Goal: Information Seeking & Learning: Learn about a topic

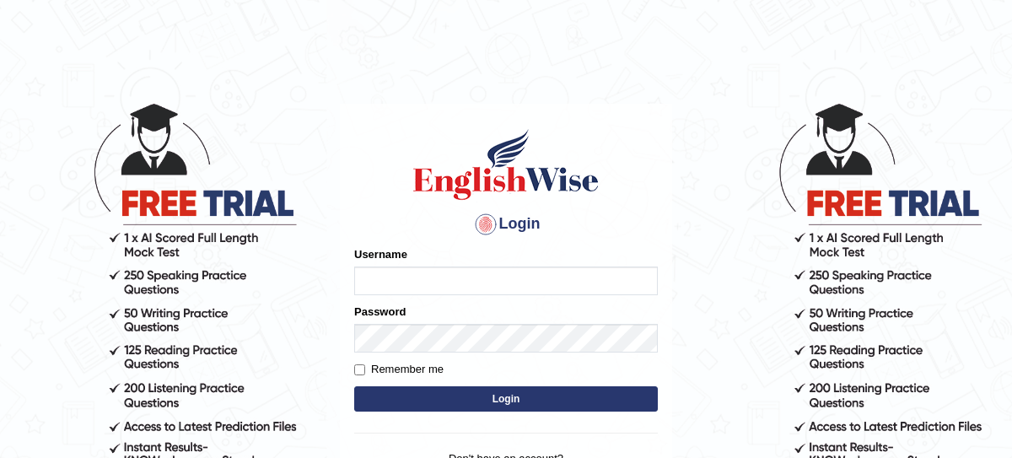
type input "nagindra"
click at [518, 391] on button "Login" at bounding box center [505, 398] width 303 height 25
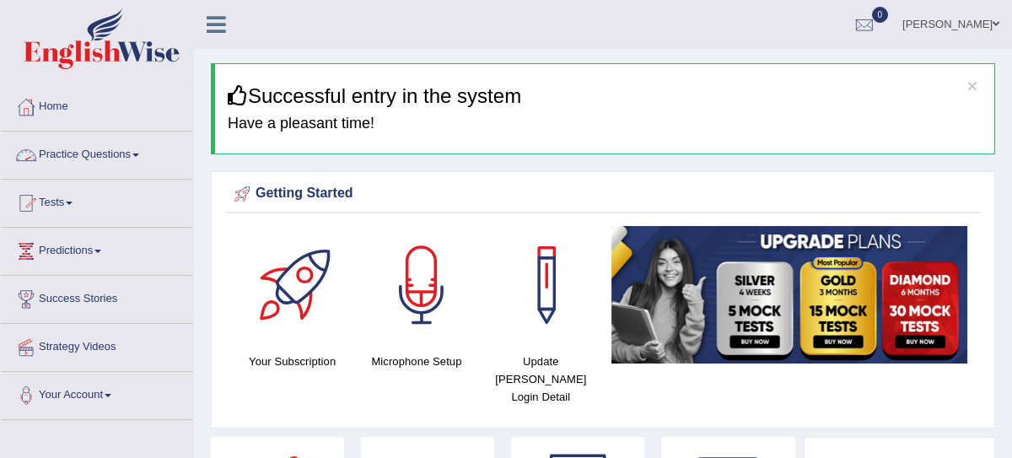
click at [115, 158] on link "Practice Questions" at bounding box center [97, 153] width 192 height 42
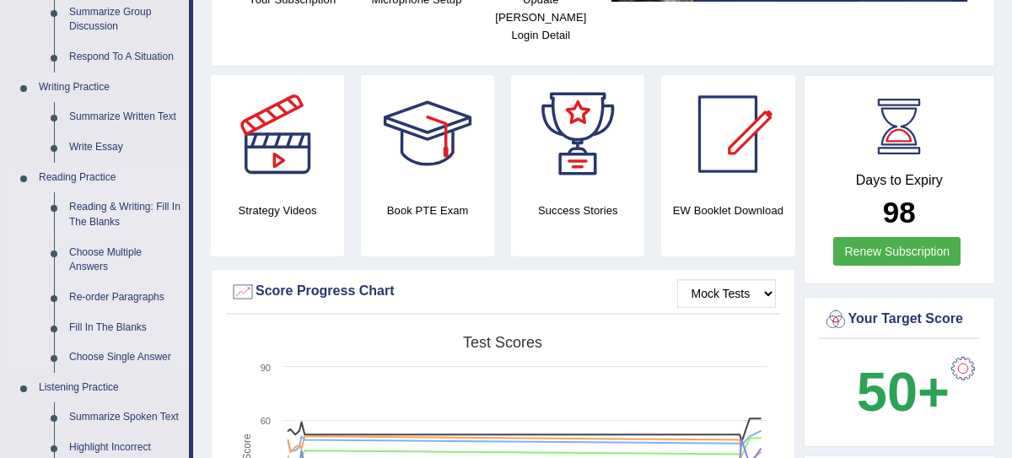
scroll to position [267, 0]
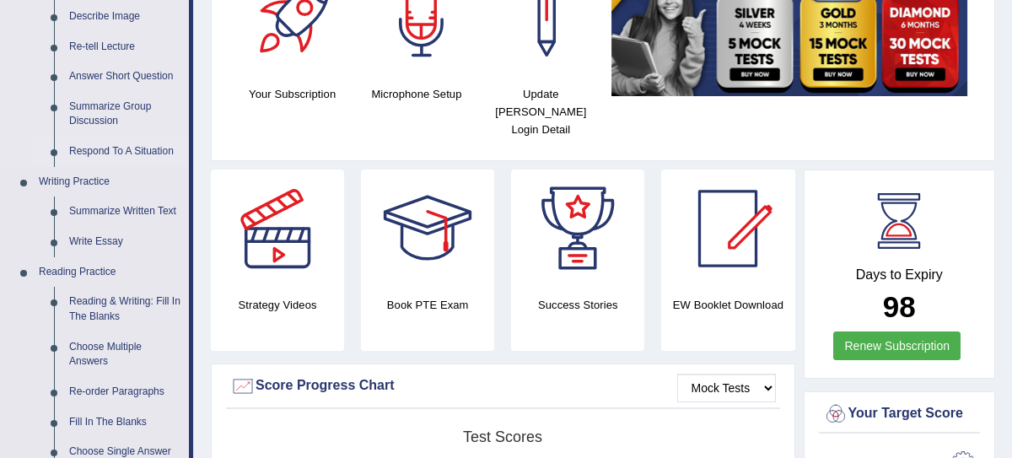
click at [130, 142] on link "Respond To A Situation" at bounding box center [125, 152] width 127 height 30
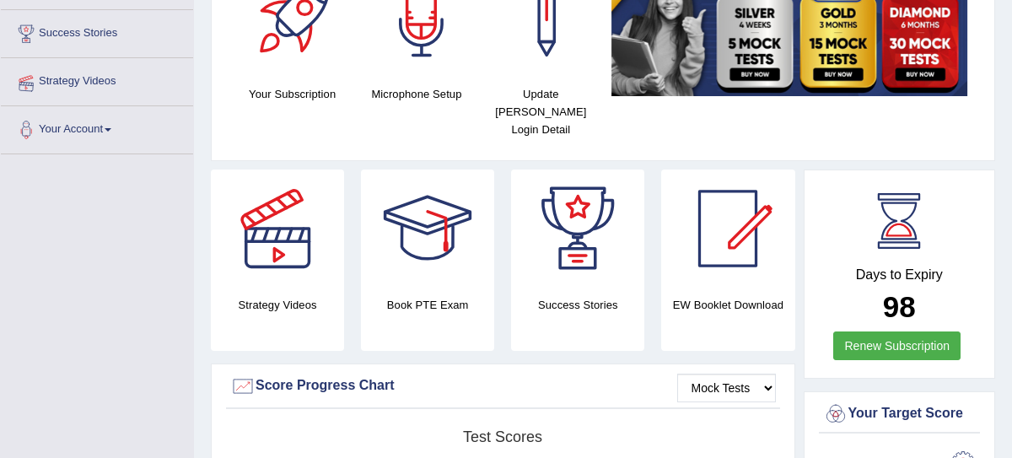
scroll to position [287, 0]
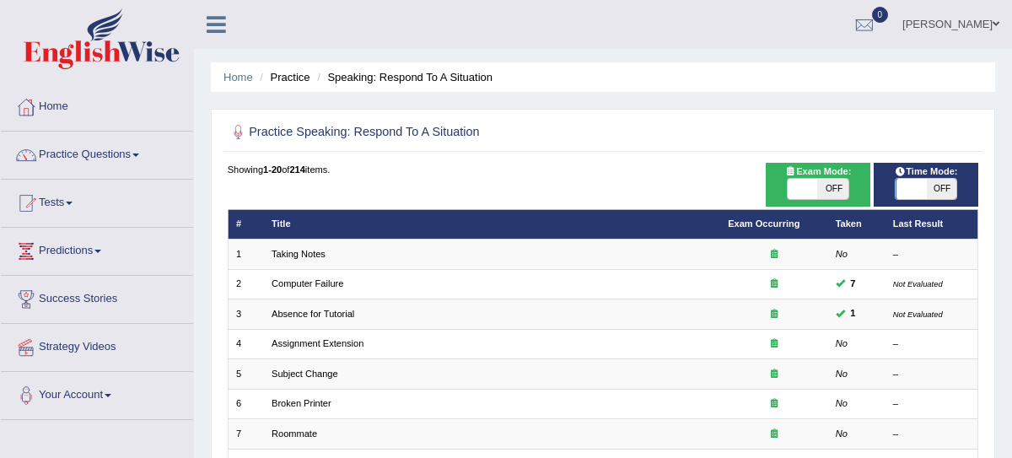
click at [824, 187] on span "OFF" at bounding box center [833, 189] width 30 height 20
checkbox input "true"
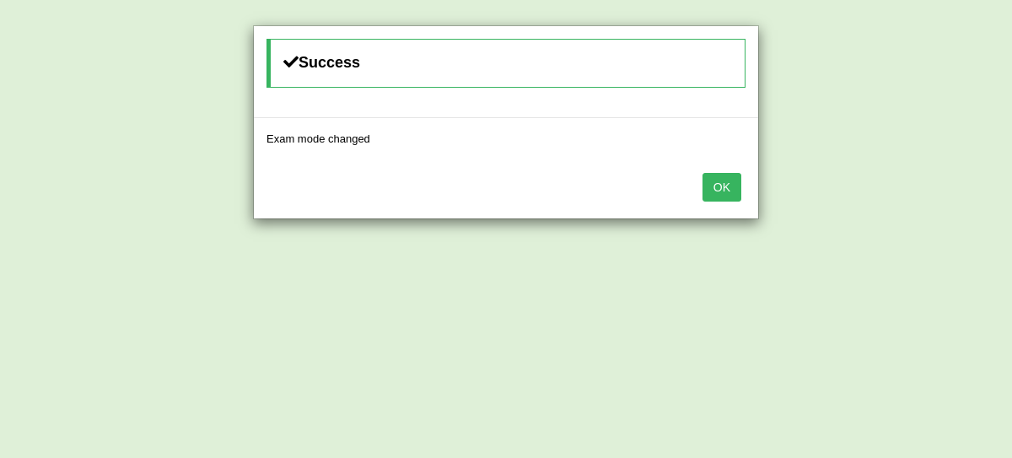
click at [722, 194] on button "OK" at bounding box center [721, 187] width 39 height 29
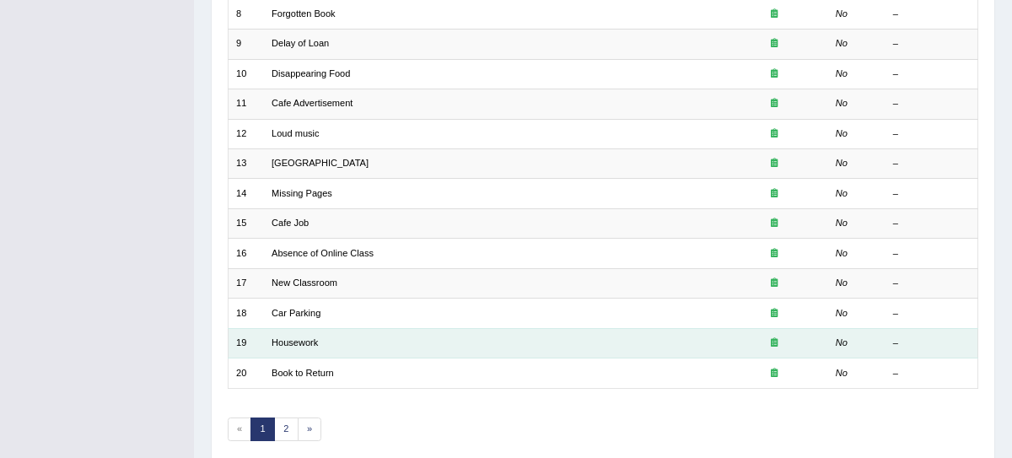
scroll to position [468, 0]
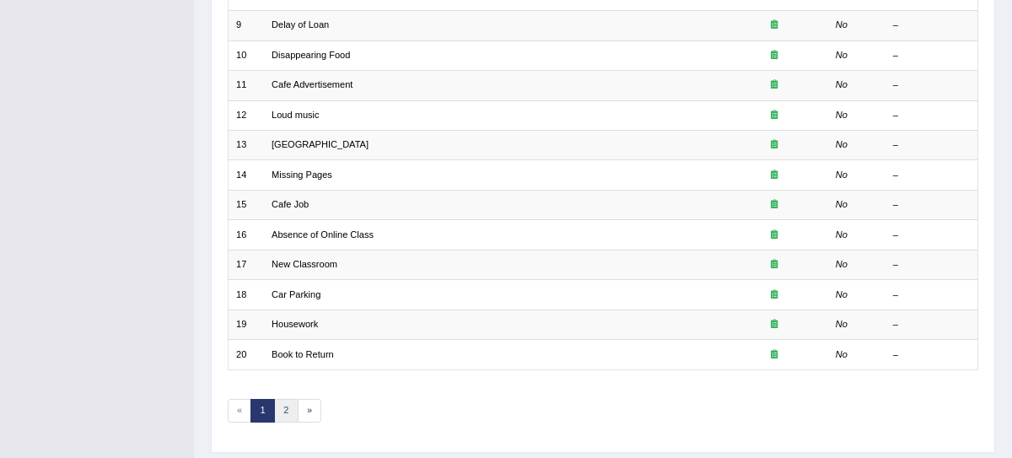
click at [283, 399] on link "2" at bounding box center [286, 411] width 24 height 24
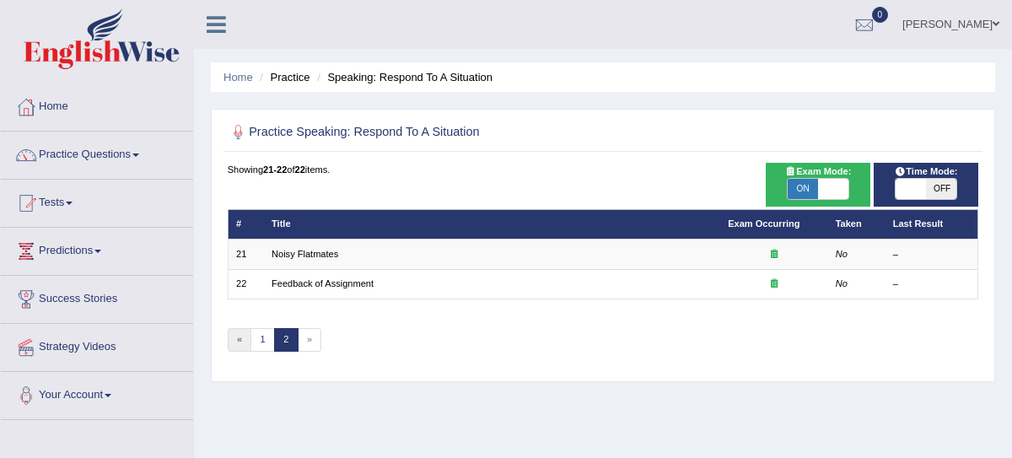
click at [237, 337] on link "«" at bounding box center [240, 340] width 24 height 24
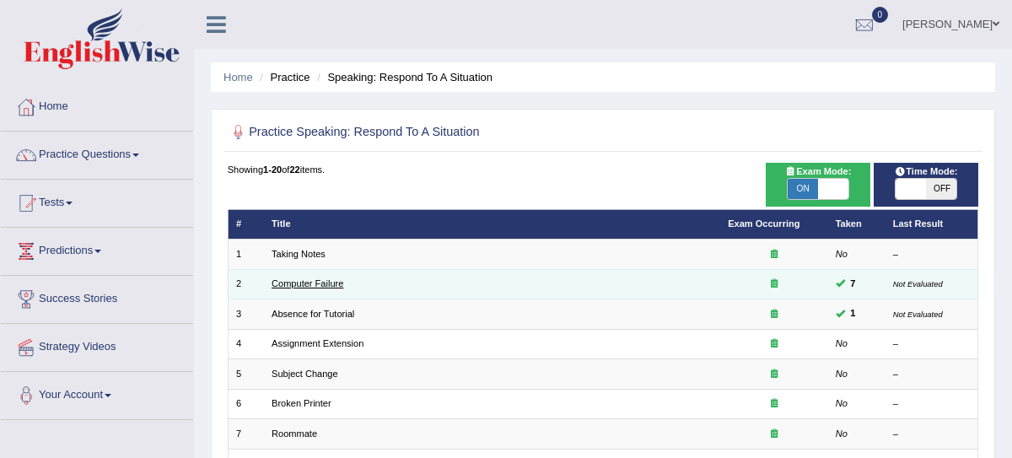
click at [318, 286] on link "Computer Failure" at bounding box center [307, 283] width 72 height 10
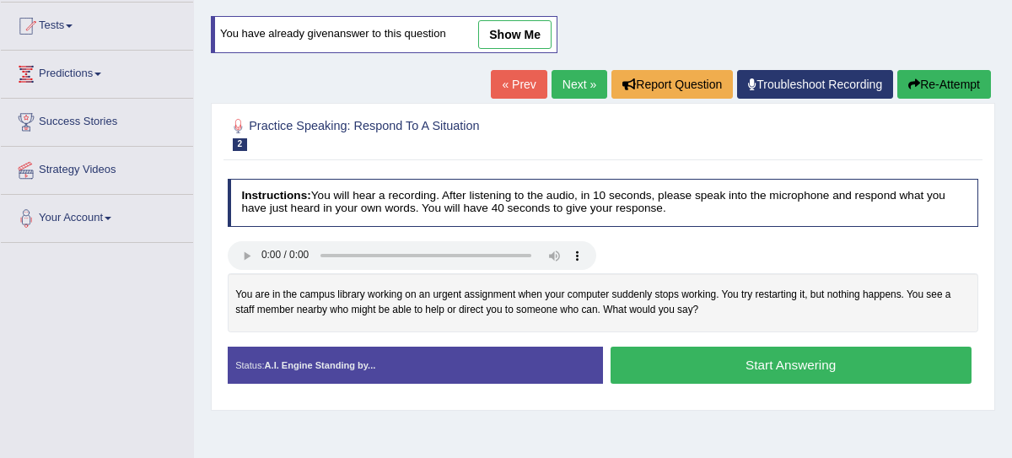
scroll to position [175, 0]
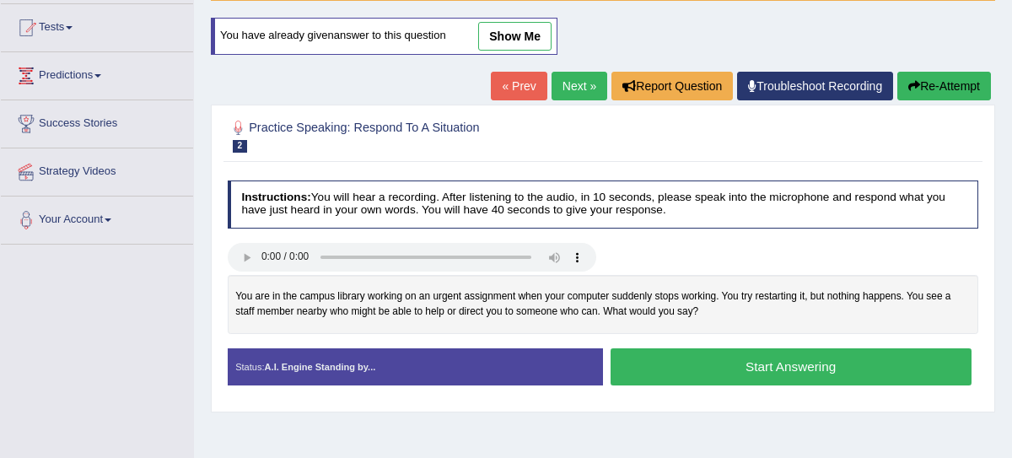
click at [574, 84] on link "Next »" at bounding box center [579, 86] width 56 height 29
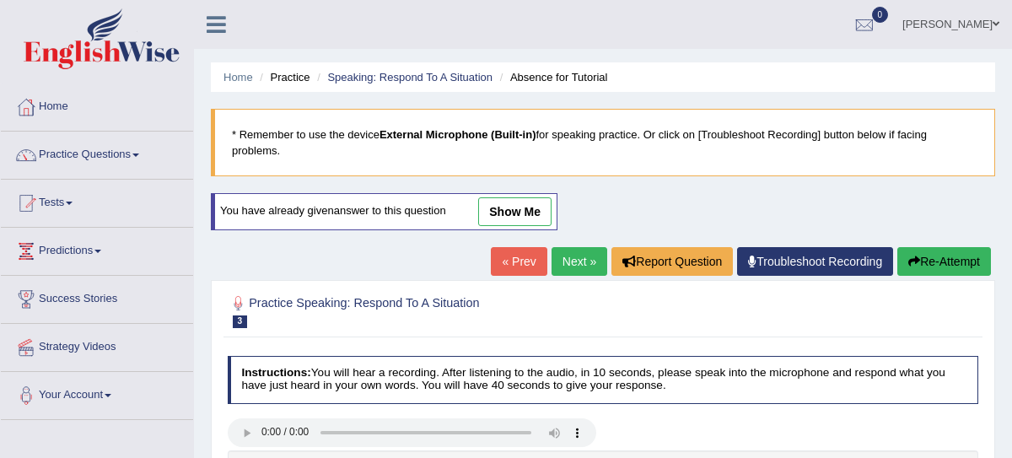
click at [111, 155] on link "Practice Questions" at bounding box center [97, 153] width 192 height 42
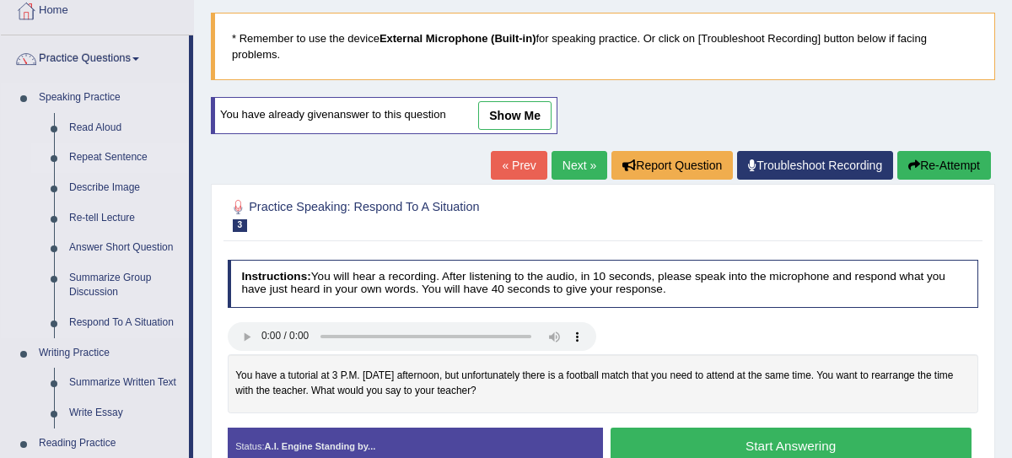
scroll to position [99, 0]
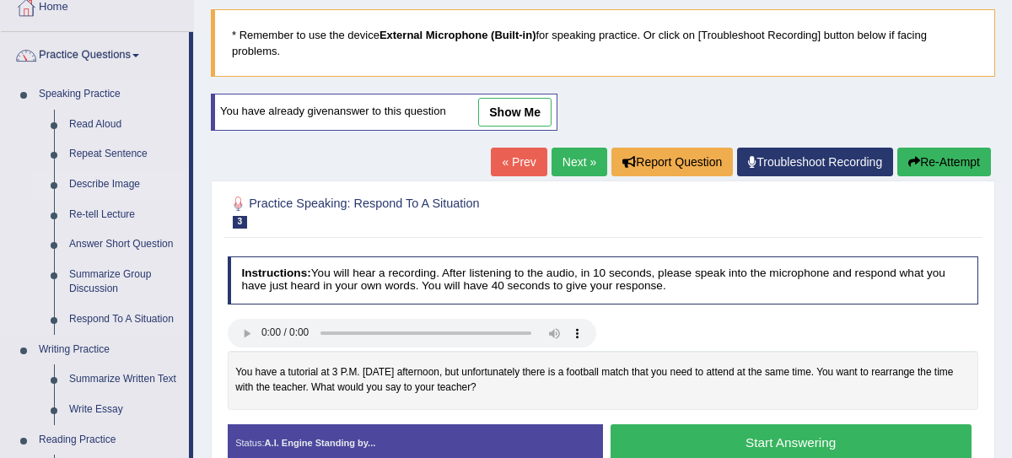
click at [110, 185] on link "Describe Image" at bounding box center [125, 184] width 127 height 30
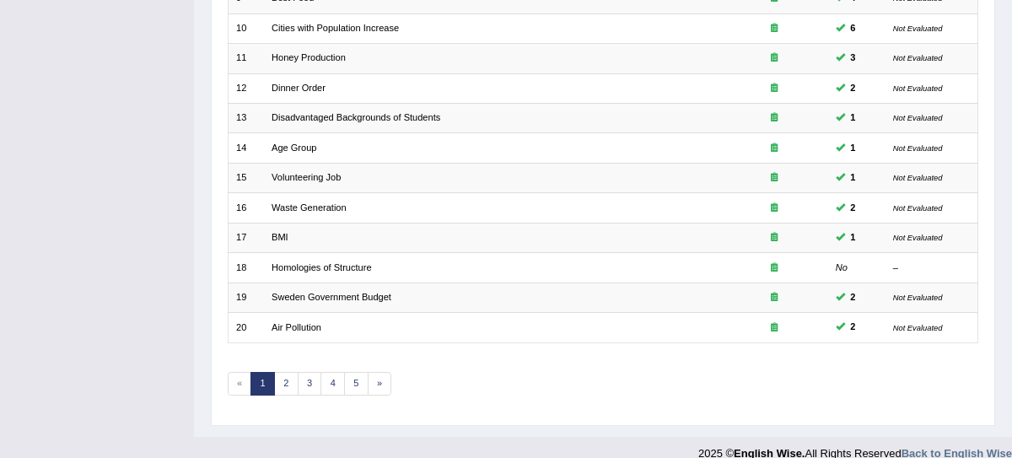
scroll to position [505, 0]
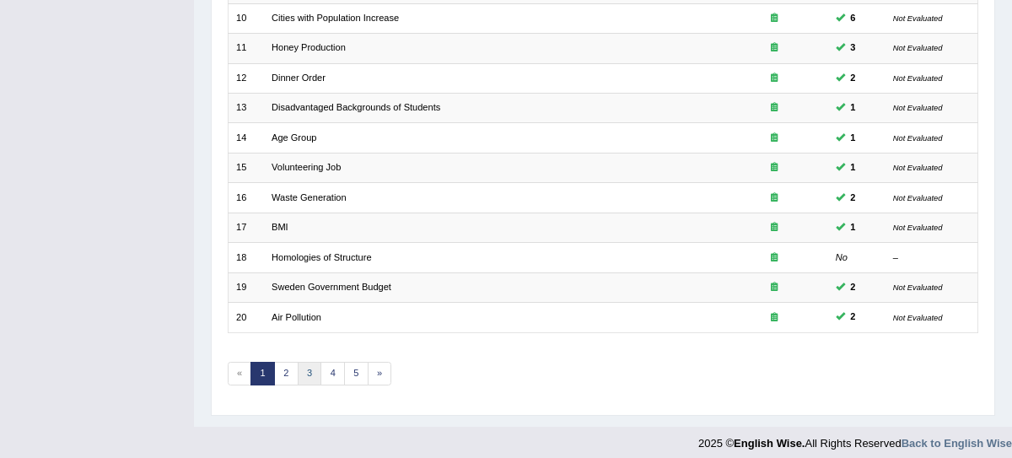
click at [309, 370] on link "3" at bounding box center [310, 374] width 24 height 24
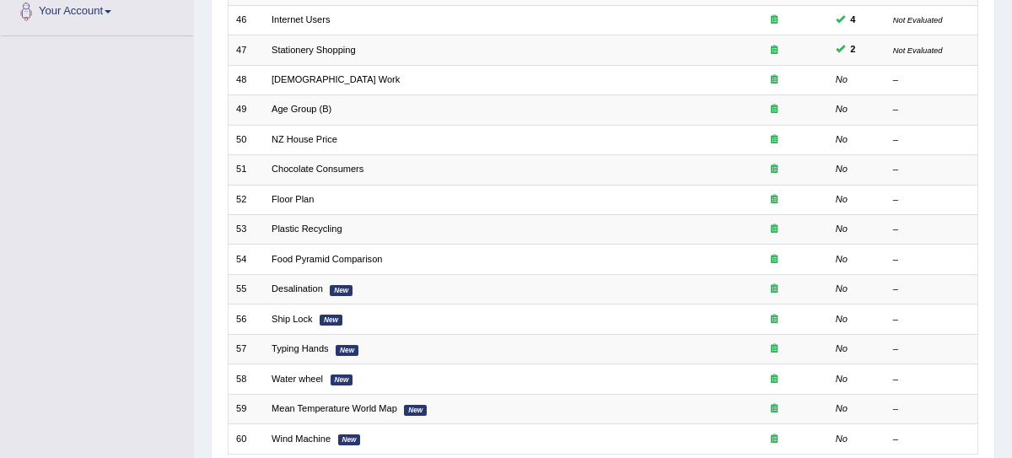
scroll to position [449, 0]
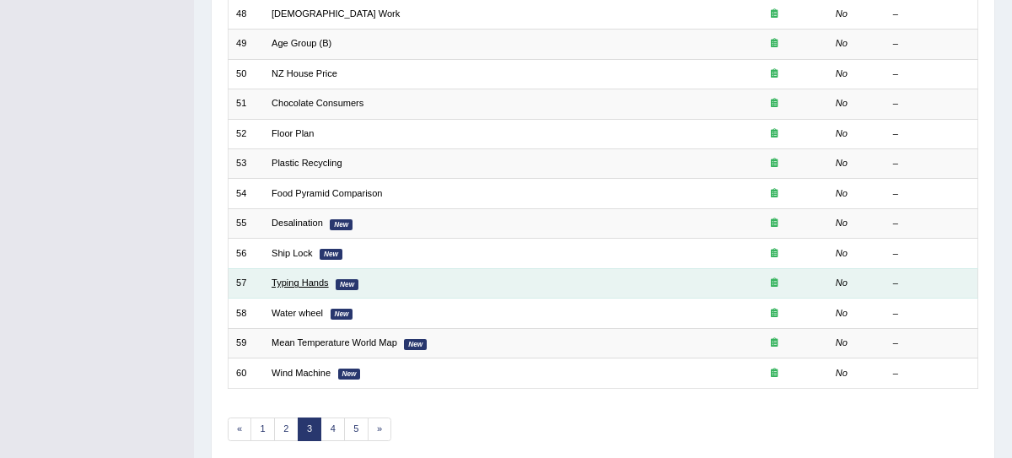
click at [309, 277] on link "Typing Hands" at bounding box center [299, 282] width 57 height 10
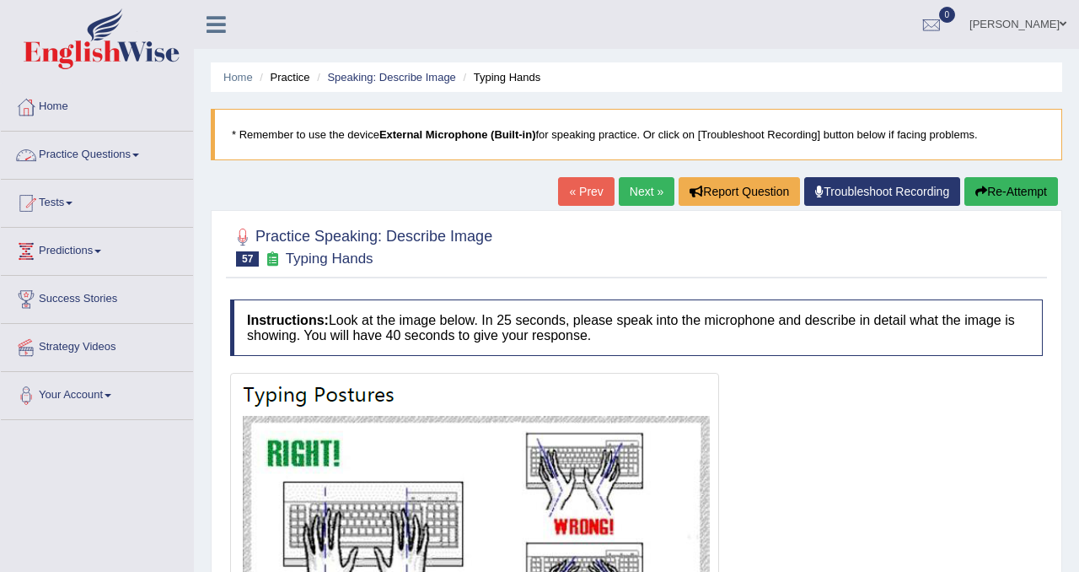
click at [129, 160] on link "Practice Questions" at bounding box center [97, 153] width 192 height 42
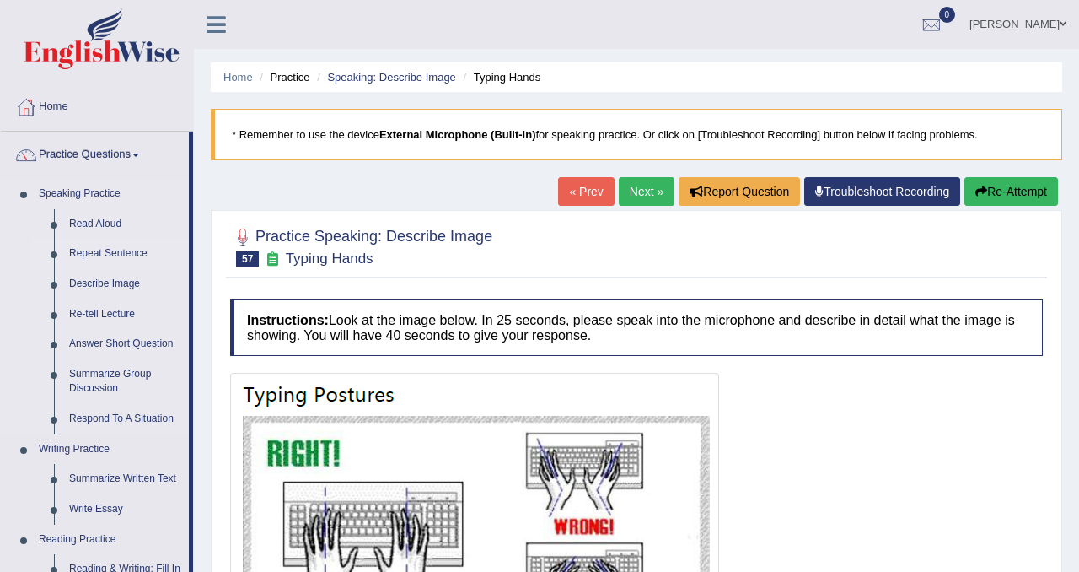
click at [112, 249] on link "Repeat Sentence" at bounding box center [125, 254] width 127 height 30
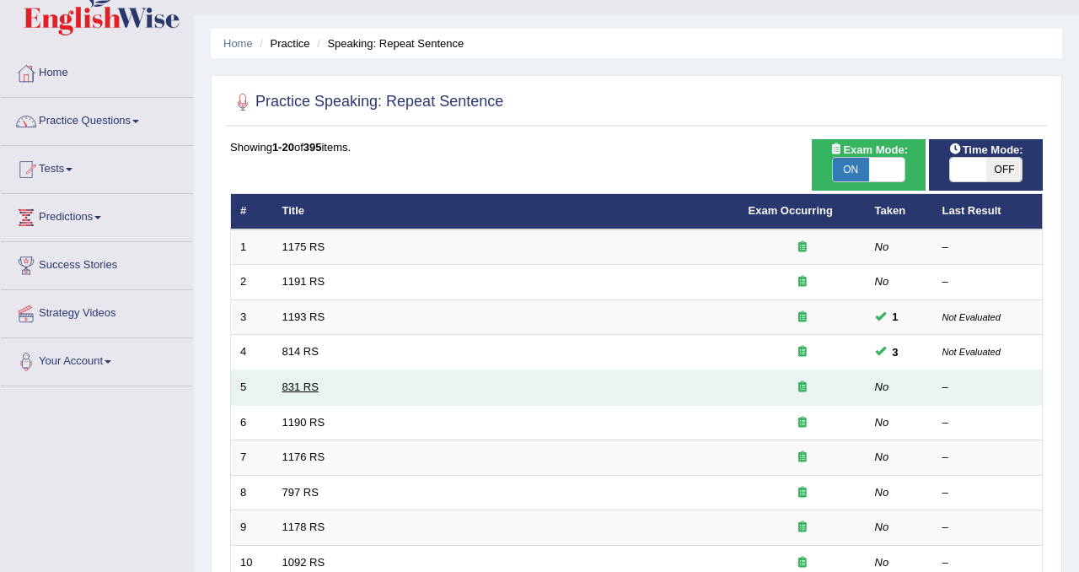
click at [315, 384] on link "831 RS" at bounding box center [300, 386] width 36 height 13
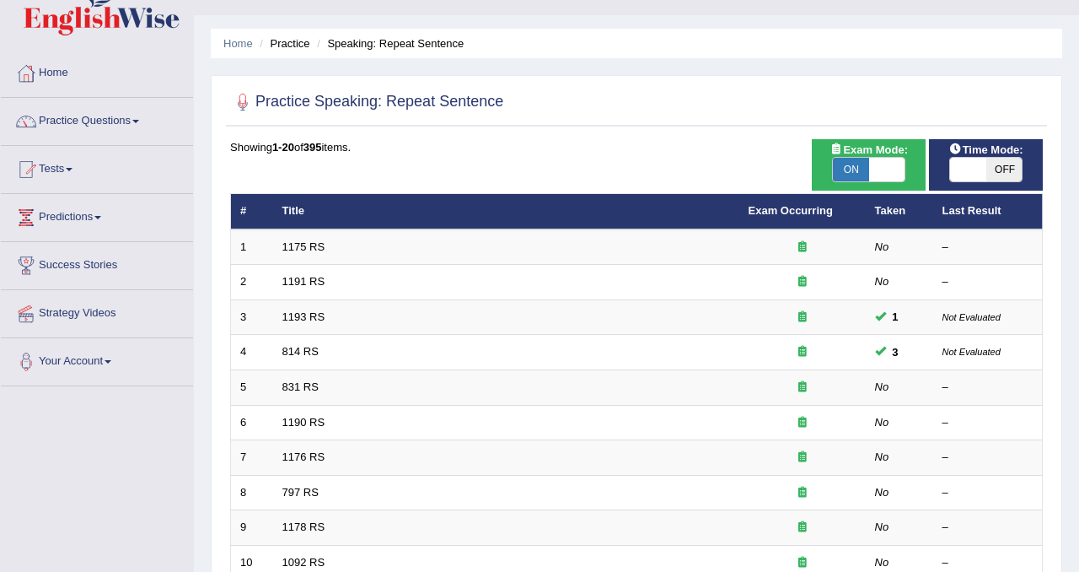
click at [1006, 166] on span "OFF" at bounding box center [1004, 170] width 36 height 24
checkbox input "true"
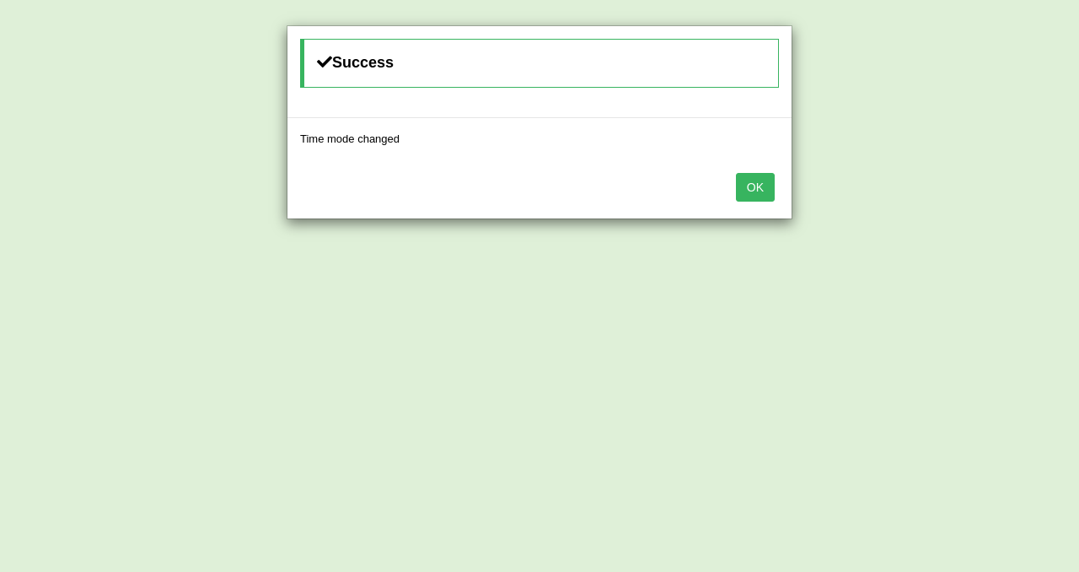
click at [755, 184] on button "OK" at bounding box center [755, 187] width 39 height 29
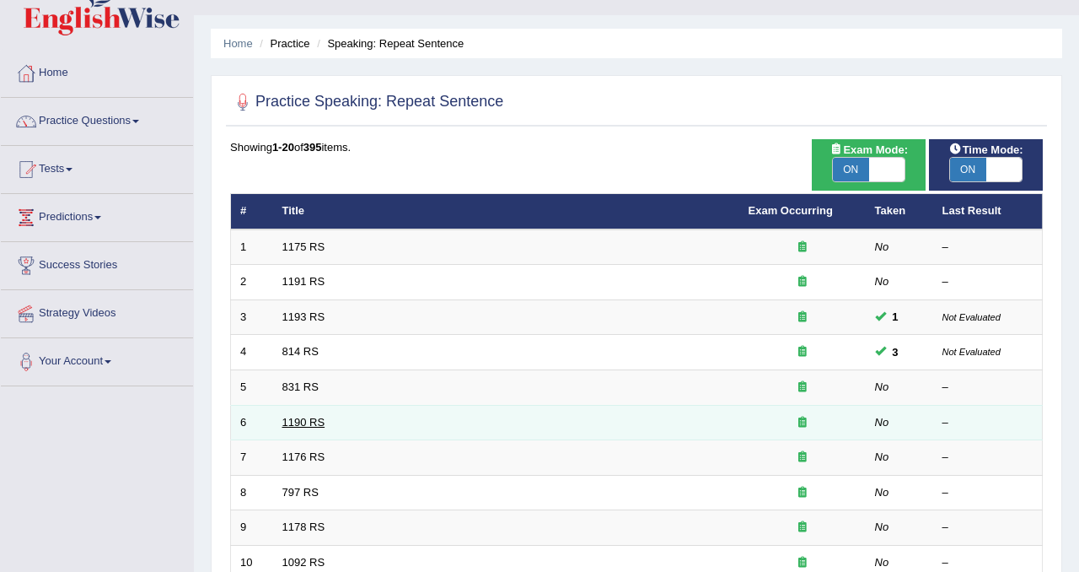
click at [306, 424] on link "1190 RS" at bounding box center [303, 422] width 43 height 13
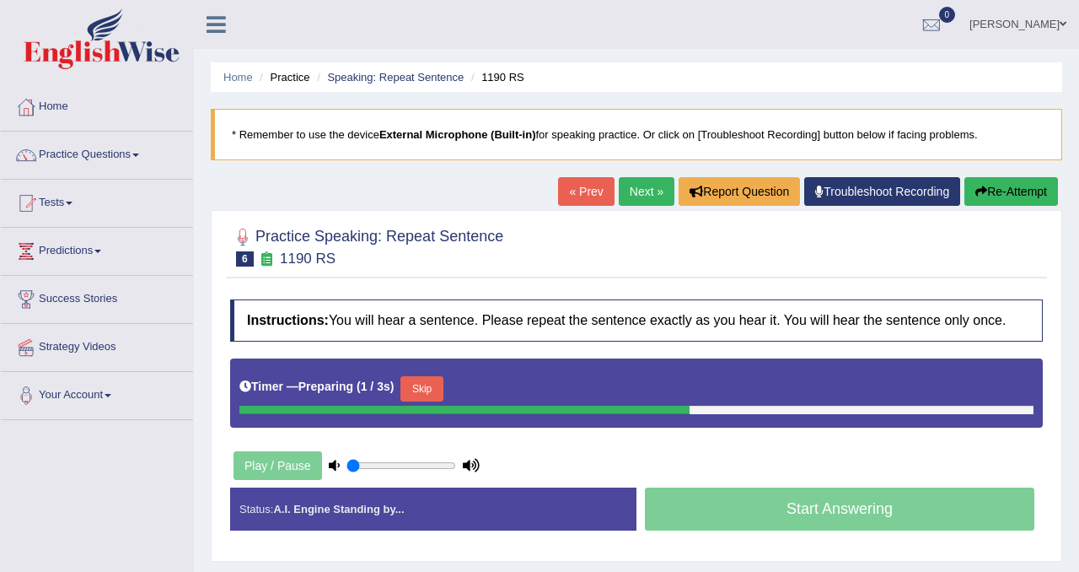
click at [438, 401] on button "Skip" at bounding box center [421, 388] width 42 height 25
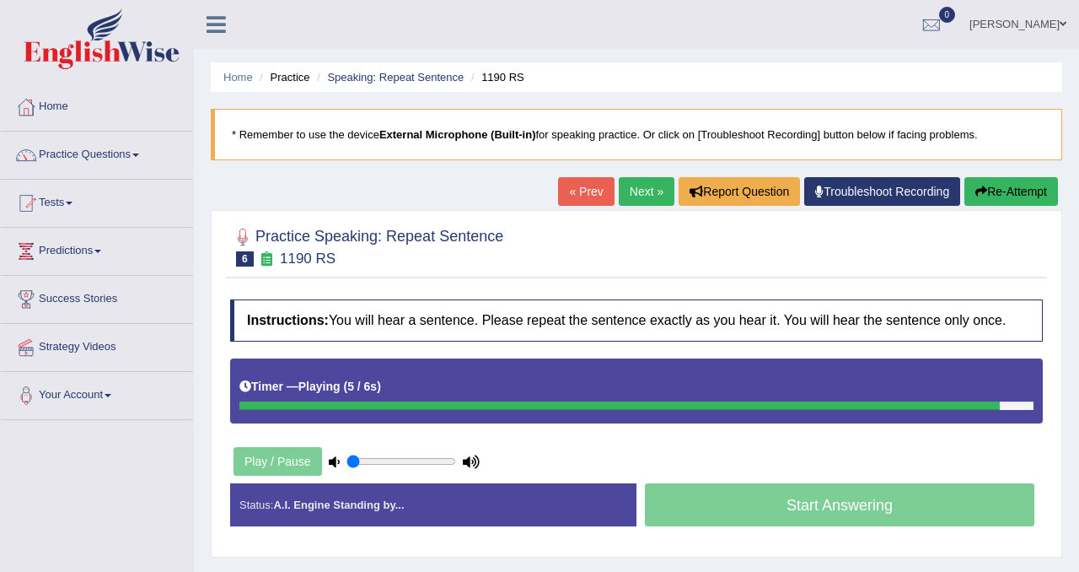
click at [994, 197] on button "Re-Attempt" at bounding box center [1011, 191] width 94 height 29
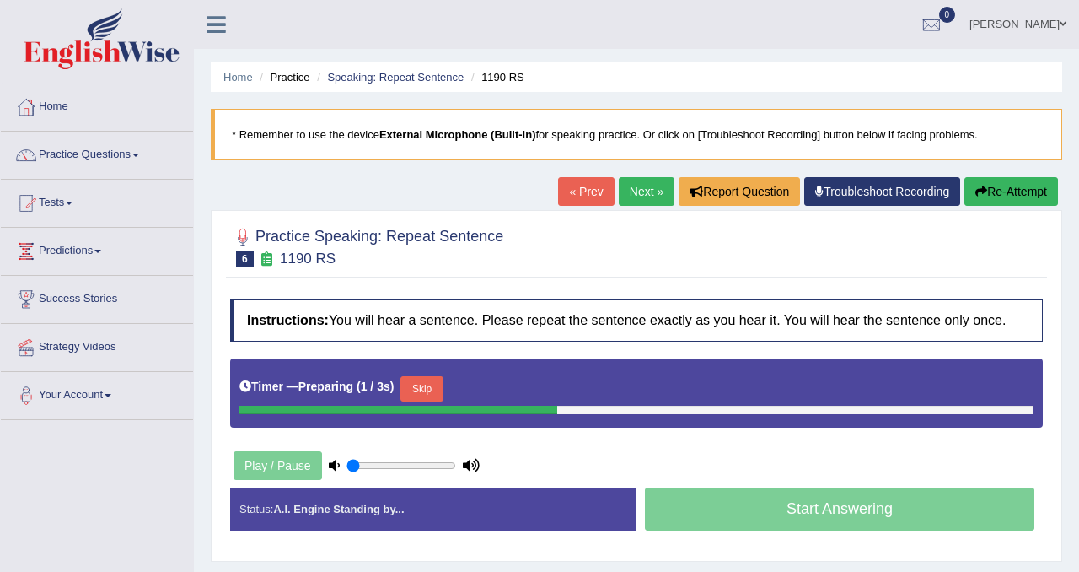
click at [443, 398] on button "Skip" at bounding box center [421, 388] width 42 height 25
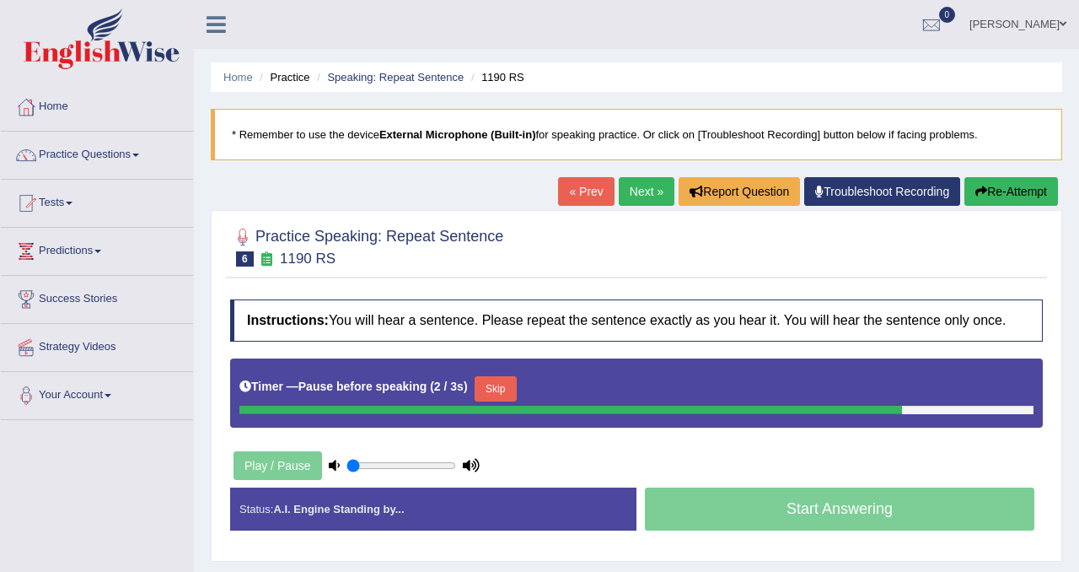
click at [511, 401] on button "Skip" at bounding box center [496, 388] width 42 height 25
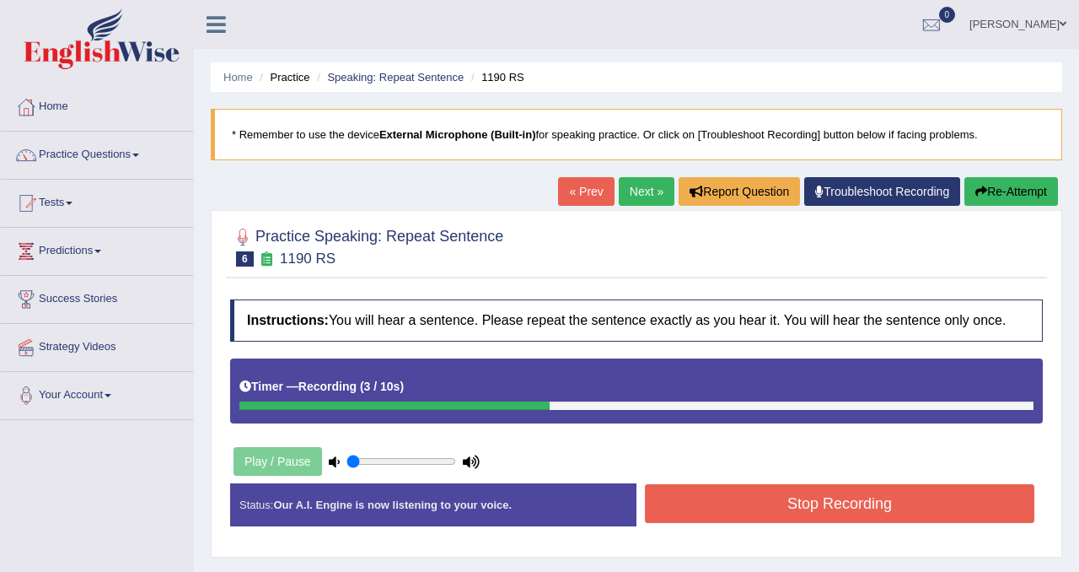
click at [732, 523] on button "Stop Recording" at bounding box center [839, 503] width 389 height 39
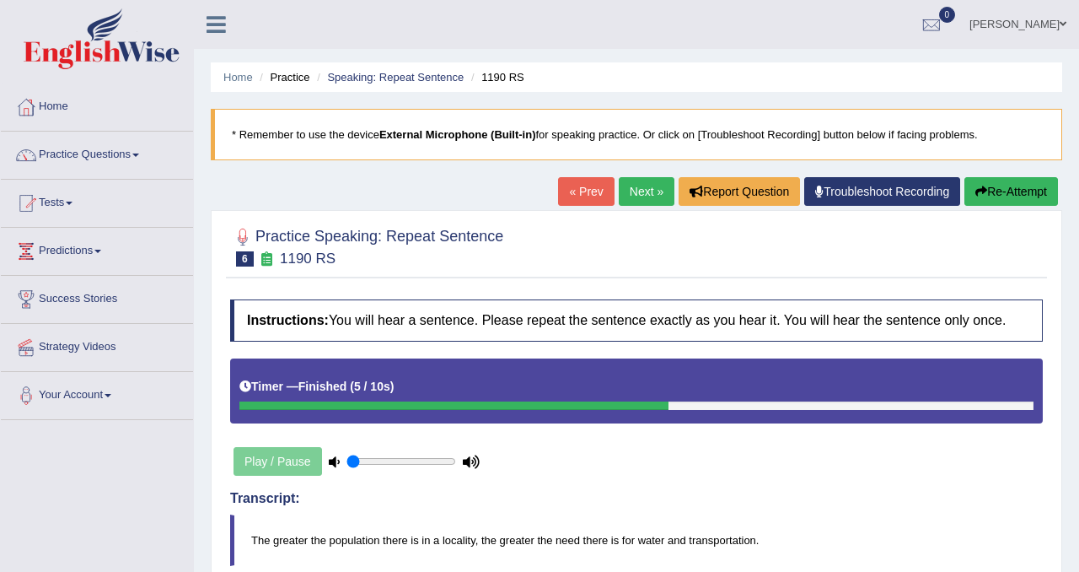
click at [1005, 193] on button "Re-Attempt" at bounding box center [1011, 191] width 94 height 29
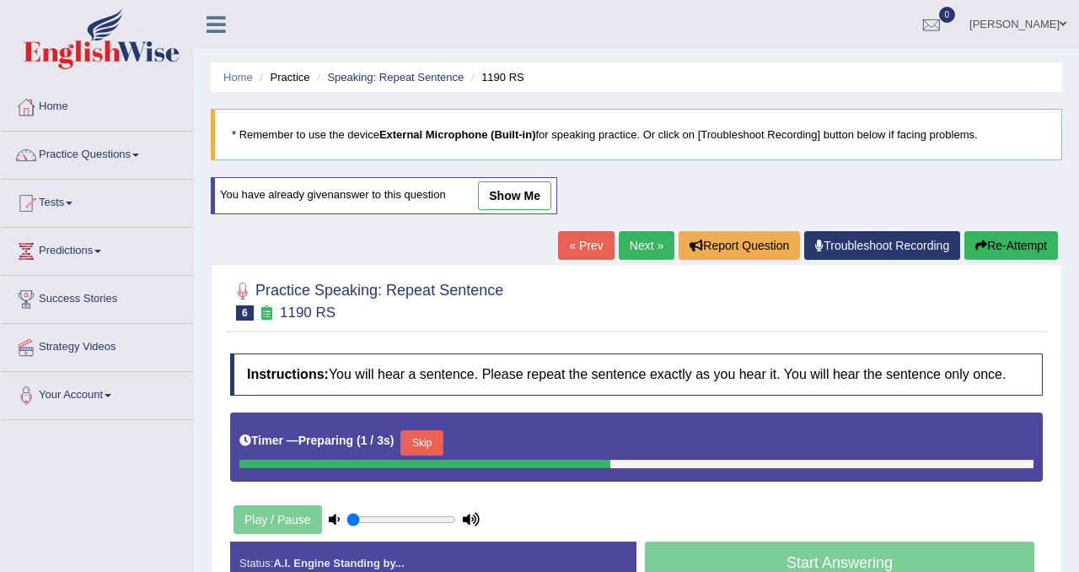
click at [434, 455] on button "Skip" at bounding box center [421, 442] width 42 height 25
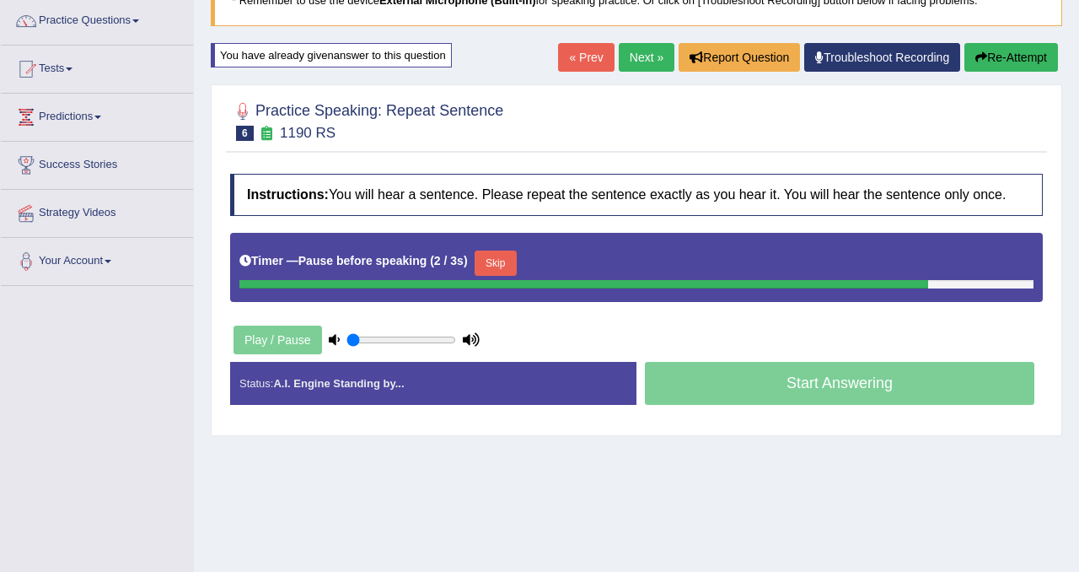
scroll to position [55, 0]
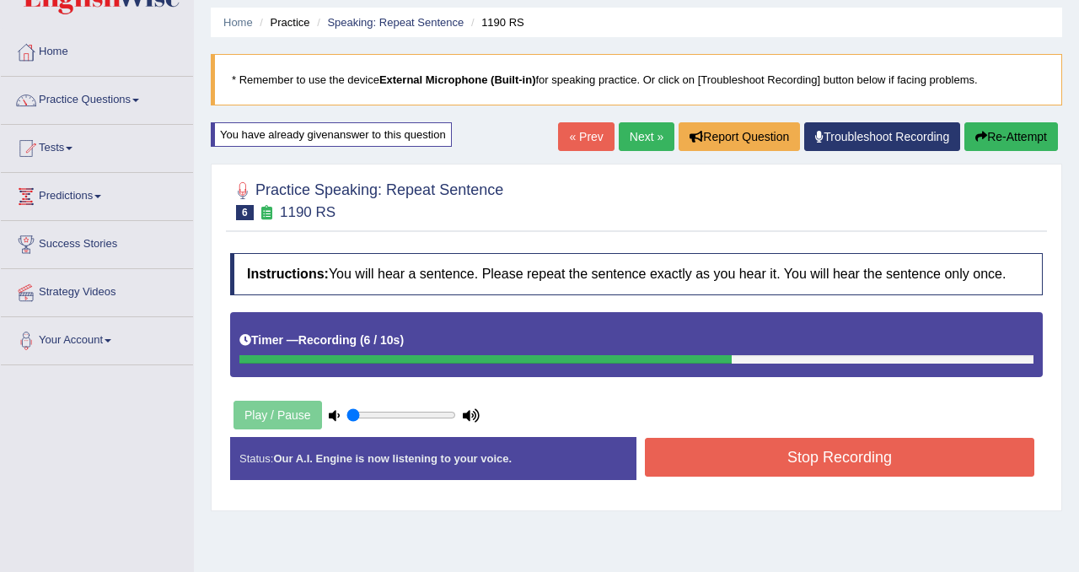
click at [882, 454] on button "Stop Recording" at bounding box center [839, 457] width 389 height 39
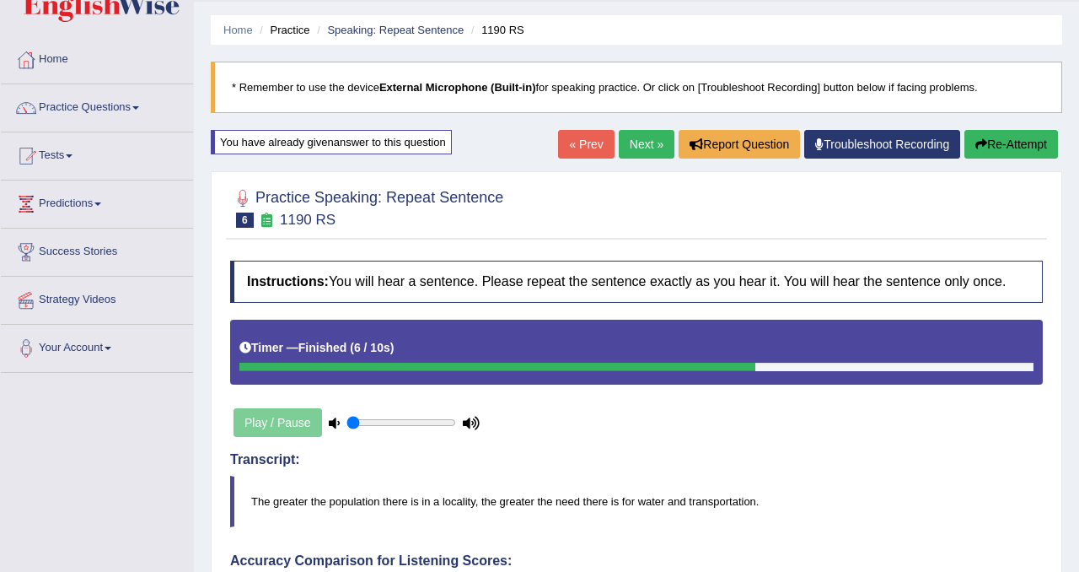
scroll to position [24, 0]
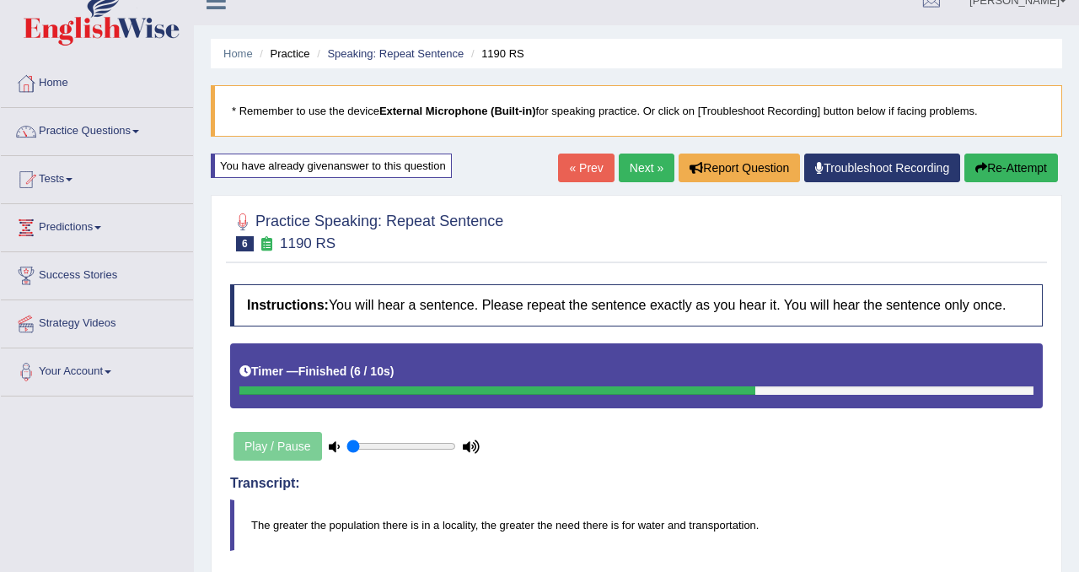
click at [652, 171] on link "Next »" at bounding box center [647, 167] width 56 height 29
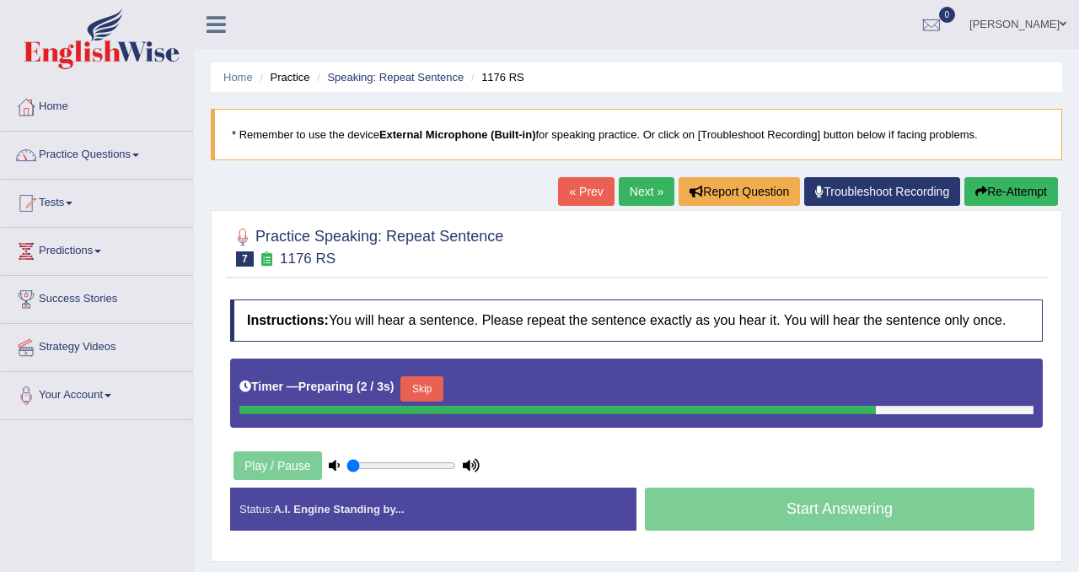
click at [439, 393] on button "Skip" at bounding box center [421, 388] width 42 height 25
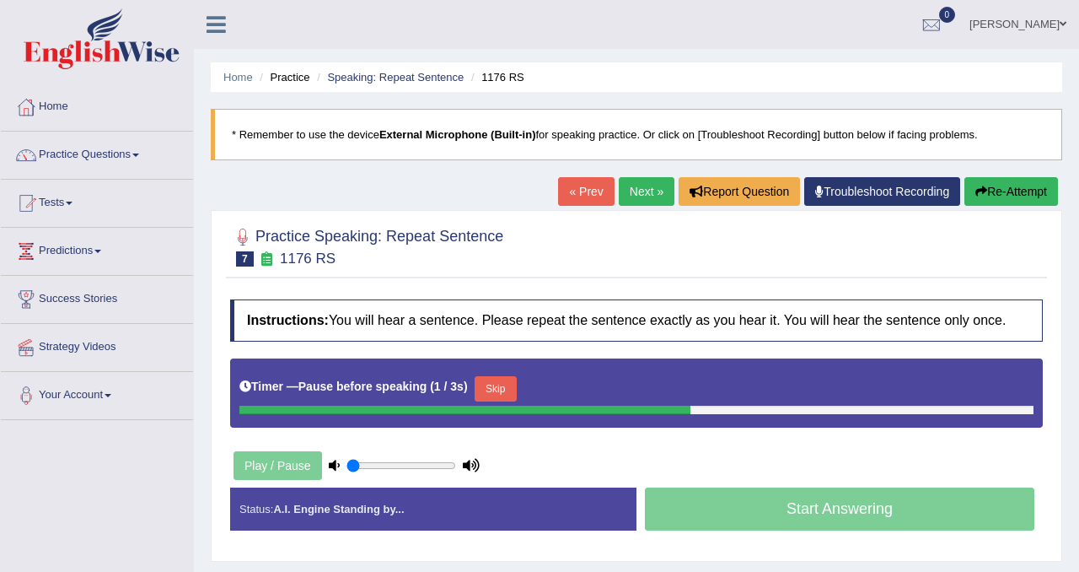
click at [517, 395] on button "Skip" at bounding box center [496, 388] width 42 height 25
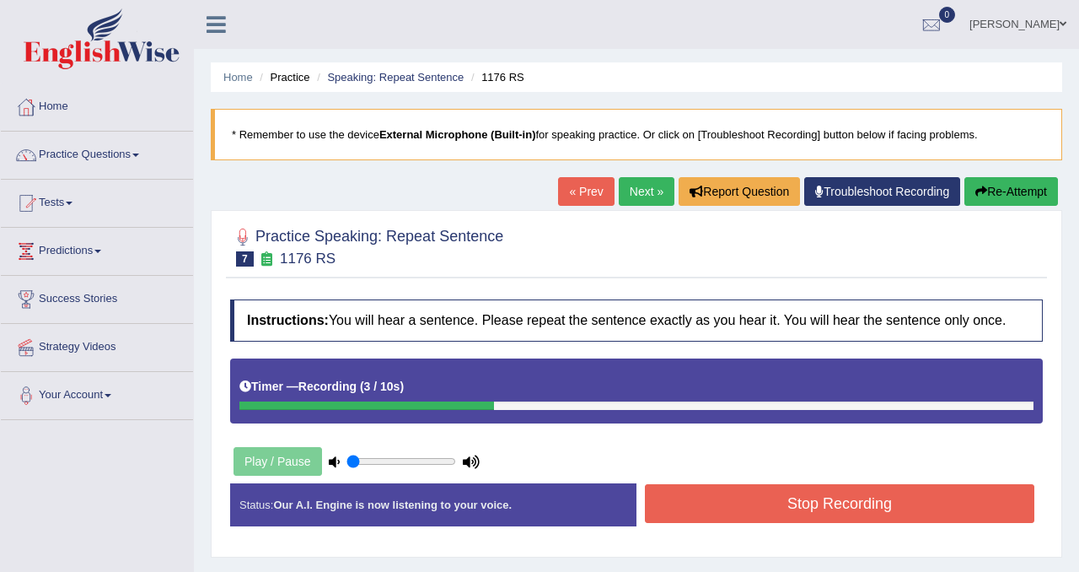
click at [802, 522] on button "Stop Recording" at bounding box center [839, 503] width 389 height 39
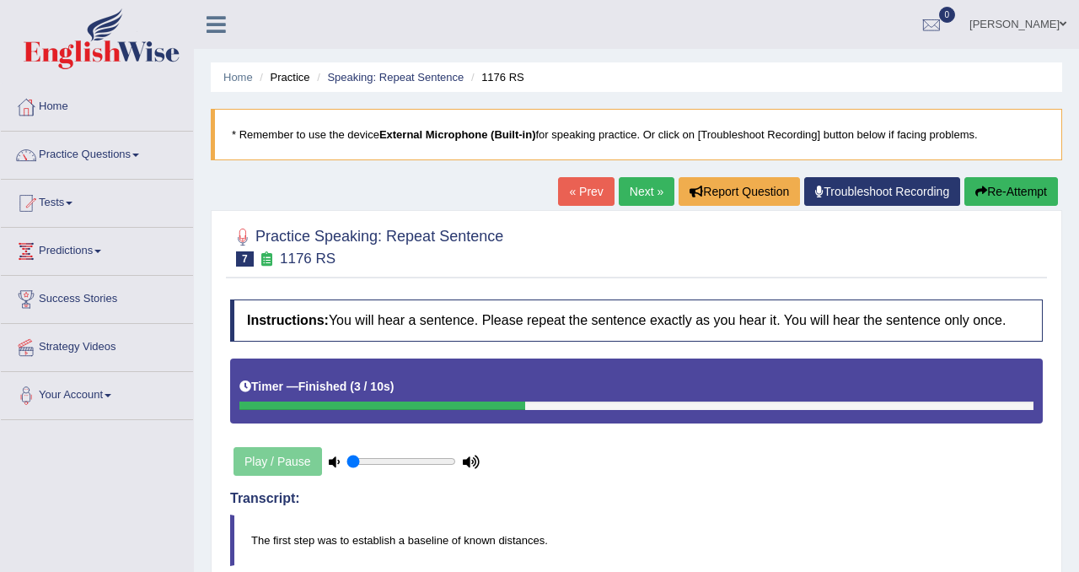
click at [976, 198] on button "Re-Attempt" at bounding box center [1011, 191] width 94 height 29
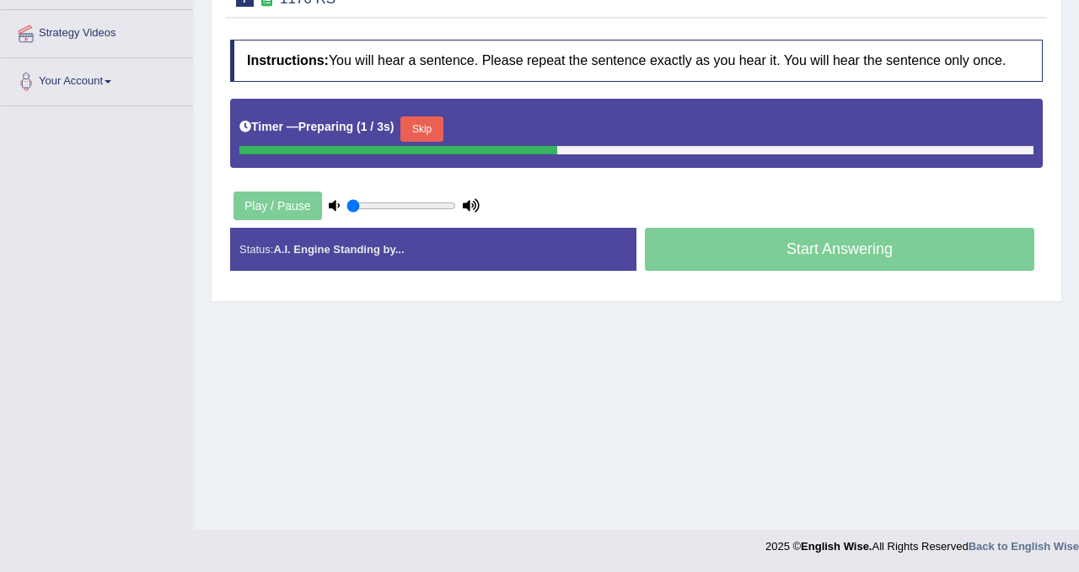
click at [424, 129] on div "Timer — Preparing ( 1 / 3s ) Skip" at bounding box center [636, 129] width 794 height 34
click at [427, 142] on button "Skip" at bounding box center [421, 128] width 42 height 25
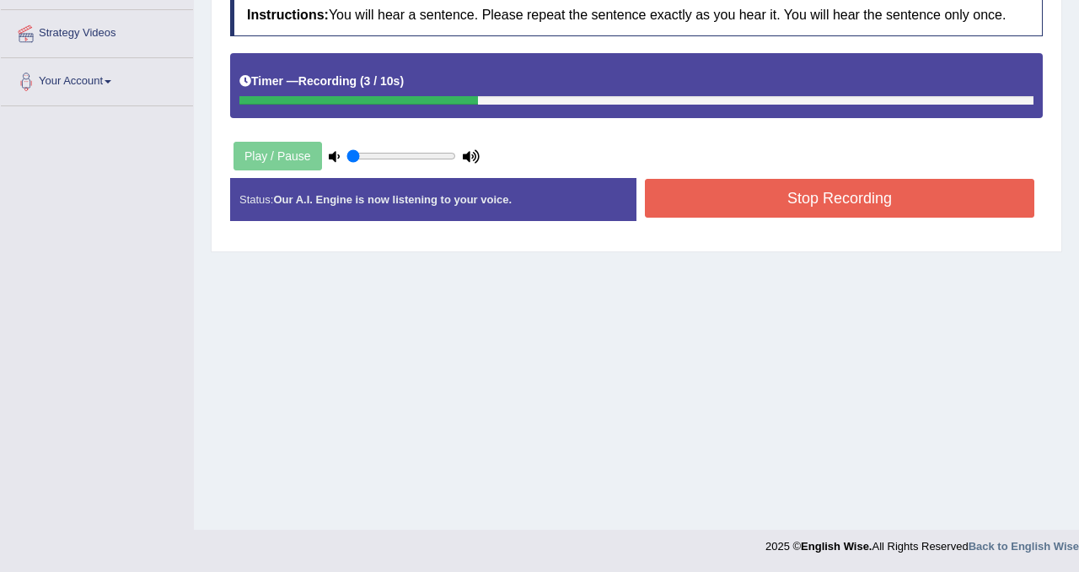
click at [836, 212] on button "Stop Recording" at bounding box center [839, 198] width 389 height 39
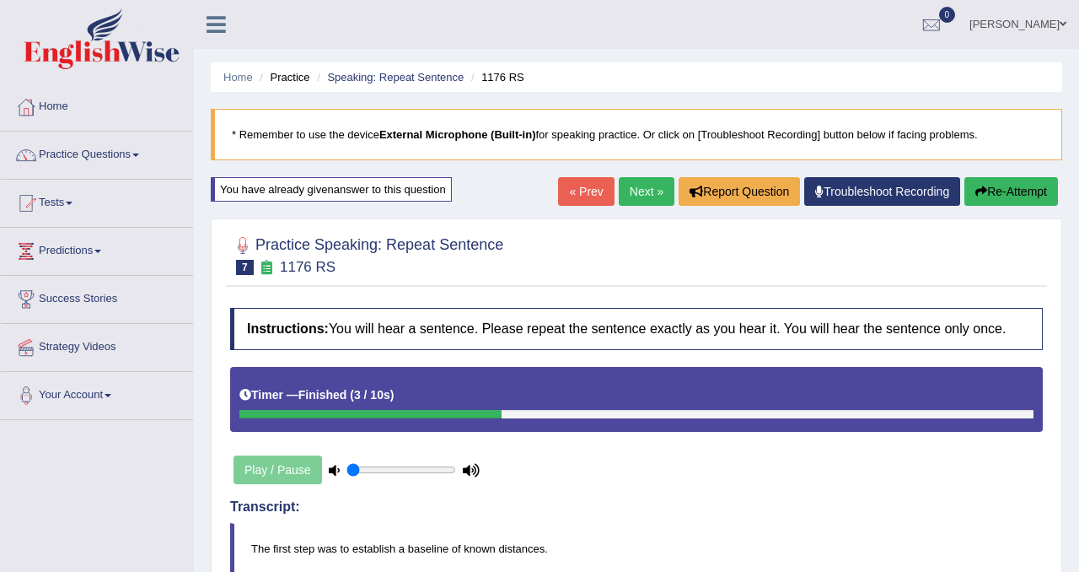
click at [635, 198] on link "Next »" at bounding box center [647, 191] width 56 height 29
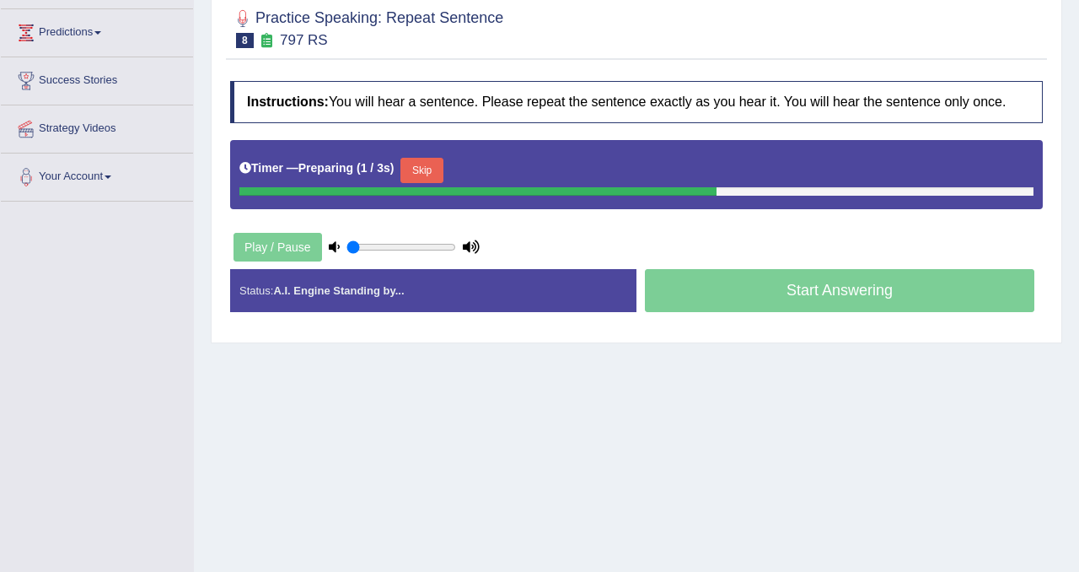
click at [437, 183] on button "Skip" at bounding box center [421, 170] width 42 height 25
click at [509, 180] on button "Skip" at bounding box center [496, 170] width 42 height 25
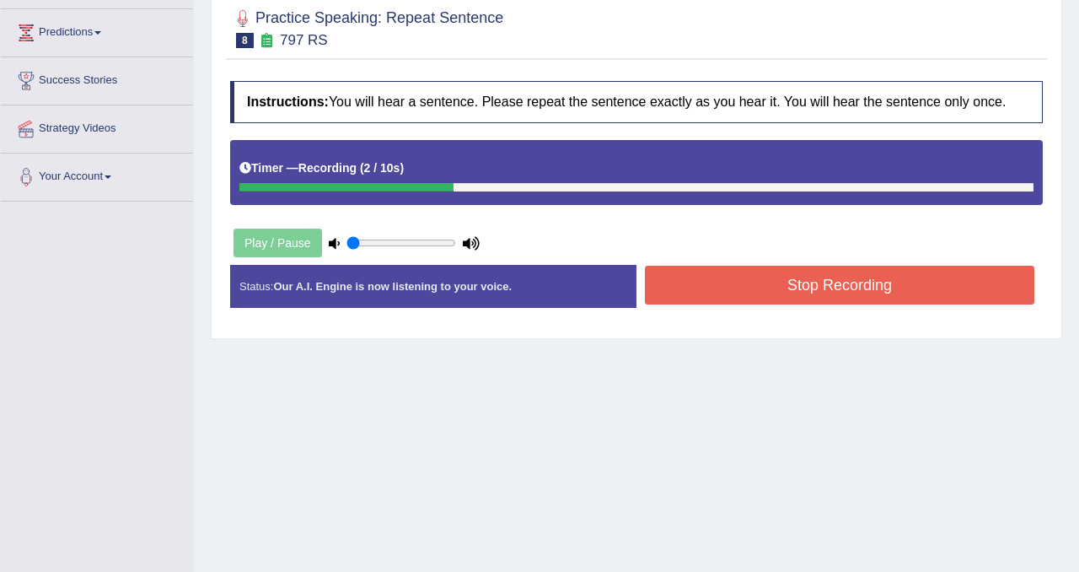
click at [797, 295] on button "Stop Recording" at bounding box center [839, 285] width 389 height 39
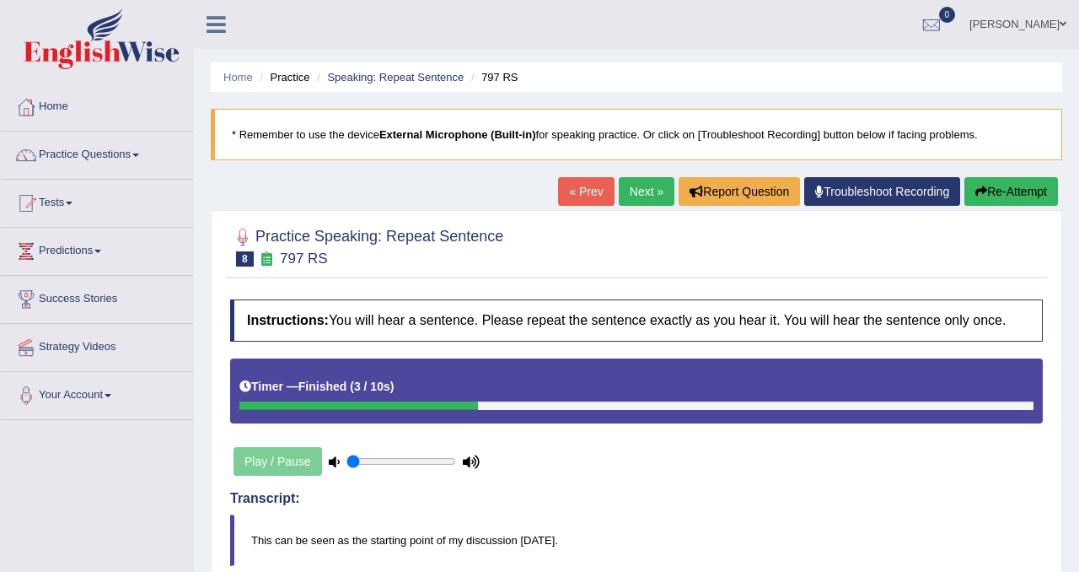
click at [631, 192] on link "Next »" at bounding box center [647, 191] width 56 height 29
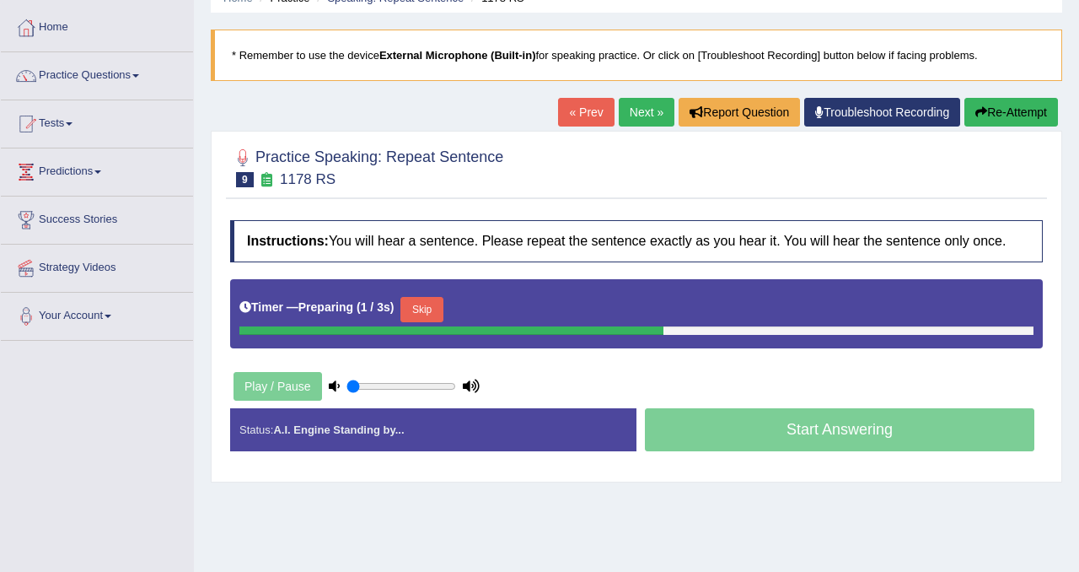
scroll to position [80, 0]
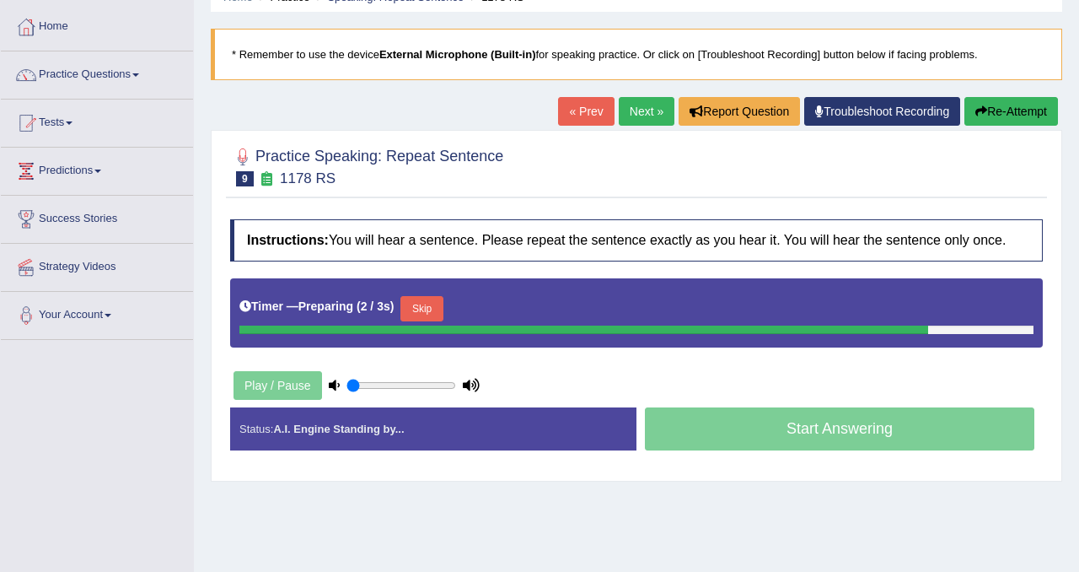
click at [424, 321] on button "Skip" at bounding box center [421, 308] width 42 height 25
click at [509, 321] on button "Skip" at bounding box center [496, 308] width 42 height 25
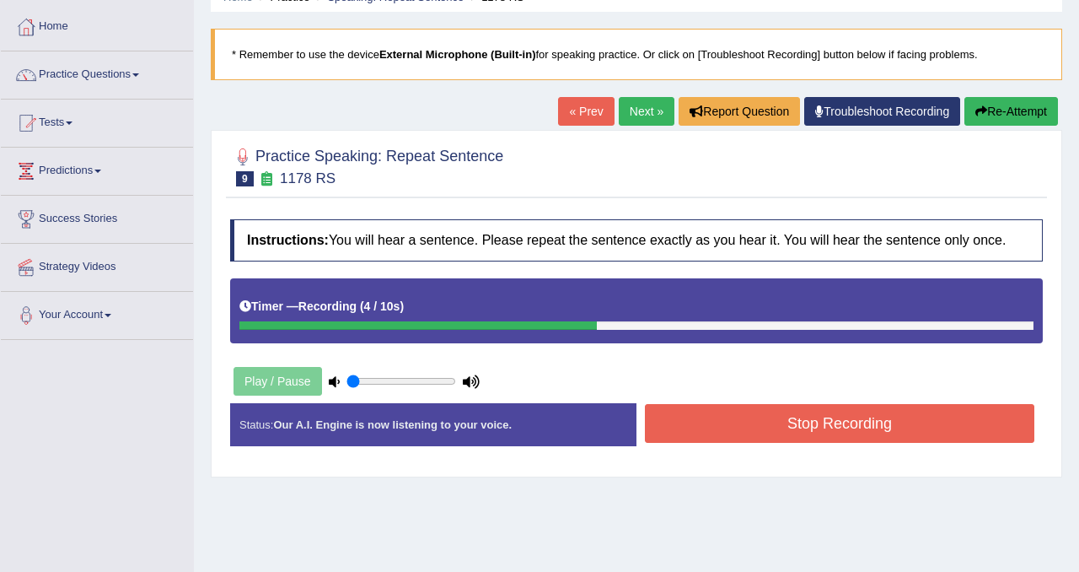
click at [799, 443] on button "Stop Recording" at bounding box center [839, 423] width 389 height 39
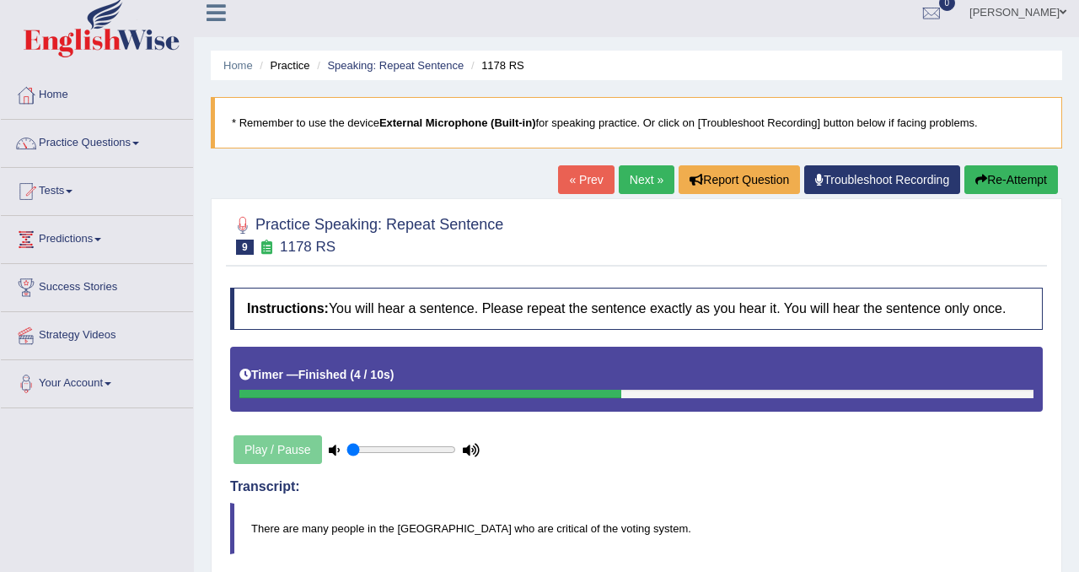
scroll to position [5, 0]
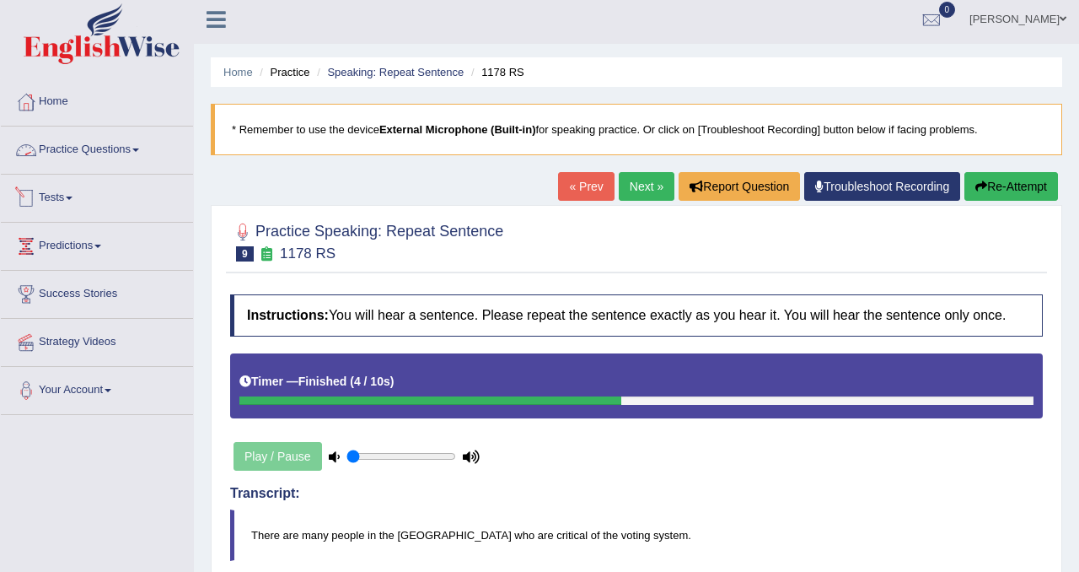
click at [105, 148] on link "Practice Questions" at bounding box center [97, 147] width 192 height 42
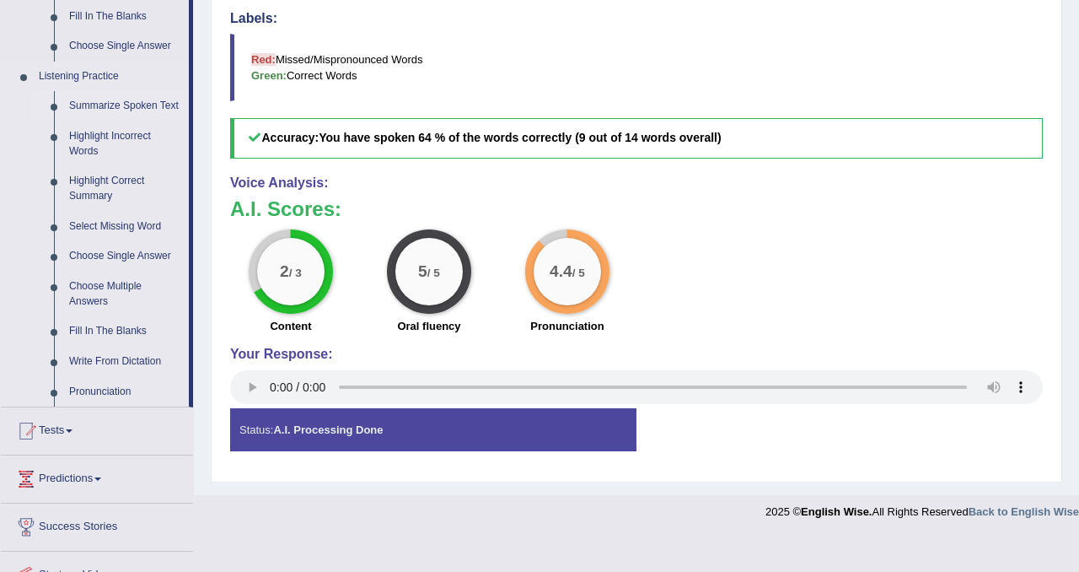
scroll to position [674, 0]
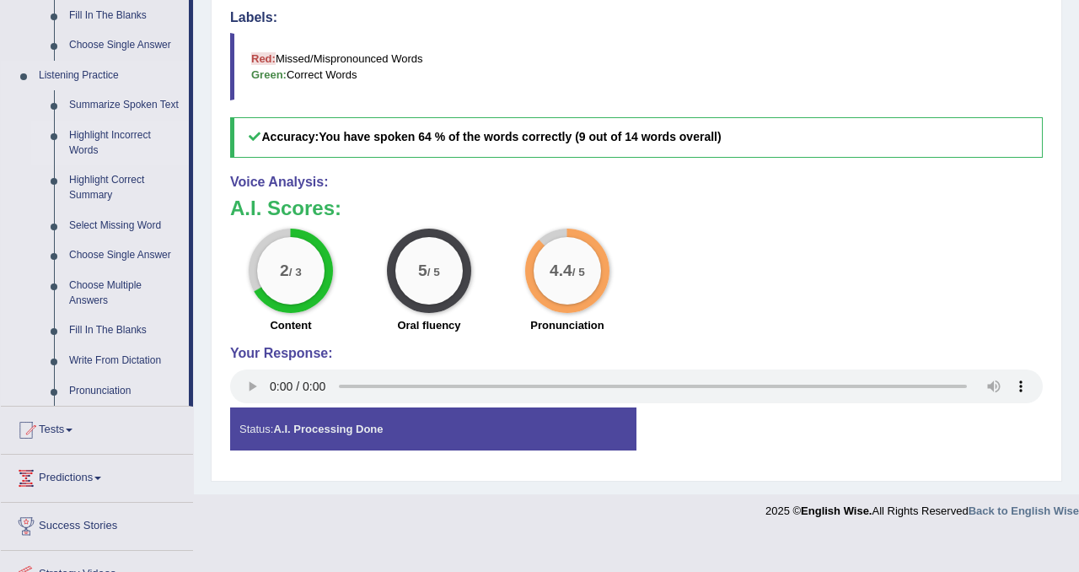
click at [114, 147] on link "Highlight Incorrect Words" at bounding box center [125, 143] width 127 height 45
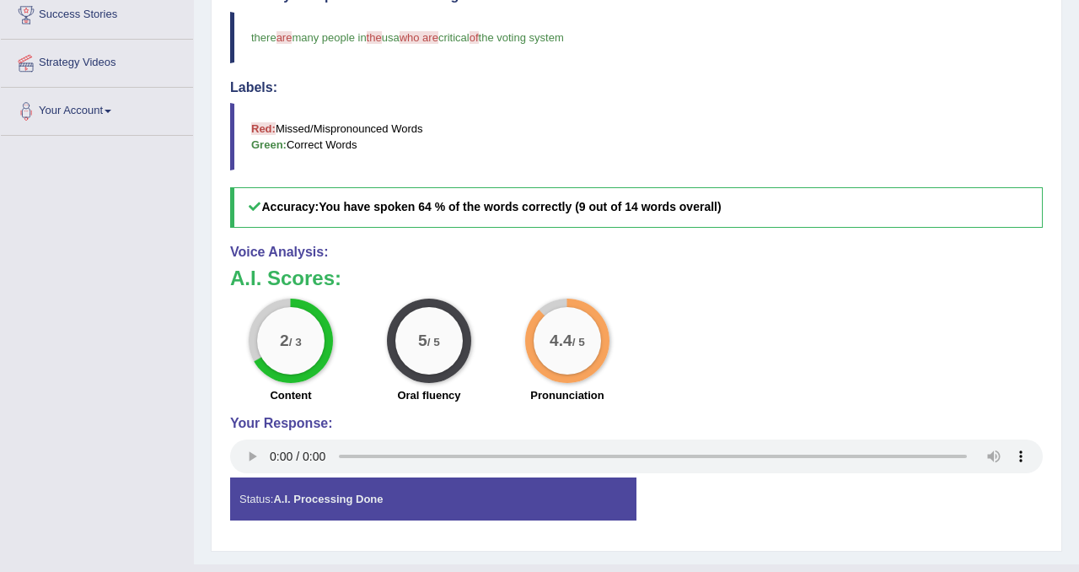
scroll to position [274, 0]
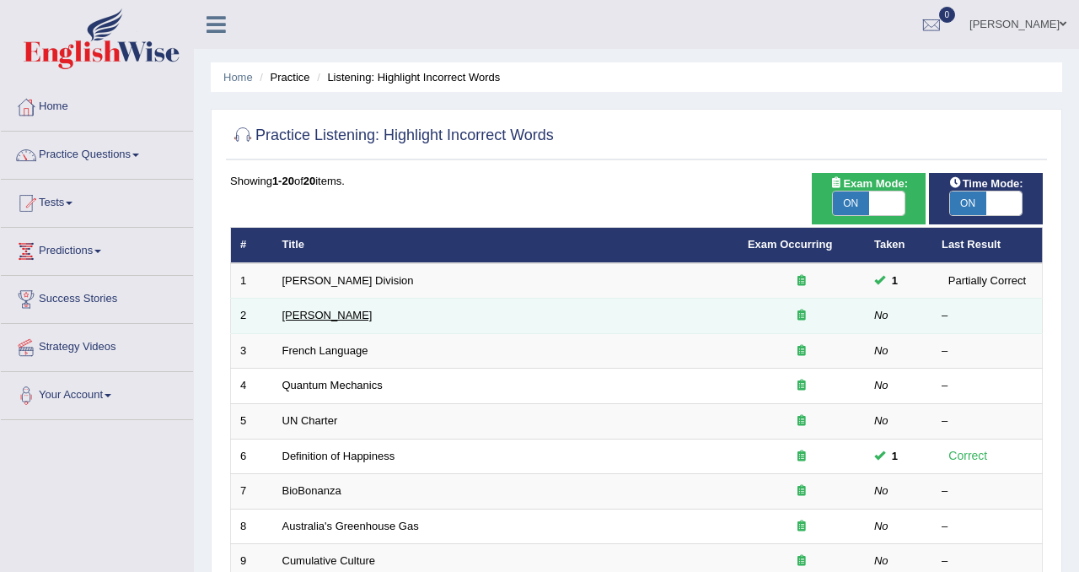
click at [315, 314] on link "[PERSON_NAME]" at bounding box center [327, 315] width 90 height 13
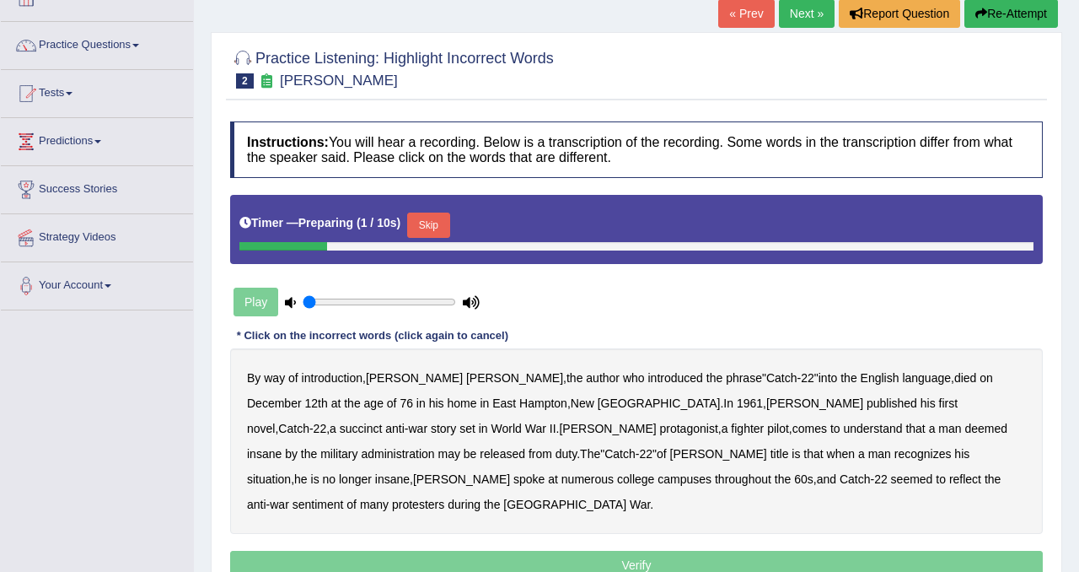
scroll to position [112, 0]
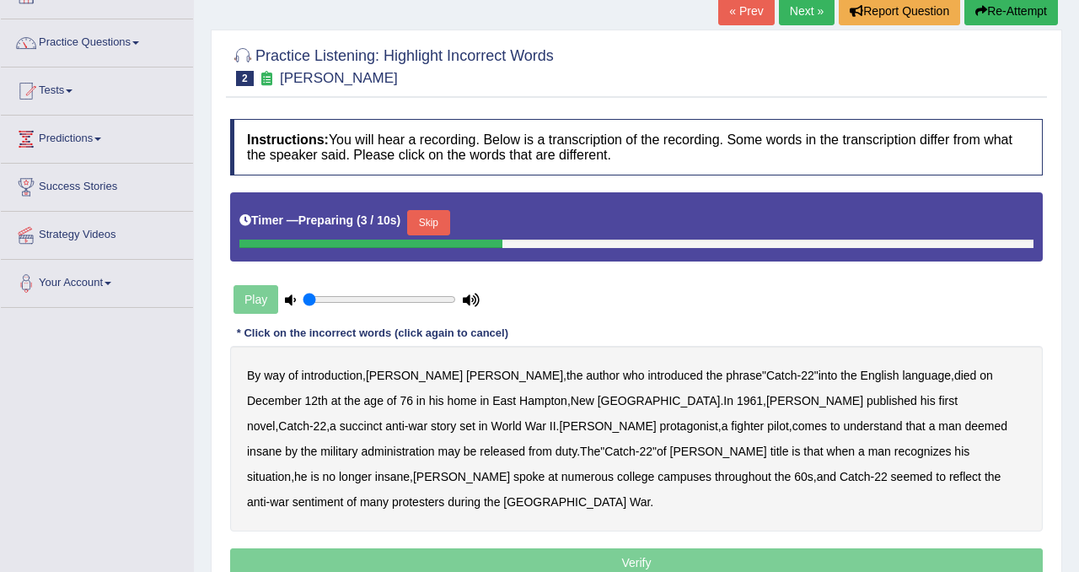
click at [443, 222] on button "Skip" at bounding box center [428, 222] width 42 height 25
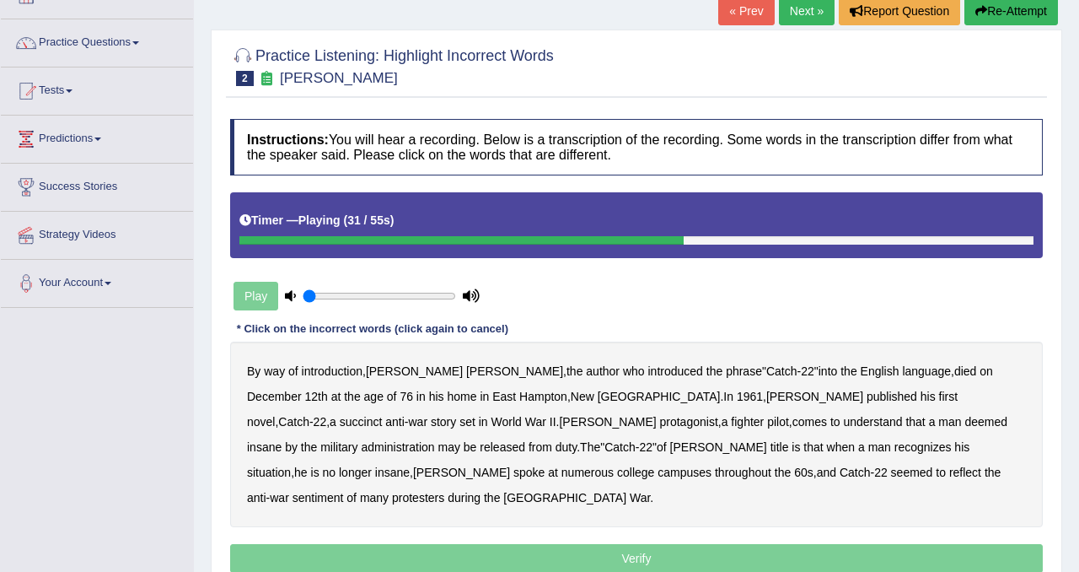
click at [282, 440] on b "insane" at bounding box center [264, 446] width 35 height 13
click at [434, 440] on b "administration" at bounding box center [397, 446] width 73 height 13
click at [291, 465] on b "situation" at bounding box center [269, 471] width 44 height 13
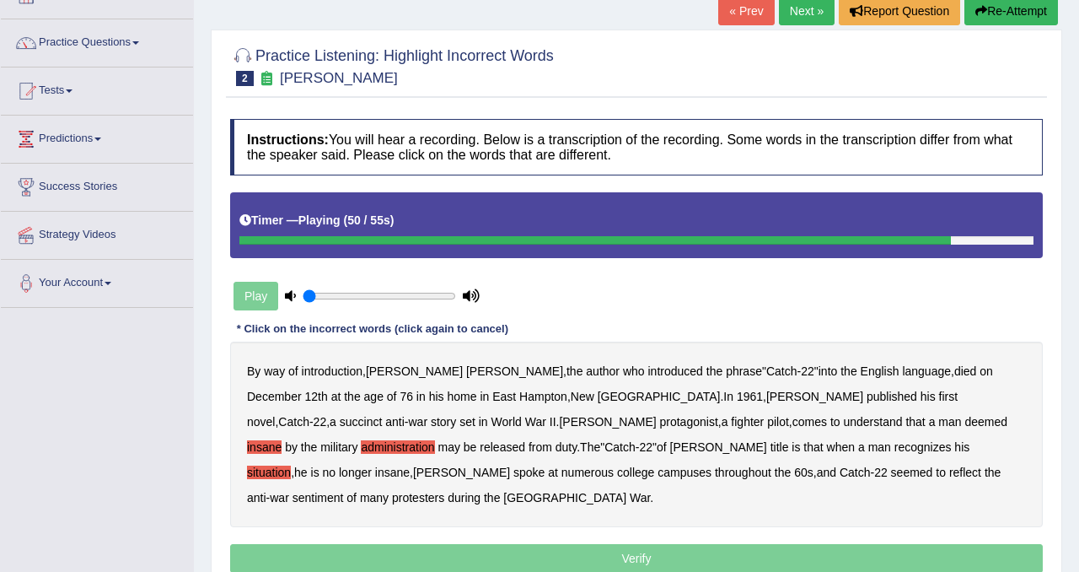
click at [949, 471] on b "reflect" at bounding box center [965, 471] width 32 height 13
click at [282, 440] on b "insane" at bounding box center [264, 446] width 35 height 13
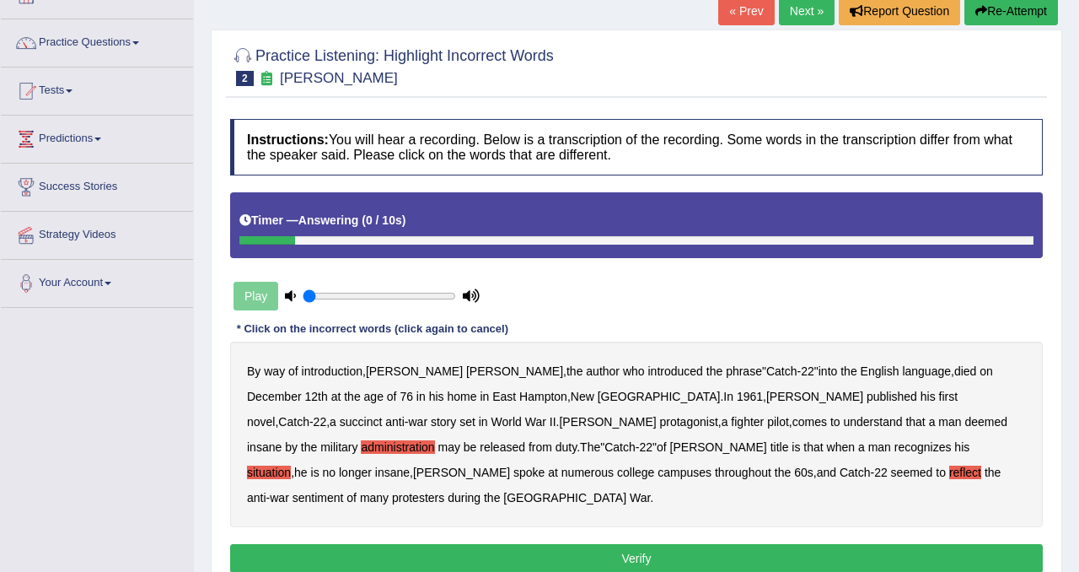
click at [660, 544] on button "Verify" at bounding box center [636, 558] width 813 height 29
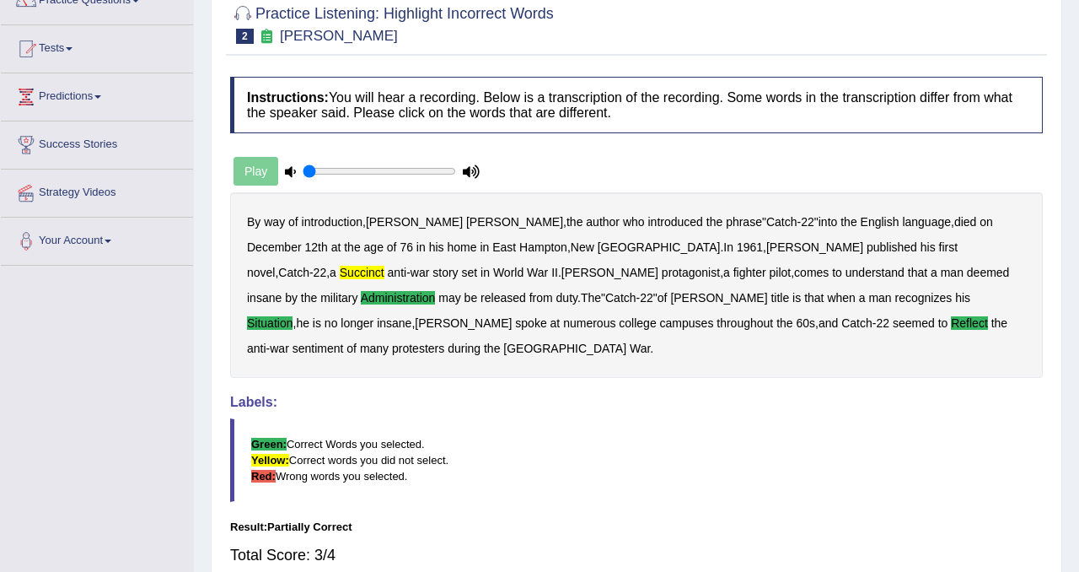
scroll to position [0, 0]
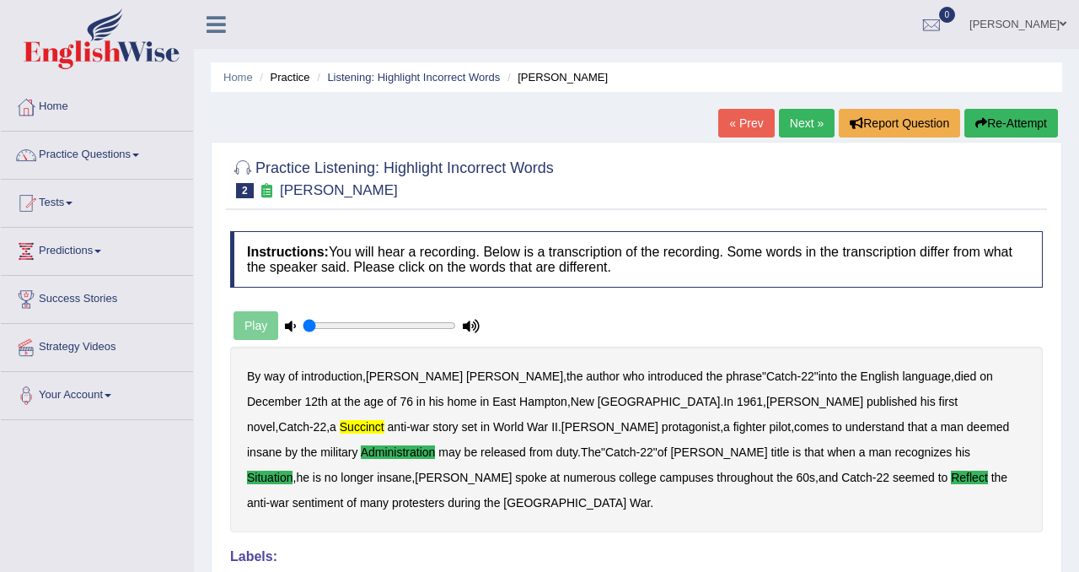
click at [1005, 119] on button "Re-Attempt" at bounding box center [1011, 123] width 94 height 29
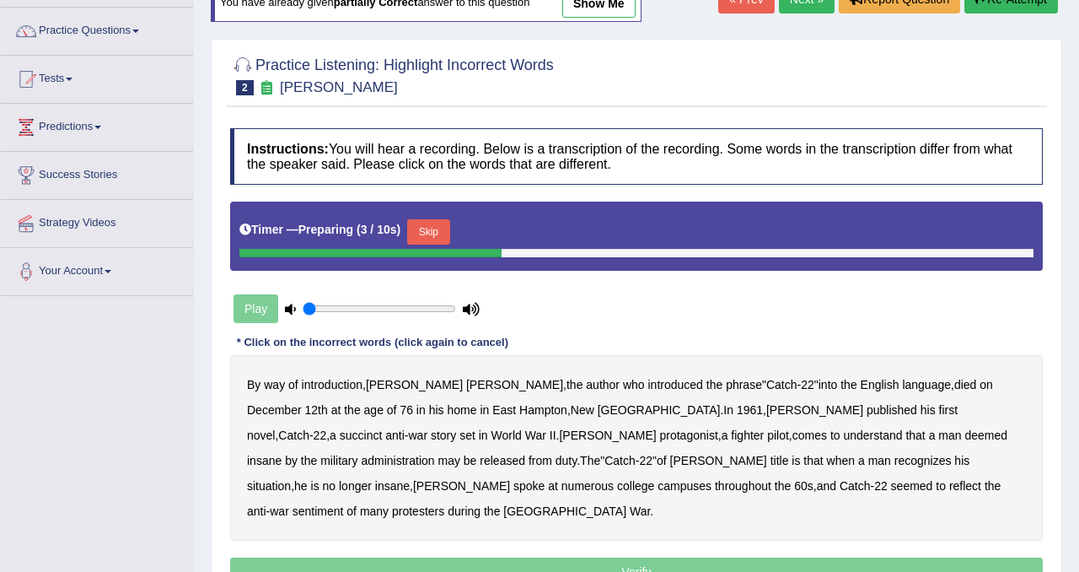
scroll to position [132, 0]
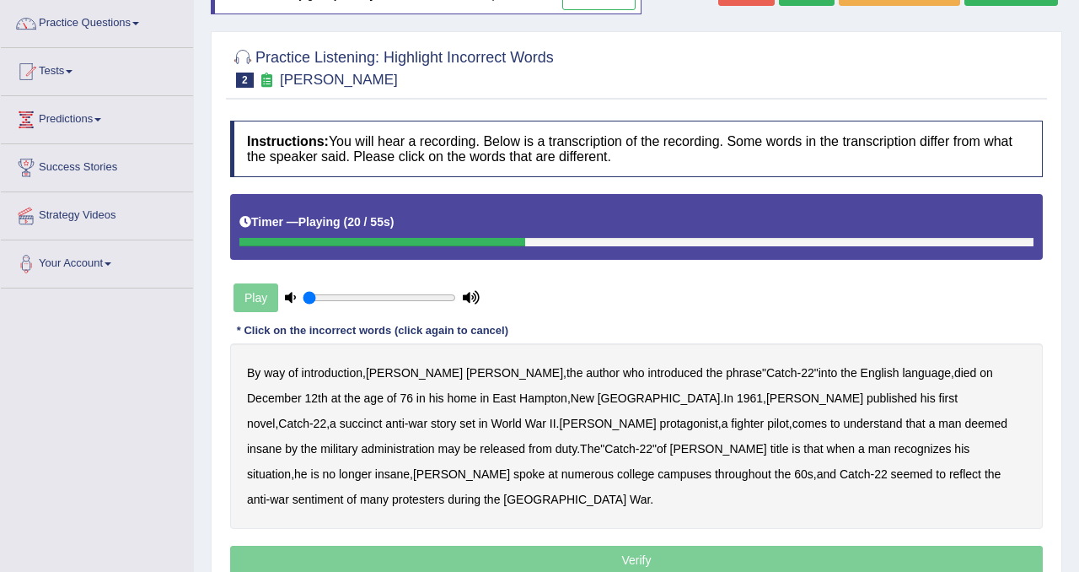
click at [309, 416] on b "Catch" at bounding box center [293, 422] width 31 height 13
click at [383, 416] on b "succinct" at bounding box center [361, 422] width 43 height 13
click at [434, 442] on b "administration" at bounding box center [397, 448] width 73 height 13
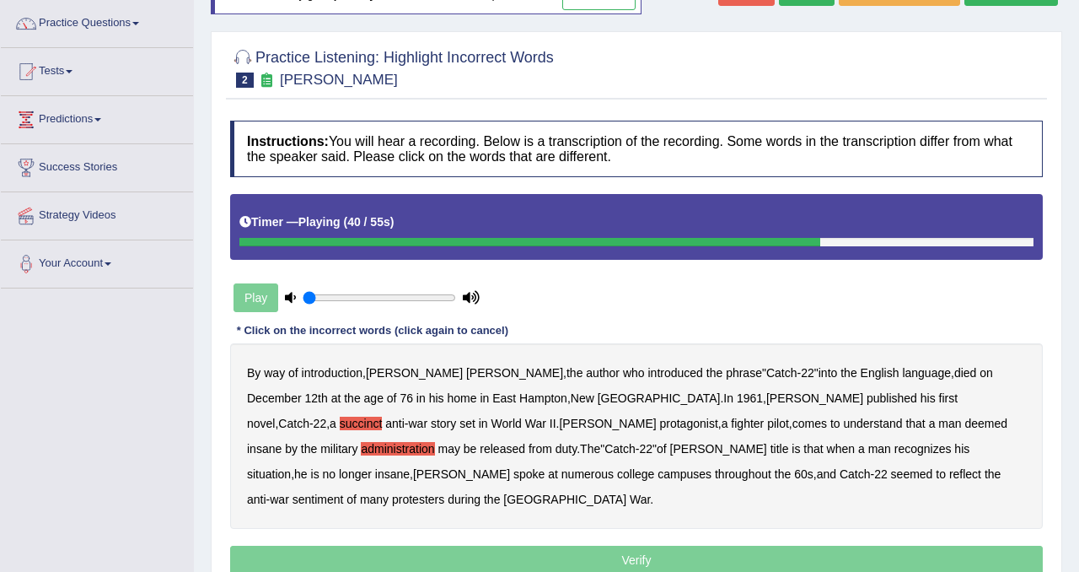
click at [291, 467] on b "situation" at bounding box center [269, 473] width 44 height 13
click at [949, 476] on b "reflect" at bounding box center [965, 473] width 32 height 13
click at [716, 545] on p "Verify" at bounding box center [636, 559] width 813 height 29
click at [713, 545] on p "Verify" at bounding box center [636, 559] width 813 height 29
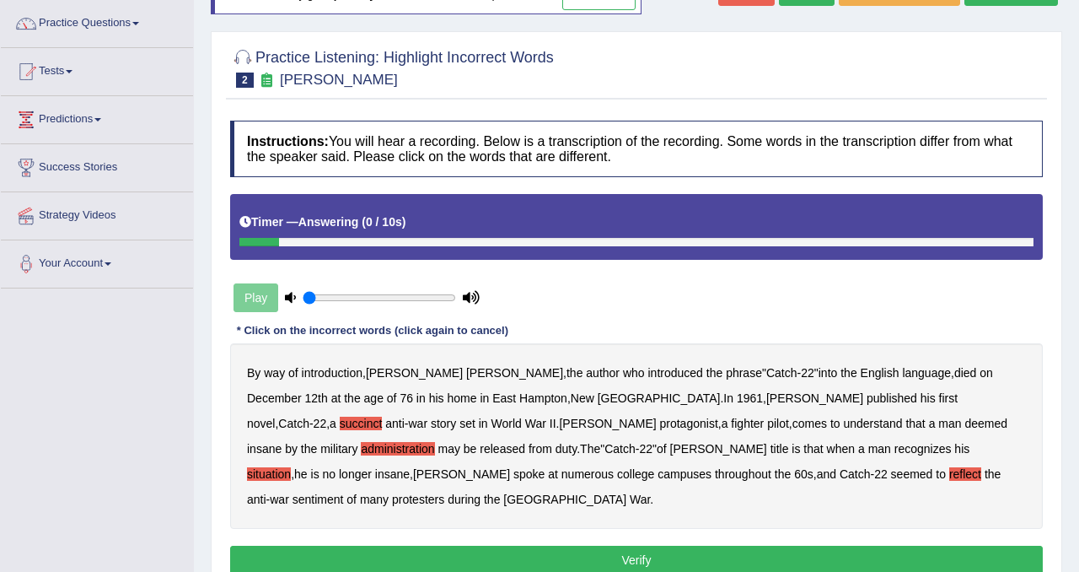
click at [661, 545] on button "Verify" at bounding box center [636, 559] width 813 height 29
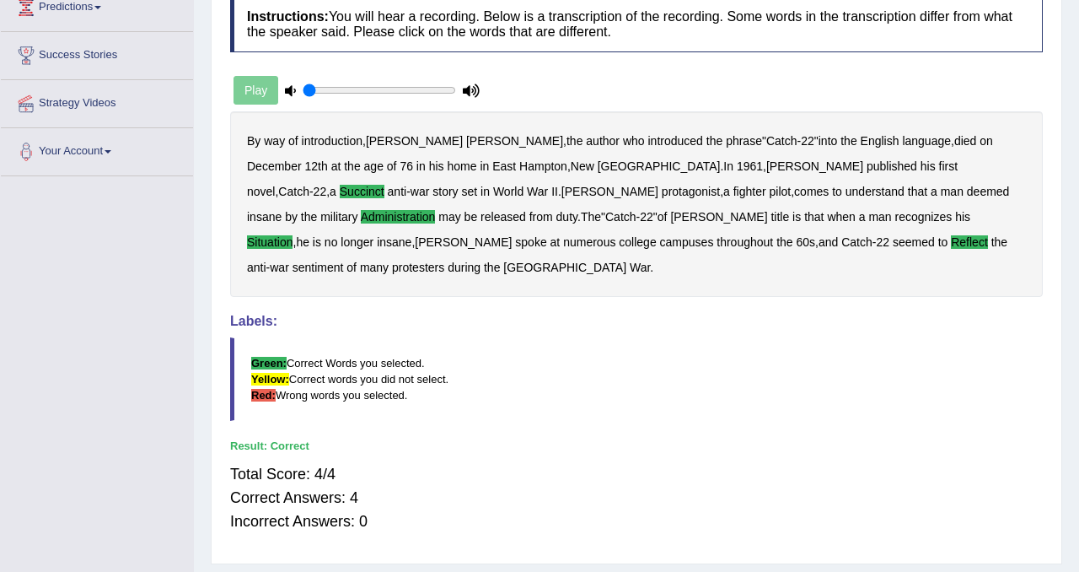
scroll to position [0, 0]
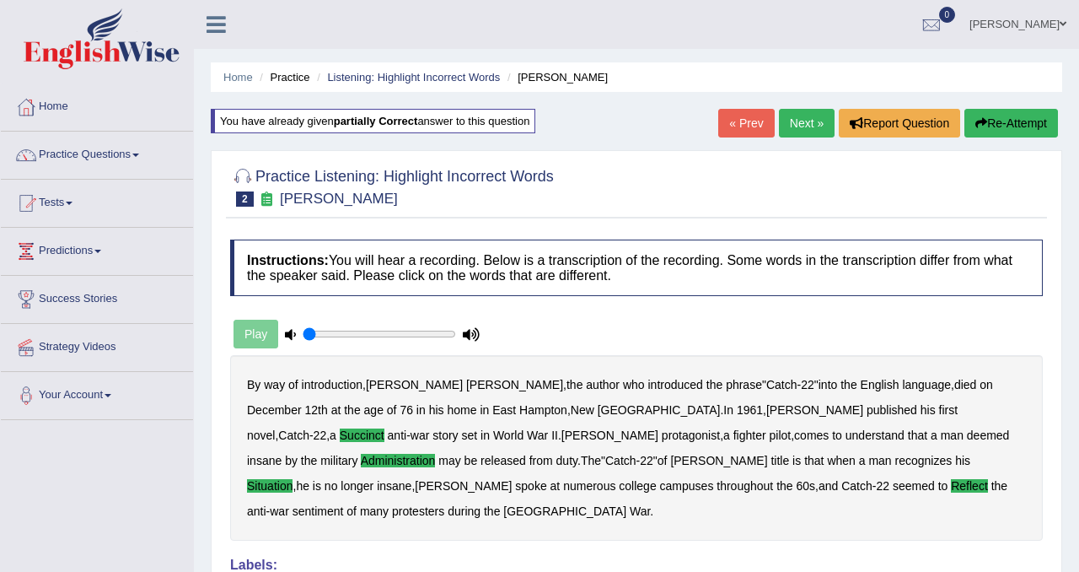
click at [807, 114] on link "Next »" at bounding box center [807, 123] width 56 height 29
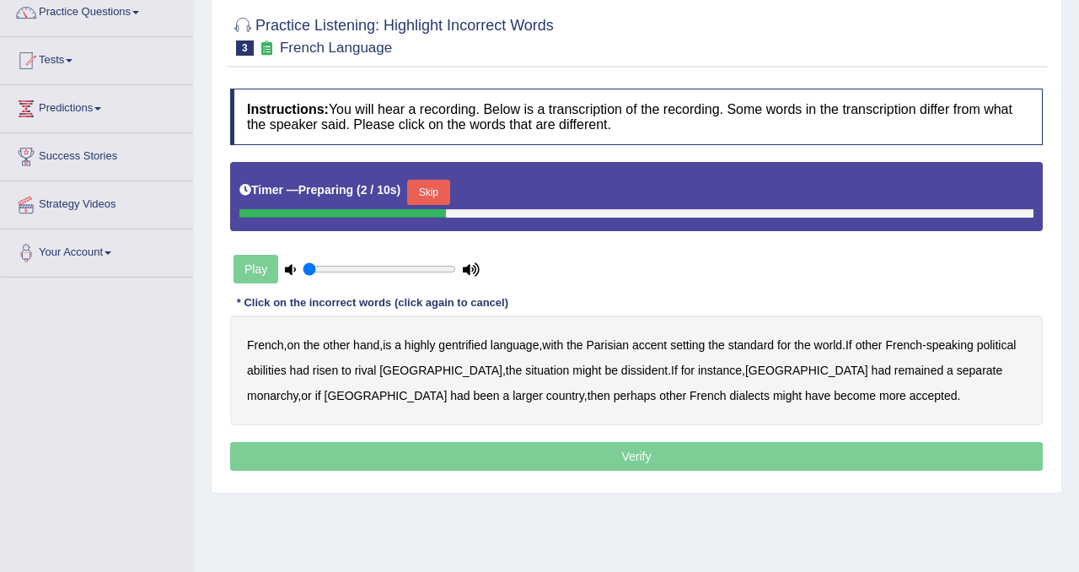
click at [429, 191] on button "Skip" at bounding box center [428, 192] width 42 height 25
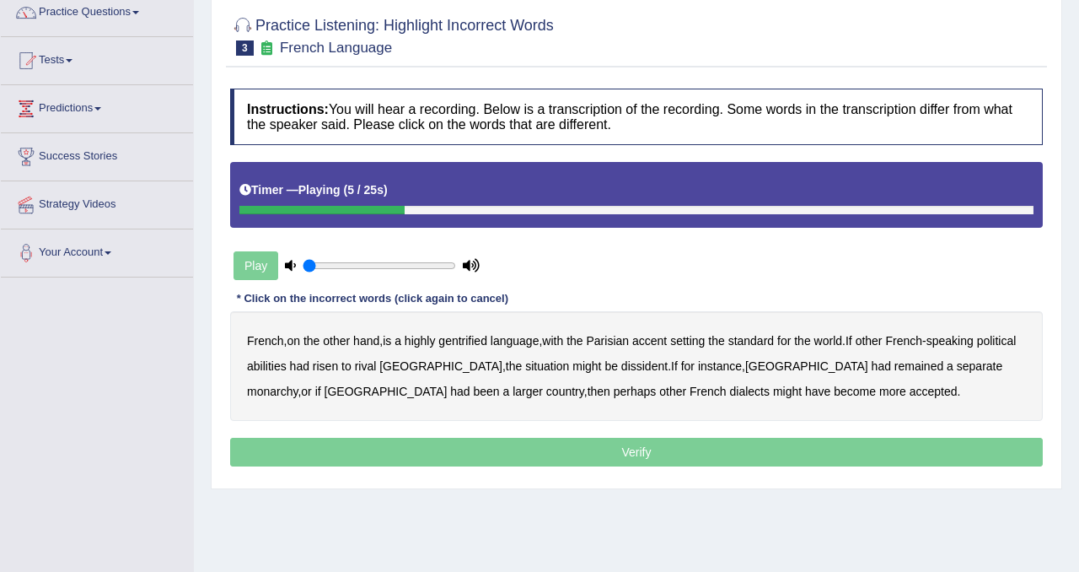
click at [472, 344] on b "gentrified" at bounding box center [462, 340] width 49 height 13
click at [287, 368] on b "abilities" at bounding box center [267, 365] width 40 height 13
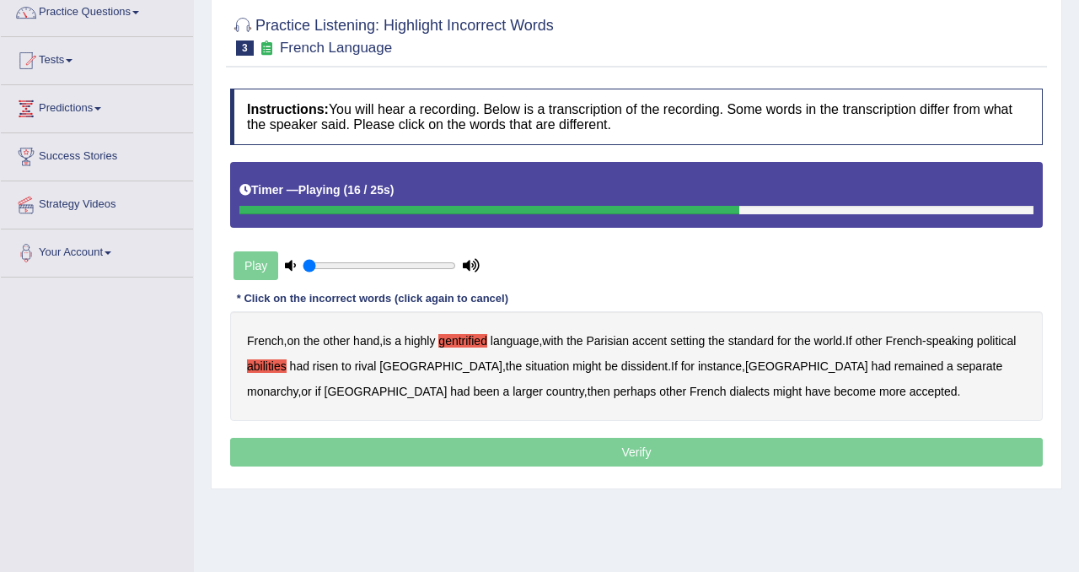
click at [621, 367] on b "dissident" at bounding box center [644, 365] width 46 height 13
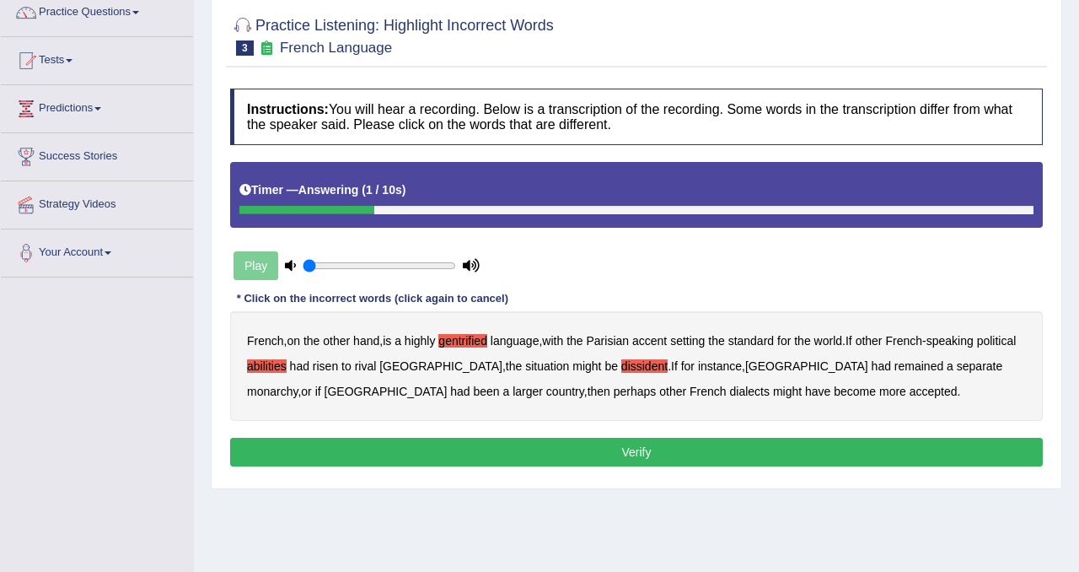
click at [756, 450] on button "Verify" at bounding box center [636, 452] width 813 height 29
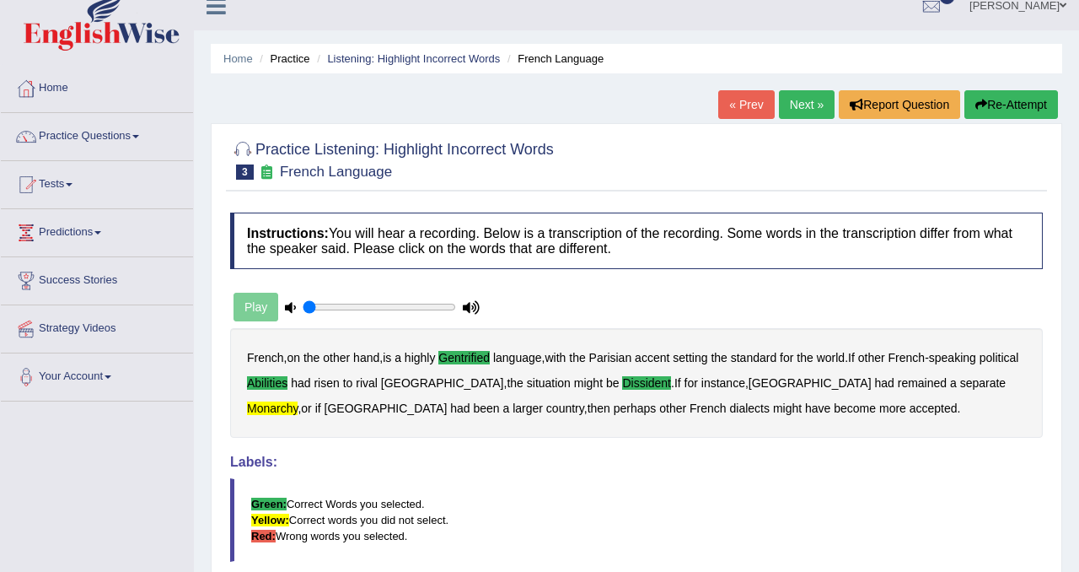
scroll to position [1, 0]
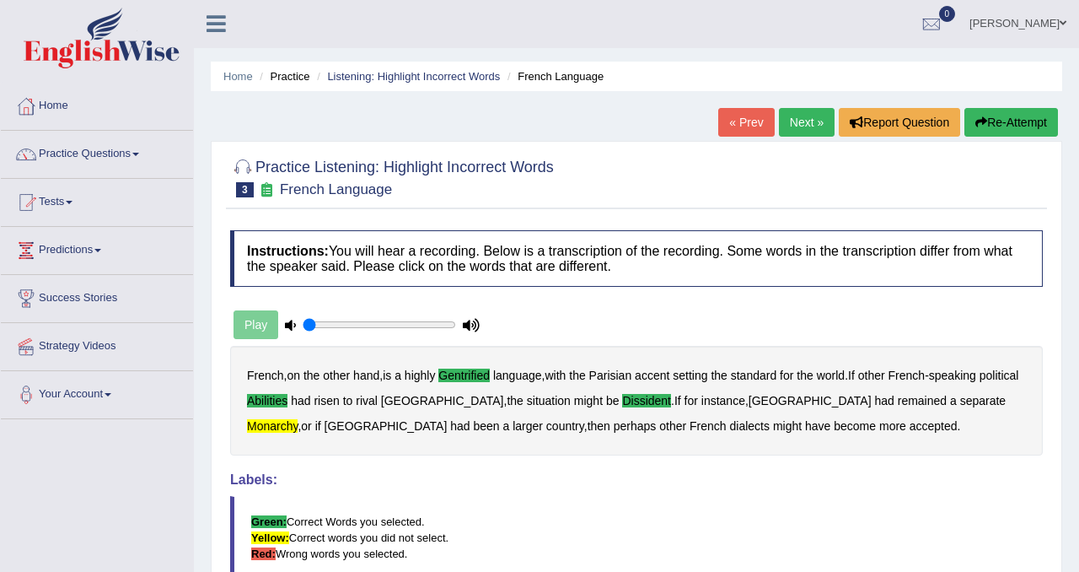
click at [1013, 124] on button "Re-Attempt" at bounding box center [1011, 122] width 94 height 29
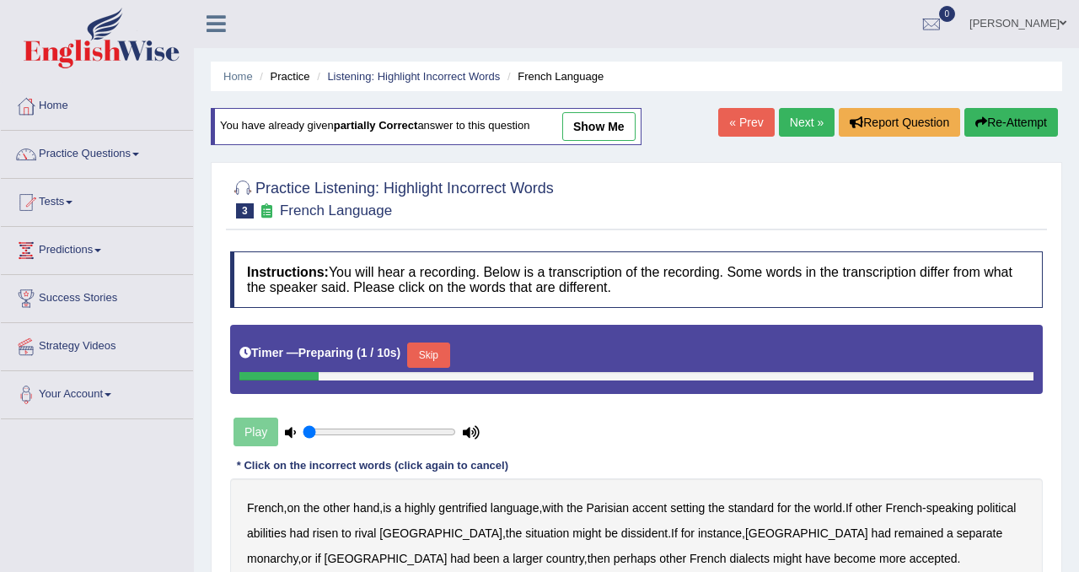
click at [448, 357] on button "Skip" at bounding box center [428, 354] width 42 height 25
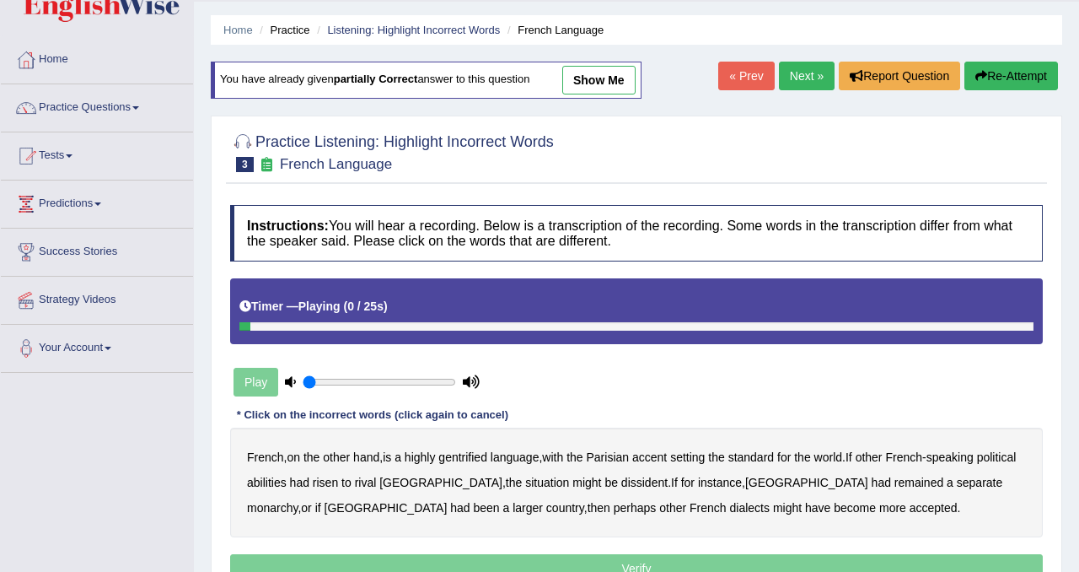
scroll to position [201, 0]
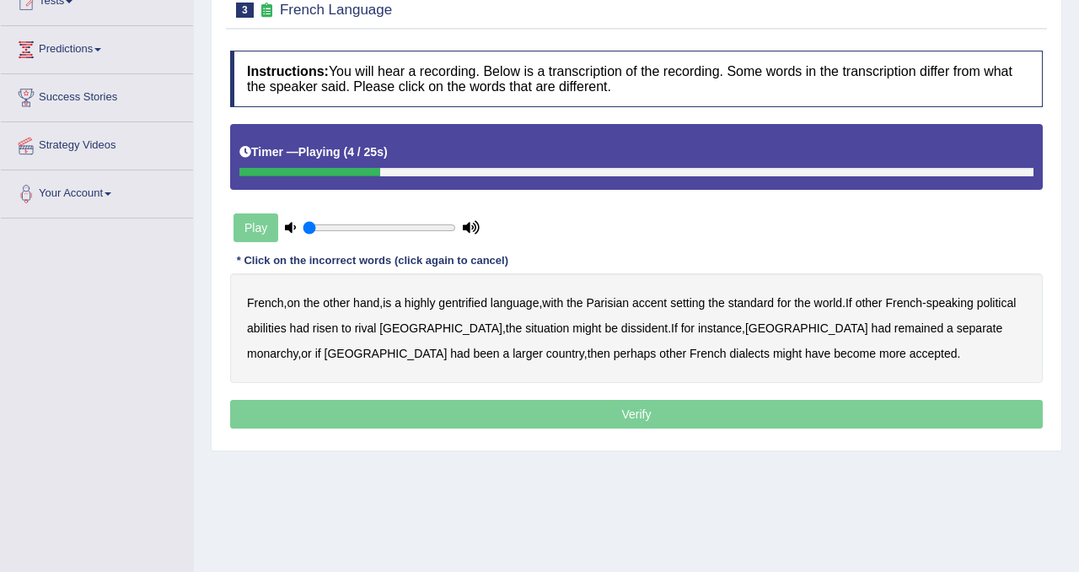
click at [476, 304] on b "gentrified" at bounding box center [462, 302] width 49 height 13
click at [287, 330] on b "abilities" at bounding box center [267, 327] width 40 height 13
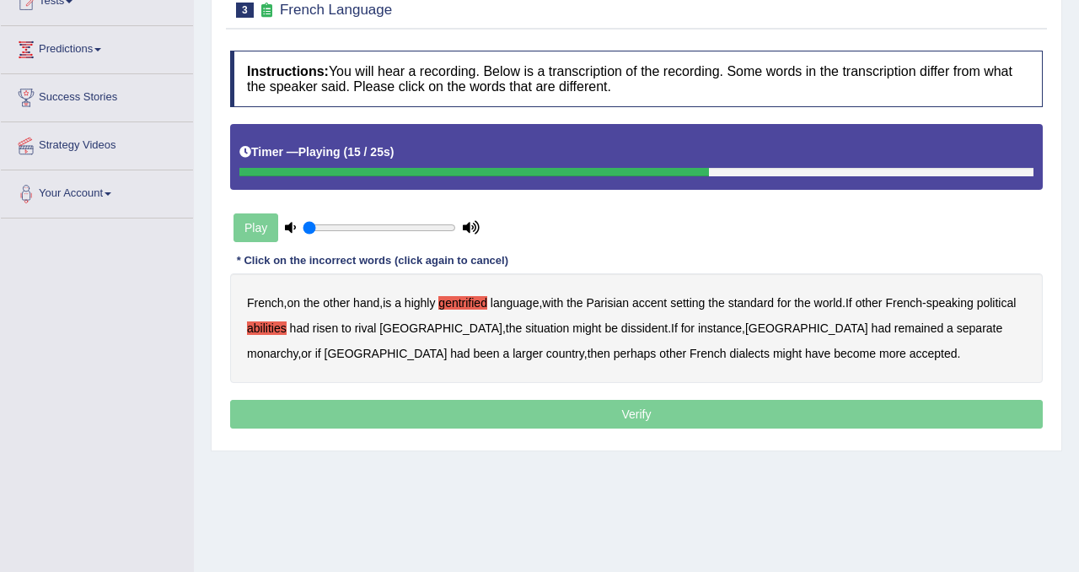
click at [621, 332] on b "dissident" at bounding box center [644, 327] width 46 height 13
click at [298, 346] on b "monarchy" at bounding box center [272, 352] width 51 height 13
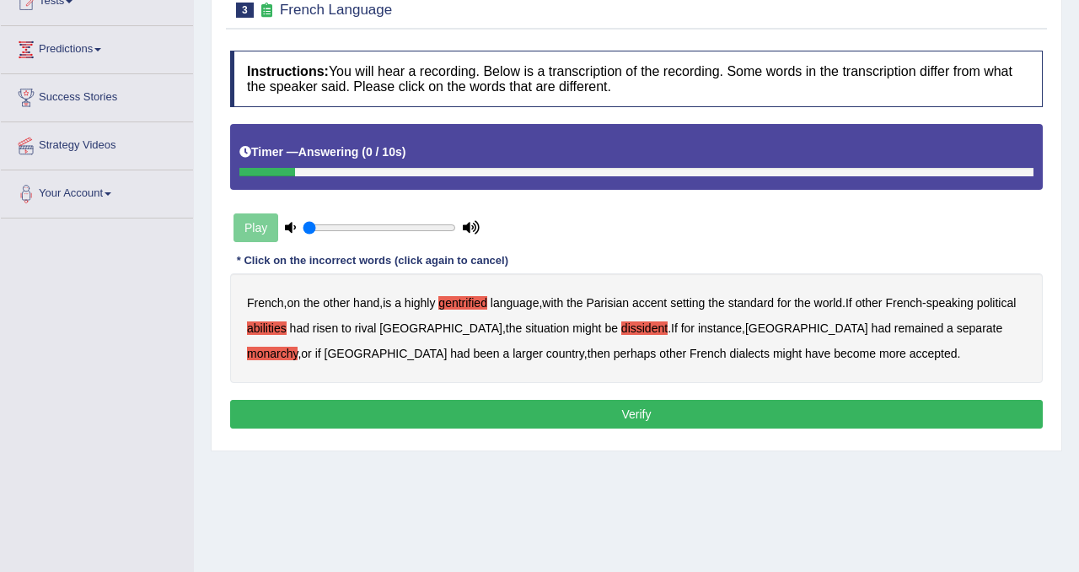
click at [635, 417] on button "Verify" at bounding box center [636, 414] width 813 height 29
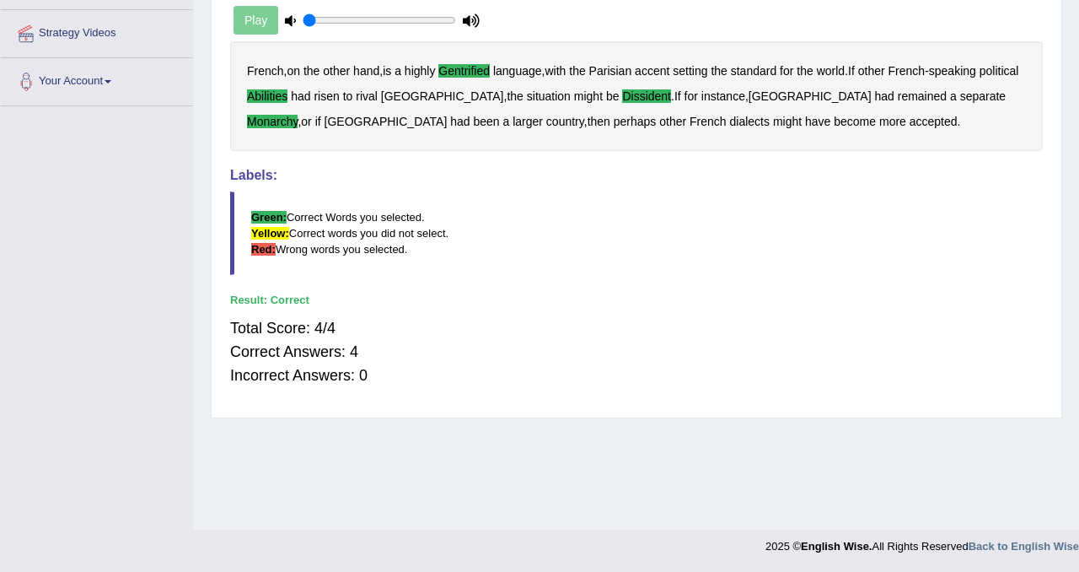
scroll to position [0, 0]
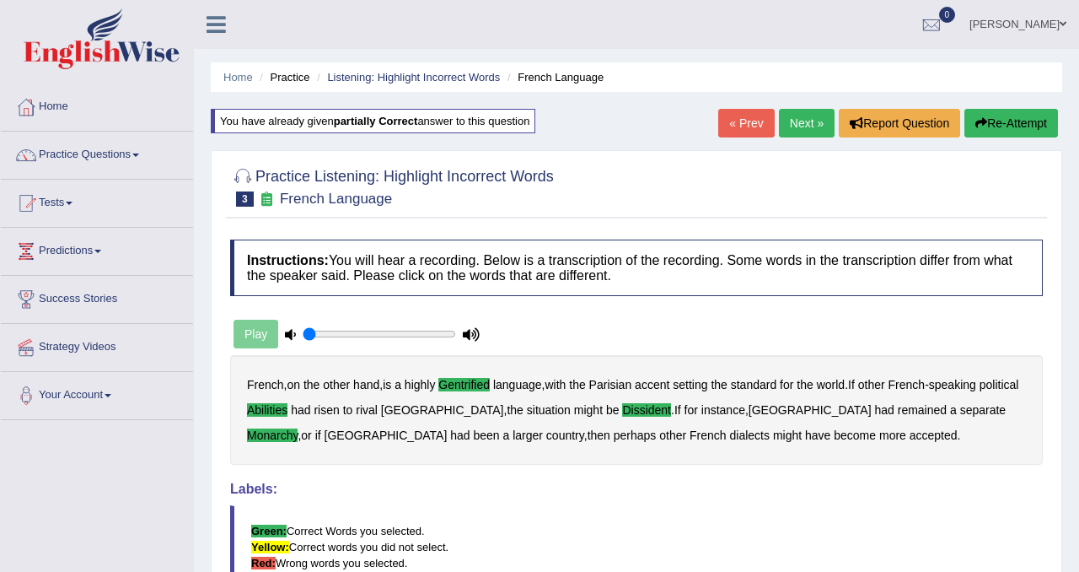
click at [805, 124] on link "Next »" at bounding box center [807, 123] width 56 height 29
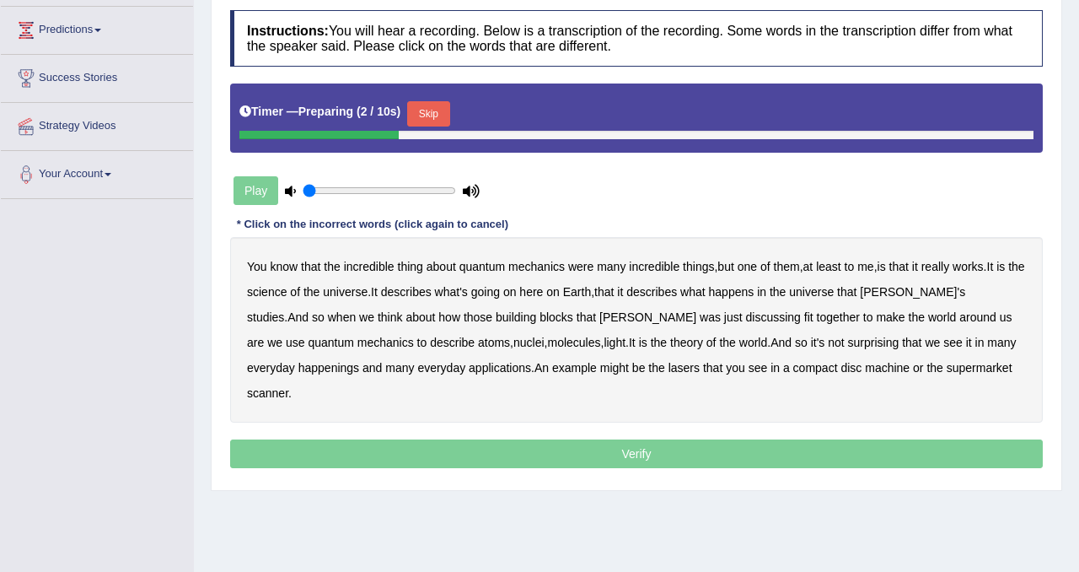
click at [437, 110] on button "Skip" at bounding box center [428, 113] width 42 height 25
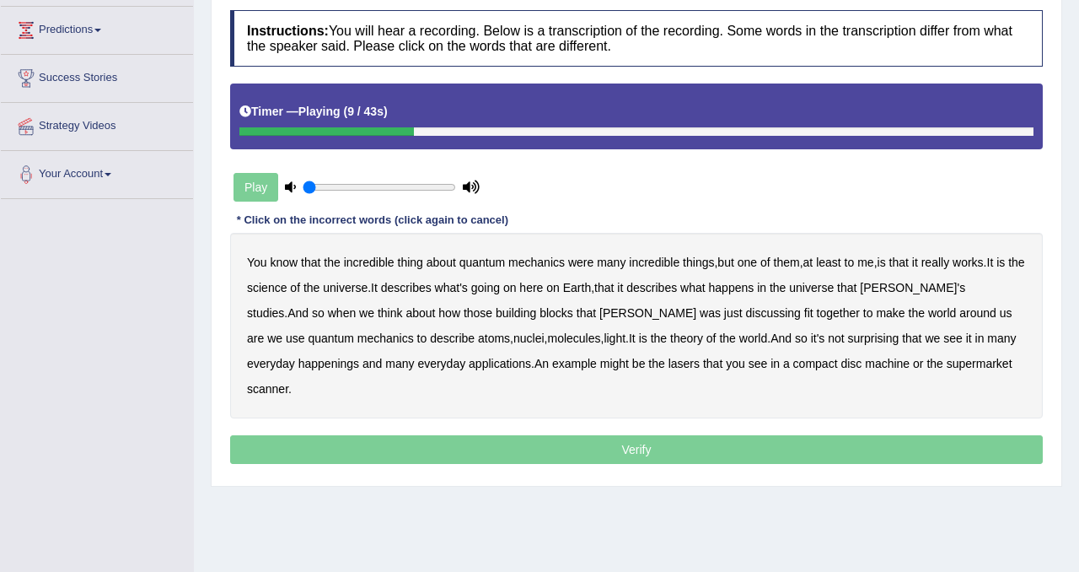
click at [287, 290] on b "science" at bounding box center [267, 287] width 40 height 13
click at [746, 315] on b "discussing" at bounding box center [773, 312] width 55 height 13
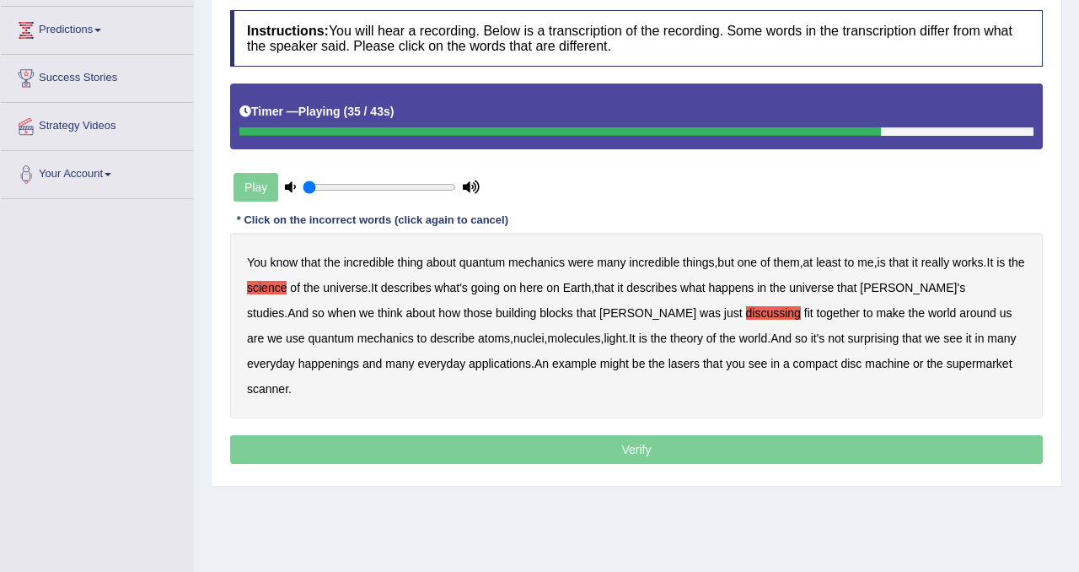
click at [298, 368] on b "happenings" at bounding box center [328, 363] width 61 height 13
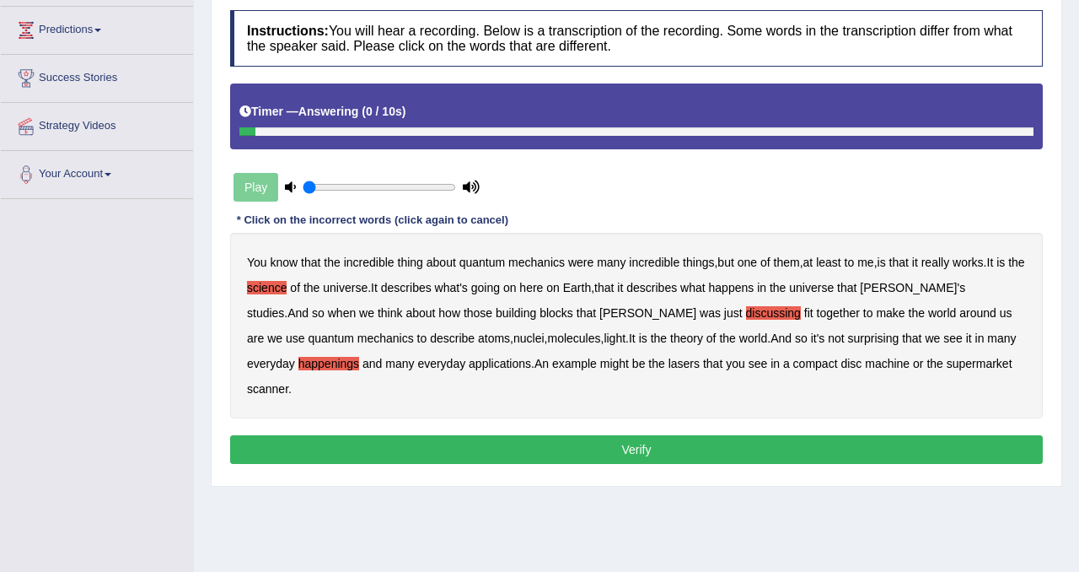
click at [865, 364] on b "machine" at bounding box center [887, 363] width 45 height 13
click at [773, 435] on button "Verify" at bounding box center [636, 449] width 813 height 29
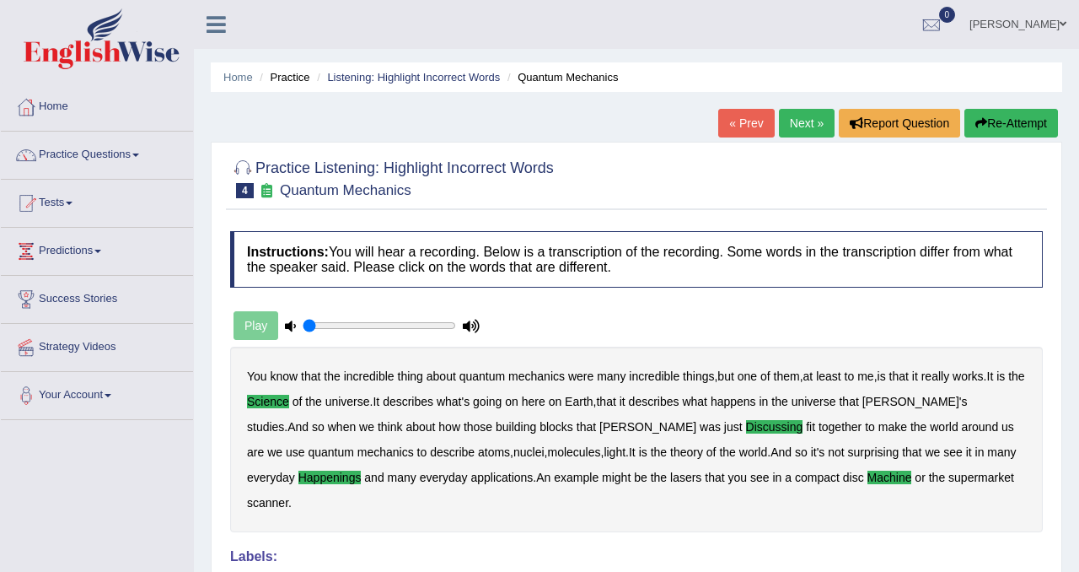
click at [801, 119] on link "Next »" at bounding box center [807, 123] width 56 height 29
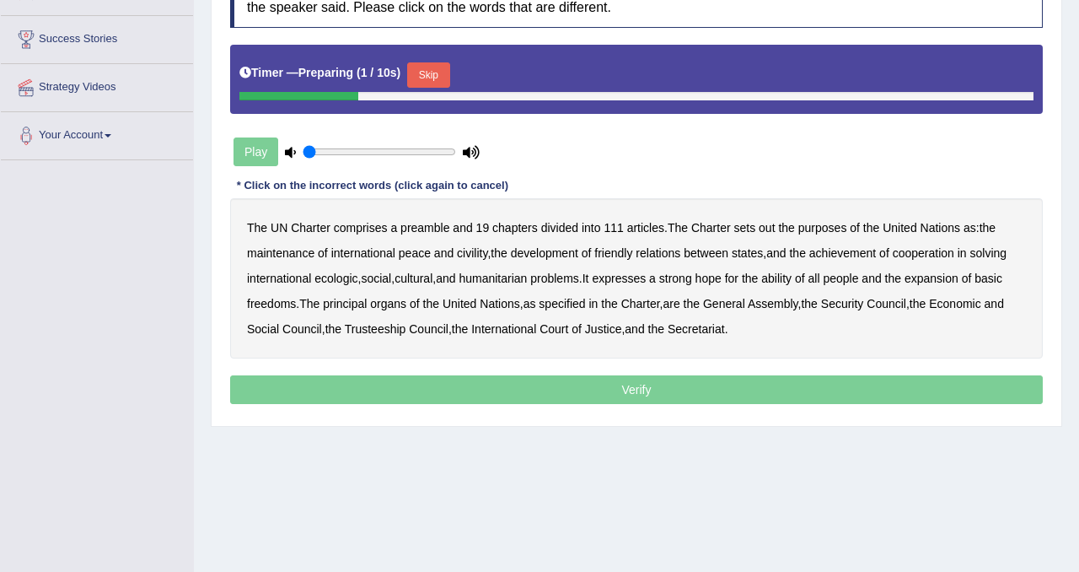
click at [432, 74] on button "Skip" at bounding box center [428, 74] width 42 height 25
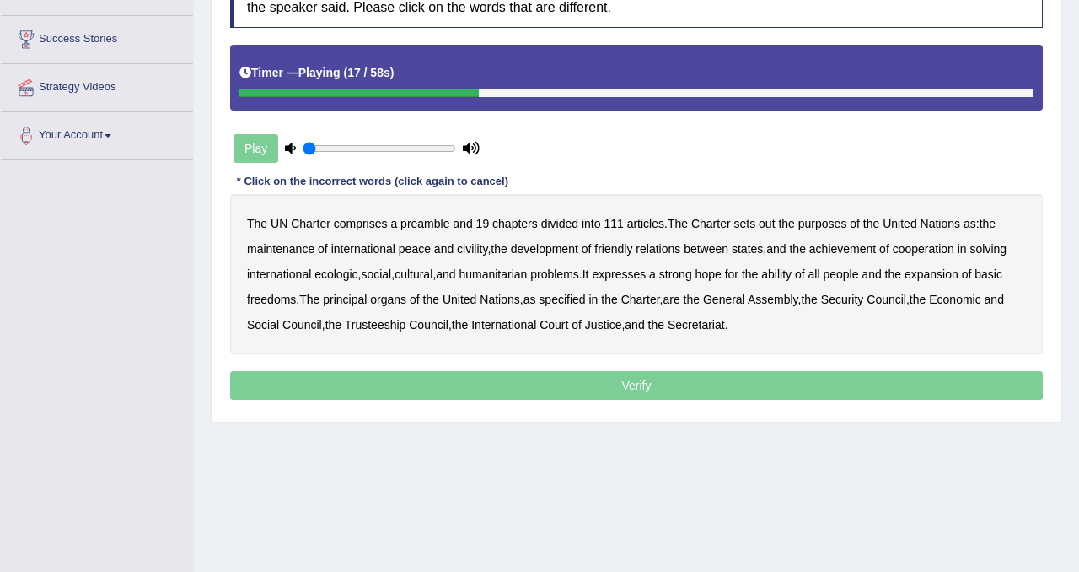
click at [475, 247] on b "civility" at bounding box center [472, 248] width 30 height 13
click at [357, 276] on b "ecologic" at bounding box center [335, 273] width 43 height 13
click at [391, 273] on b "social" at bounding box center [376, 273] width 30 height 13
click at [792, 276] on b "ability" at bounding box center [776, 273] width 30 height 13
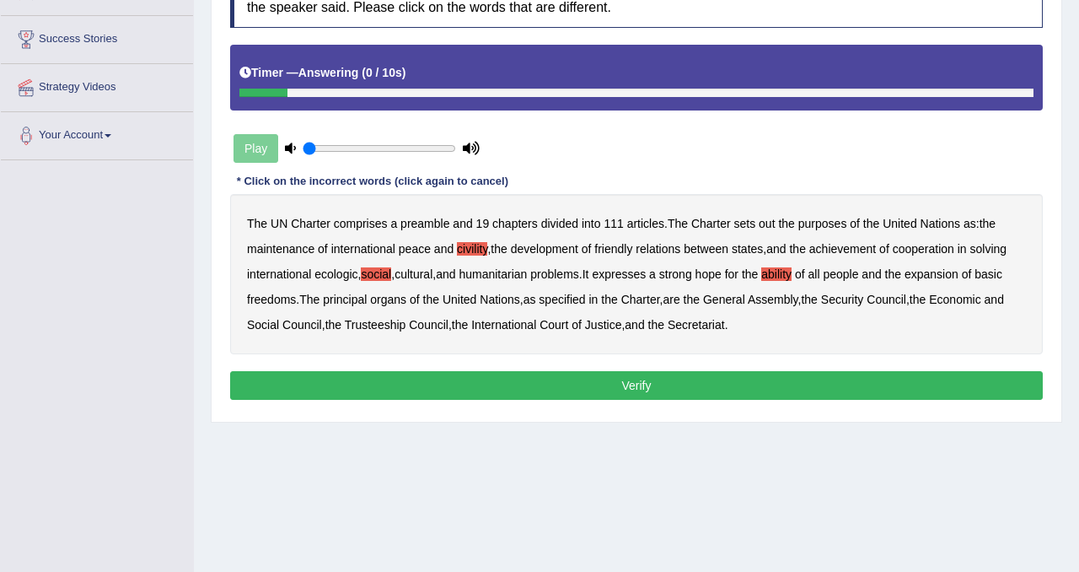
click at [678, 385] on button "Verify" at bounding box center [636, 385] width 813 height 29
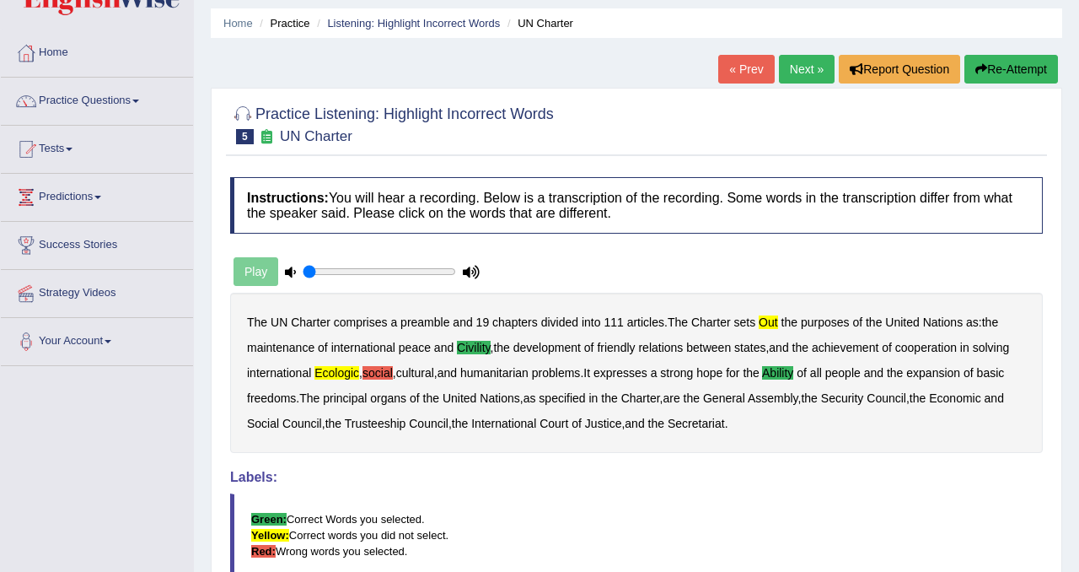
scroll to position [53, 0]
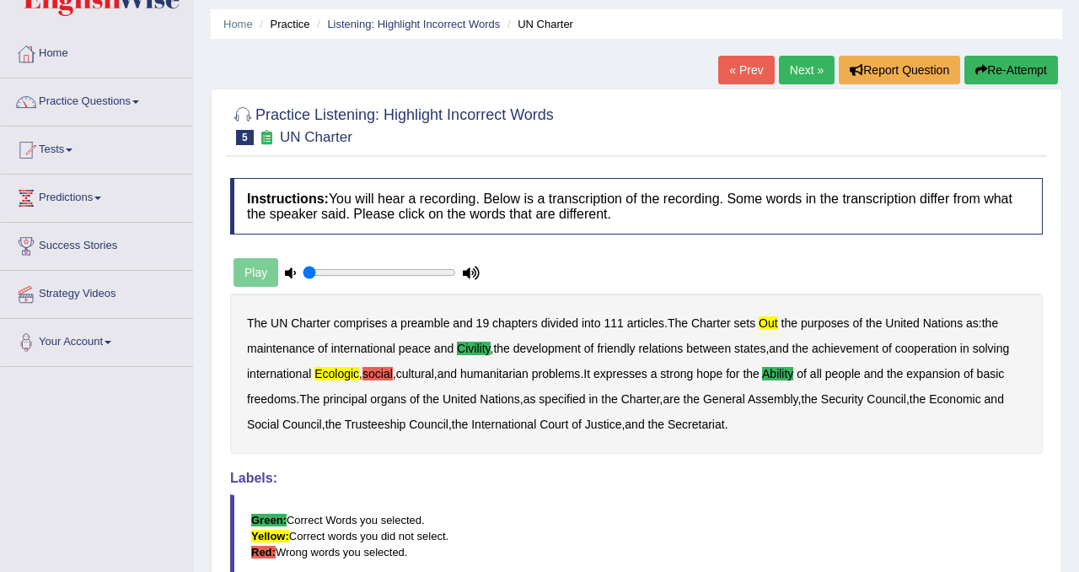
click at [1025, 67] on button "Re-Attempt" at bounding box center [1011, 70] width 94 height 29
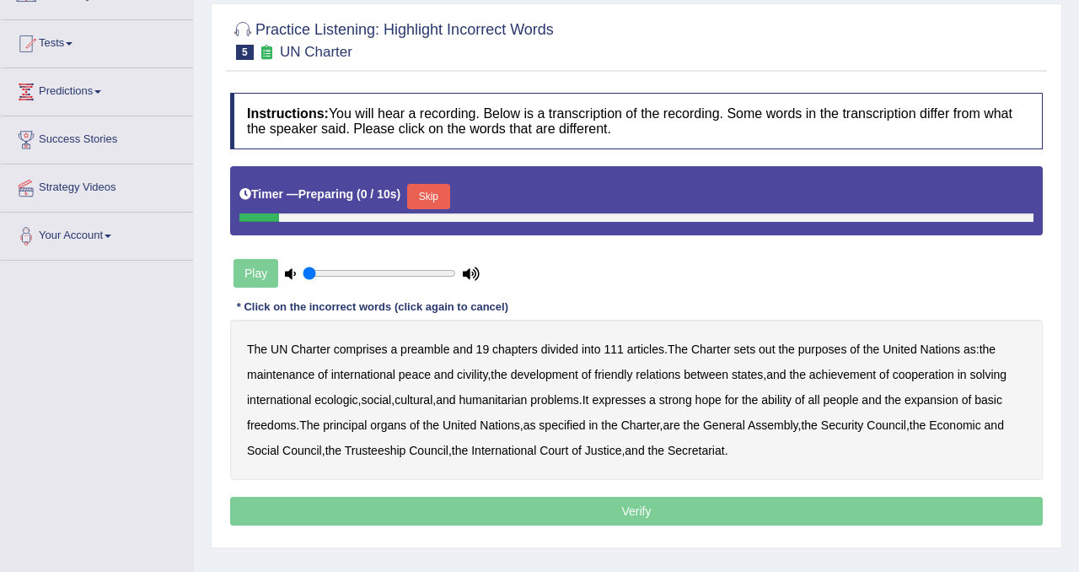
scroll to position [193, 0]
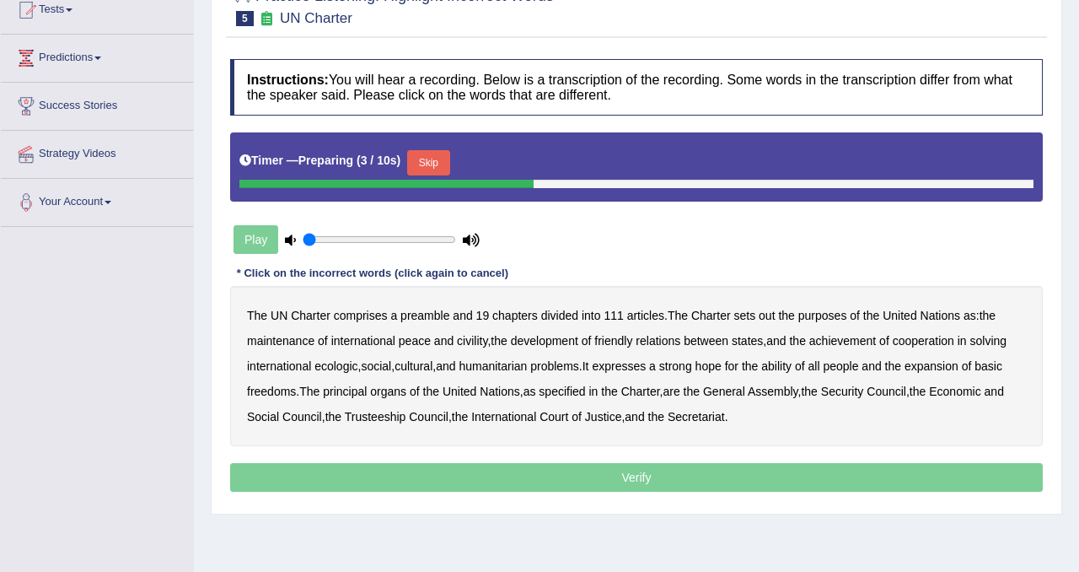
click at [438, 160] on button "Skip" at bounding box center [428, 162] width 42 height 25
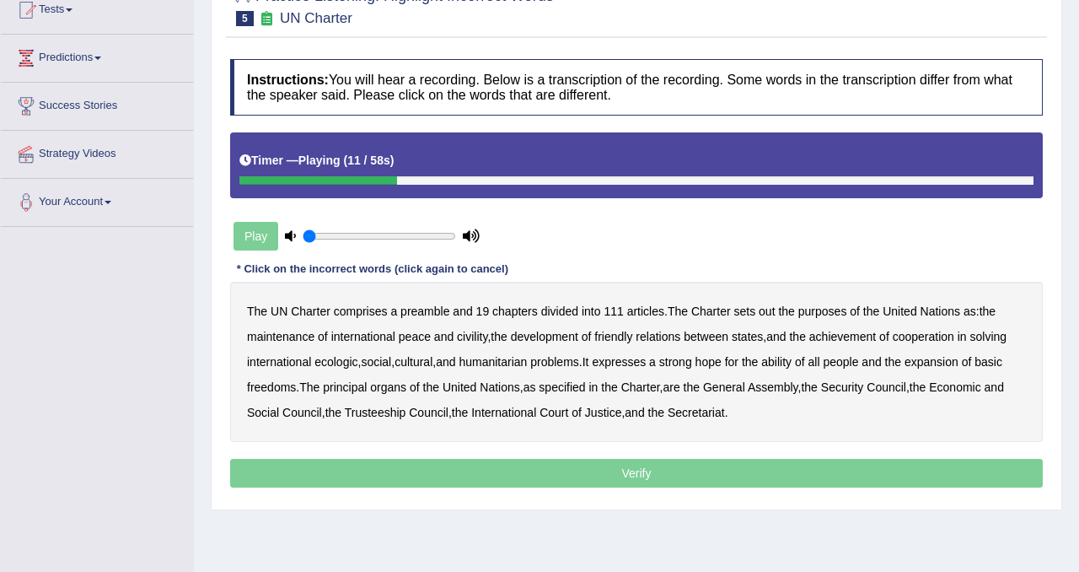
click at [775, 311] on b "out" at bounding box center [767, 310] width 16 height 13
click at [471, 334] on b "civility" at bounding box center [472, 336] width 30 height 13
click at [848, 339] on b "achievement" at bounding box center [842, 336] width 67 height 13
click at [357, 358] on b "ecologic" at bounding box center [335, 361] width 43 height 13
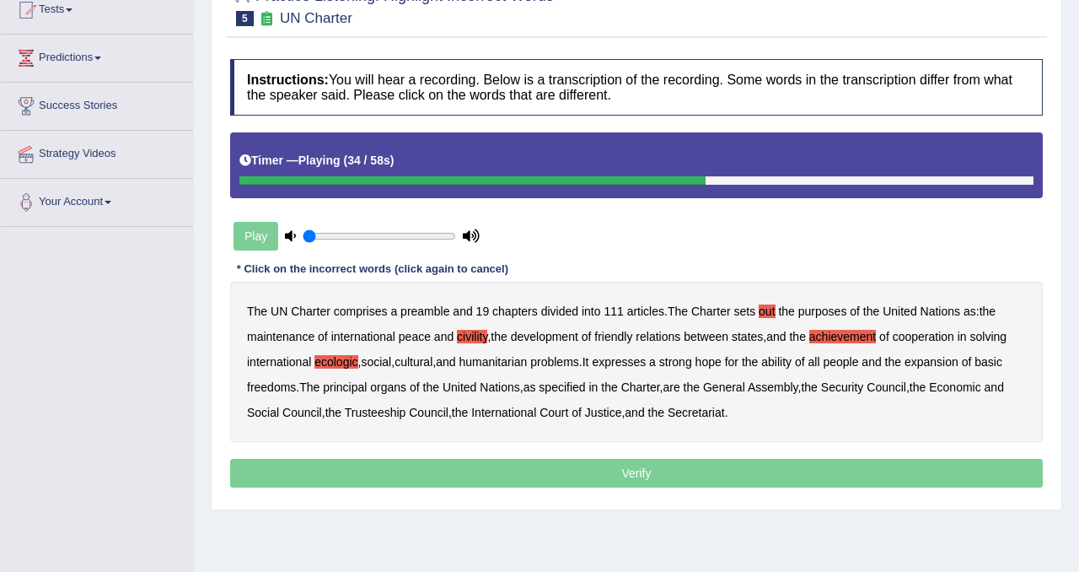
click at [792, 364] on b "ability" at bounding box center [776, 361] width 30 height 13
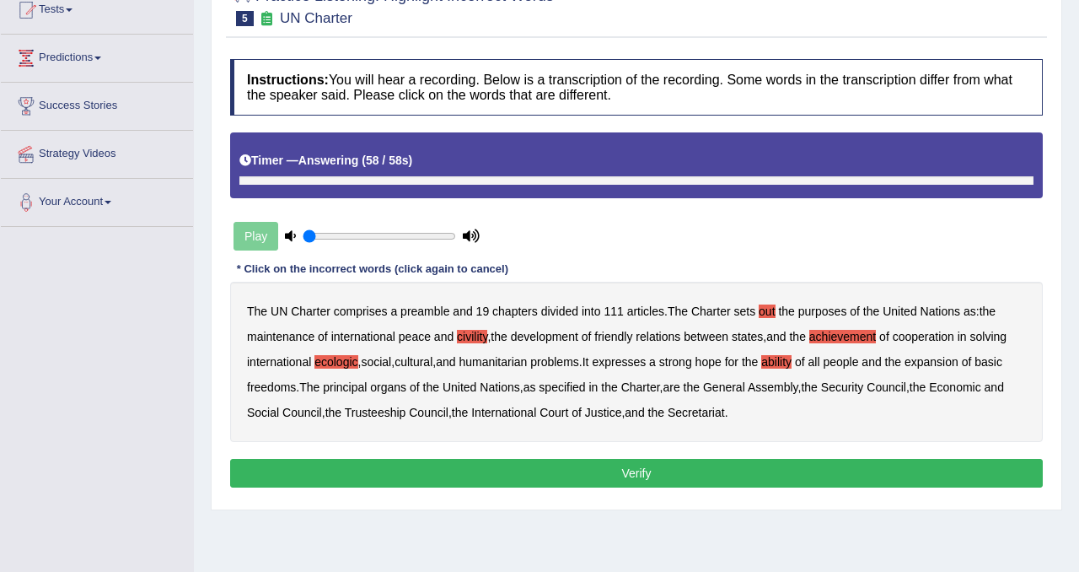
click at [862, 332] on b "achievement" at bounding box center [842, 336] width 67 height 13
click at [699, 480] on button "Verify" at bounding box center [636, 473] width 813 height 29
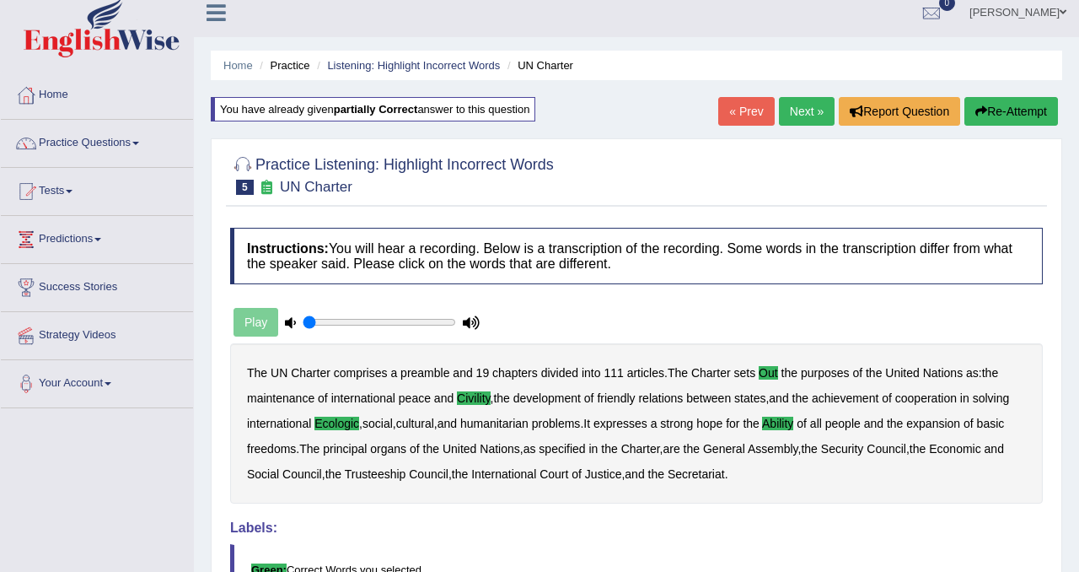
scroll to position [0, 0]
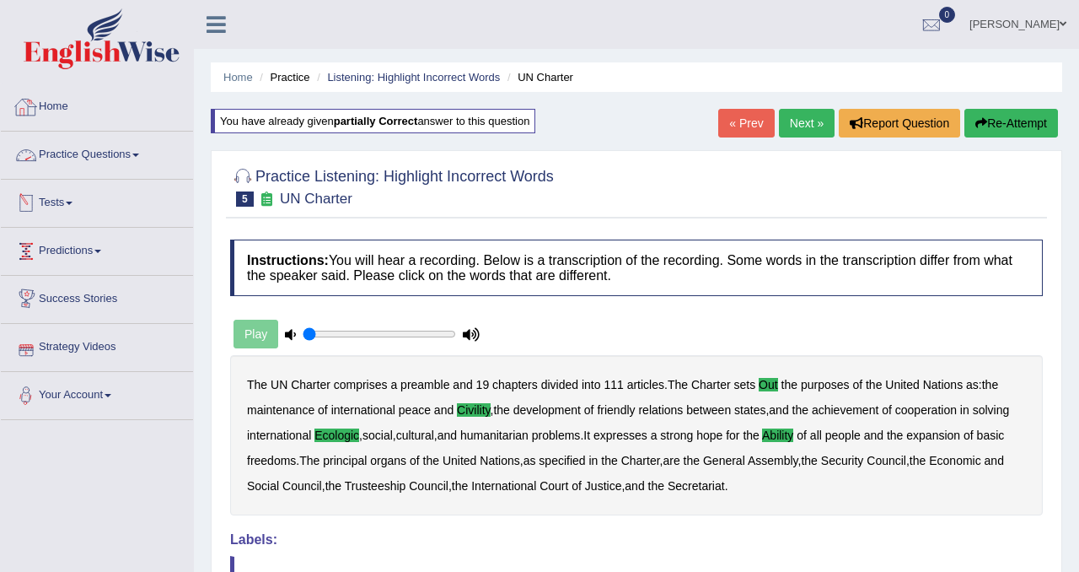
click at [92, 154] on link "Practice Questions" at bounding box center [97, 153] width 192 height 42
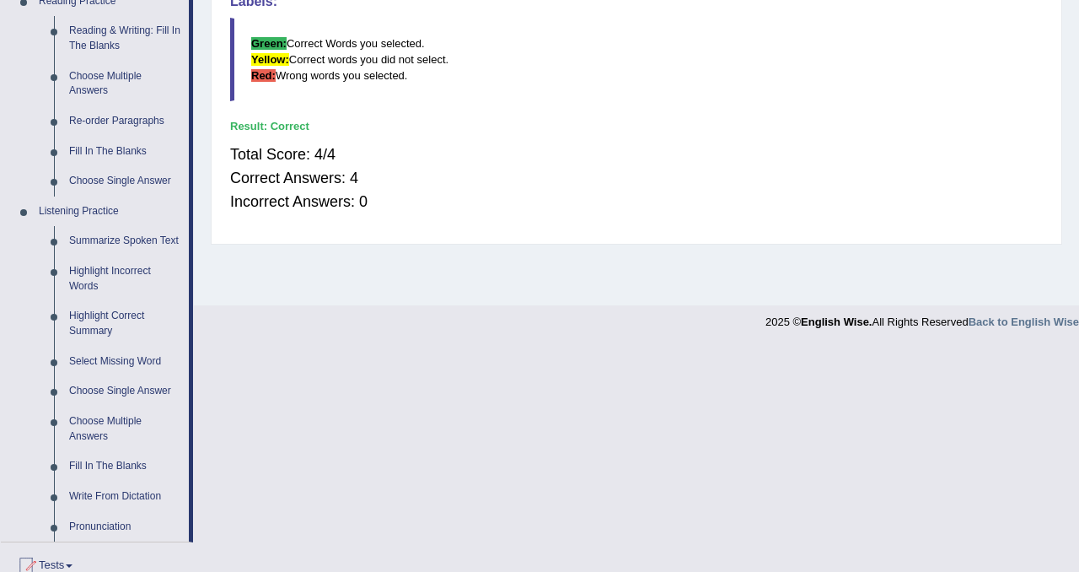
scroll to position [633, 0]
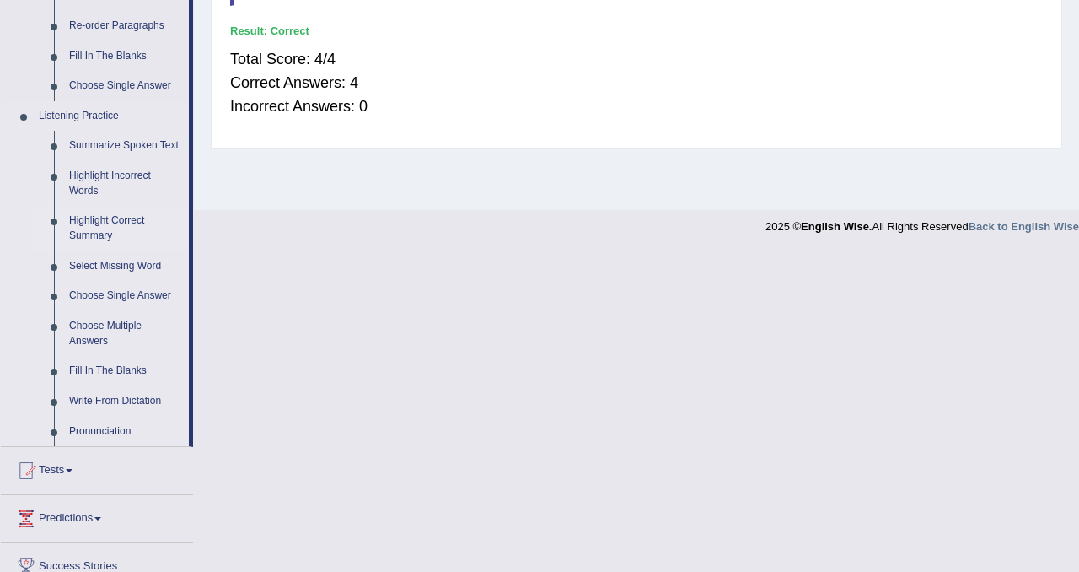
click at [105, 243] on link "Highlight Correct Summary" at bounding box center [125, 228] width 127 height 45
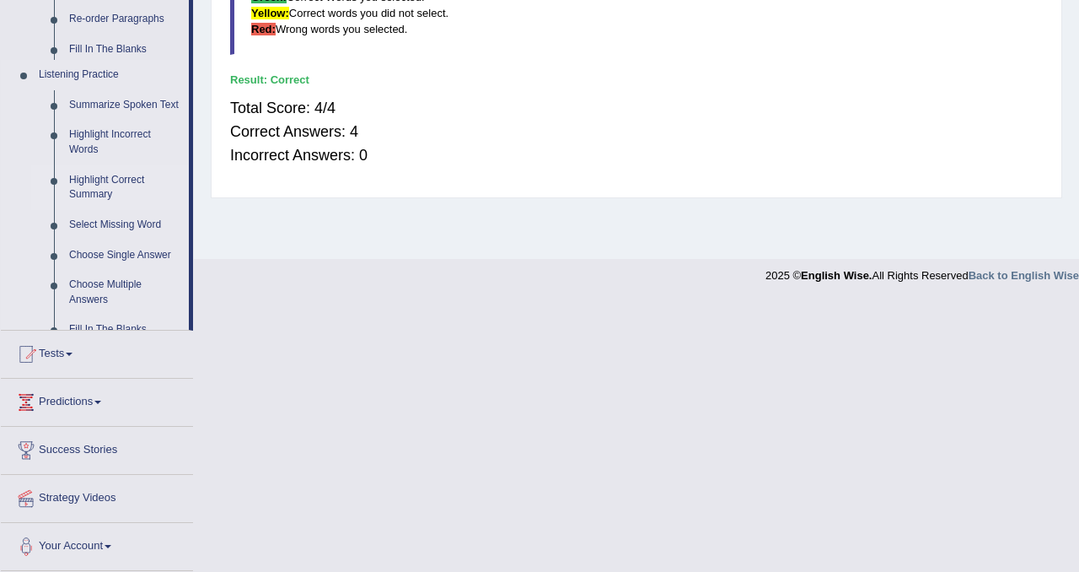
scroll to position [314, 0]
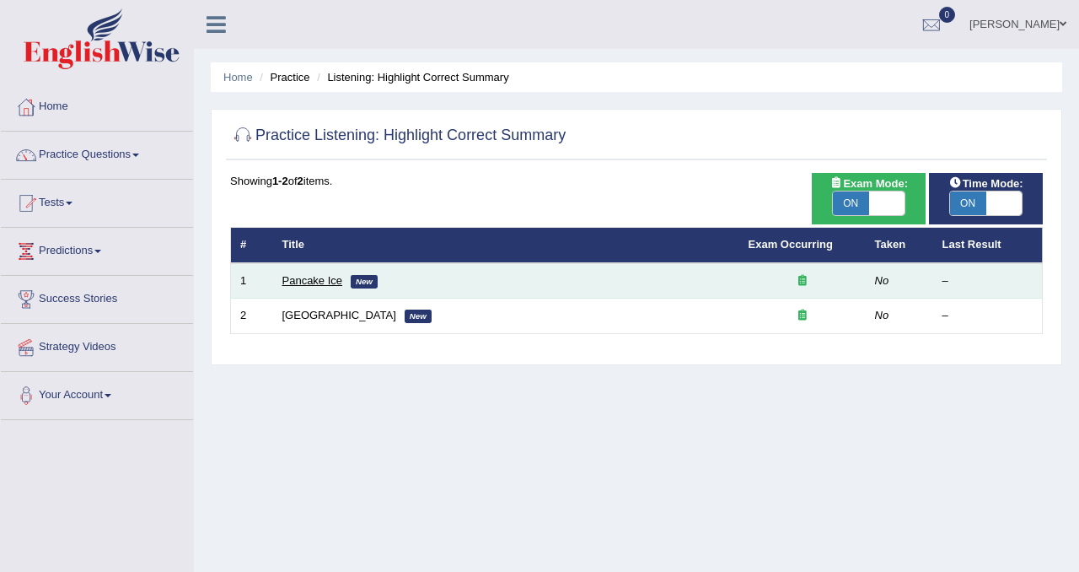
click at [309, 280] on link "Pancake Ice" at bounding box center [312, 280] width 61 height 13
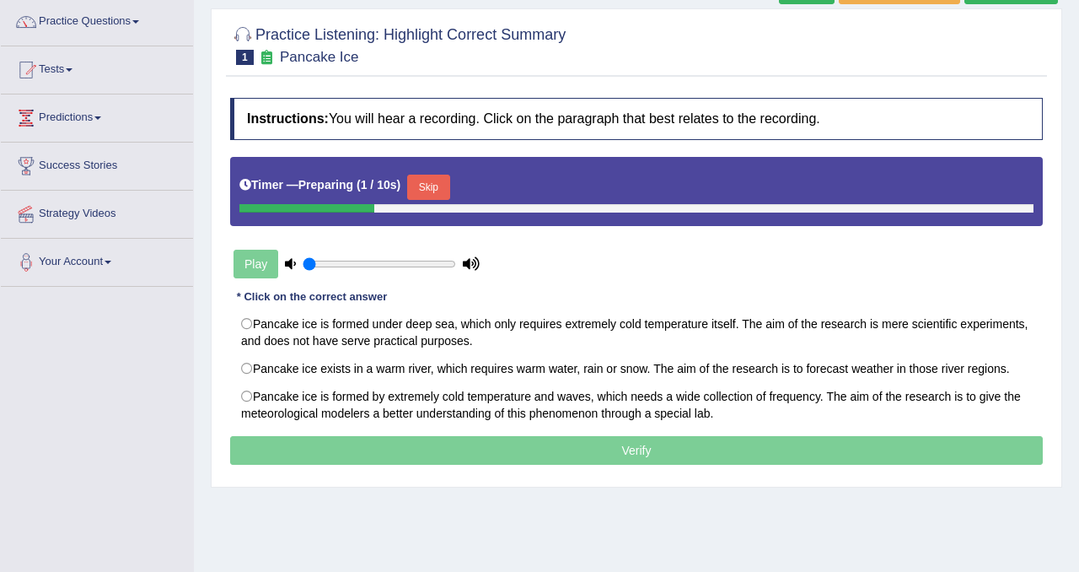
scroll to position [136, 0]
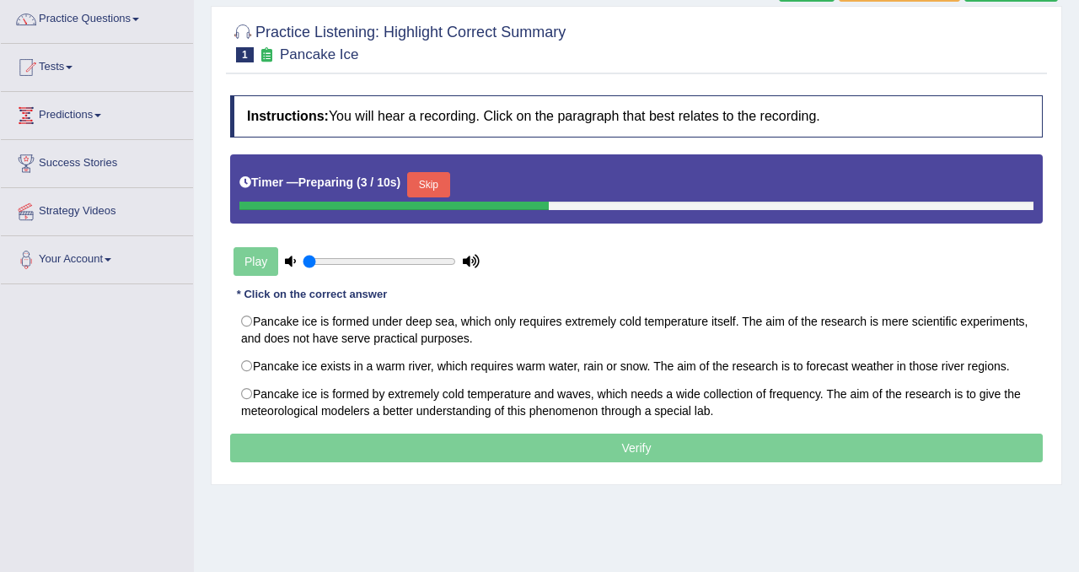
click at [438, 188] on button "Skip" at bounding box center [428, 184] width 42 height 25
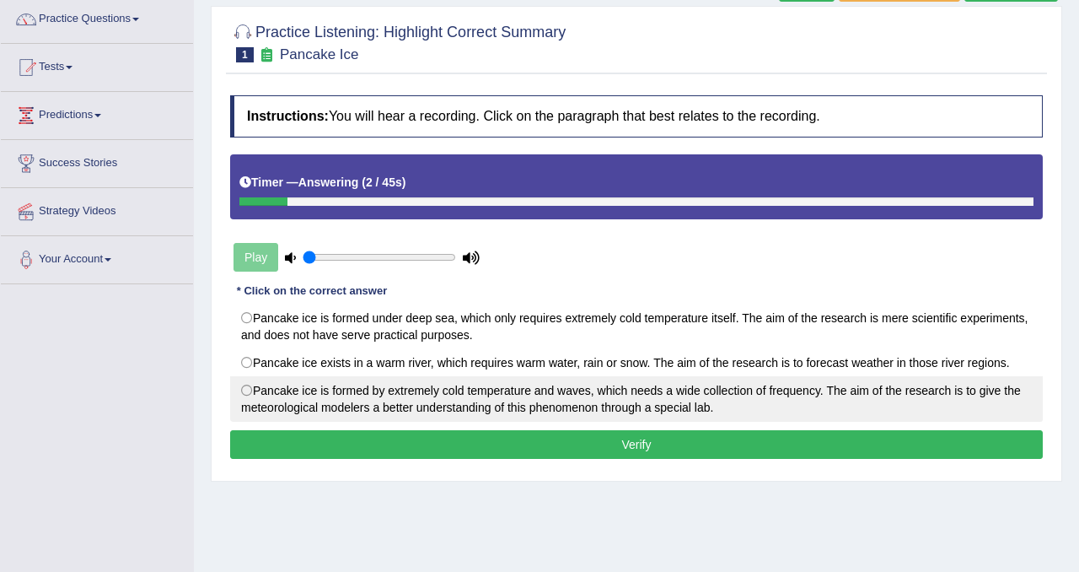
click at [345, 376] on label "Pancake ice is formed by extremely cold temperature and waves, which needs a wi…" at bounding box center [636, 399] width 813 height 46
radio input "true"
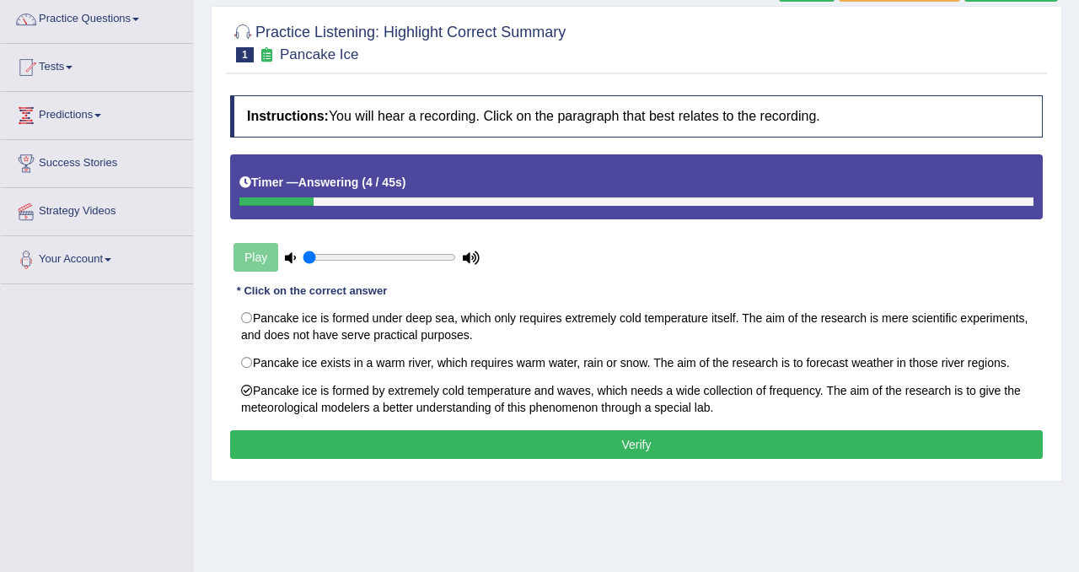
click at [618, 448] on button "Verify" at bounding box center [636, 444] width 813 height 29
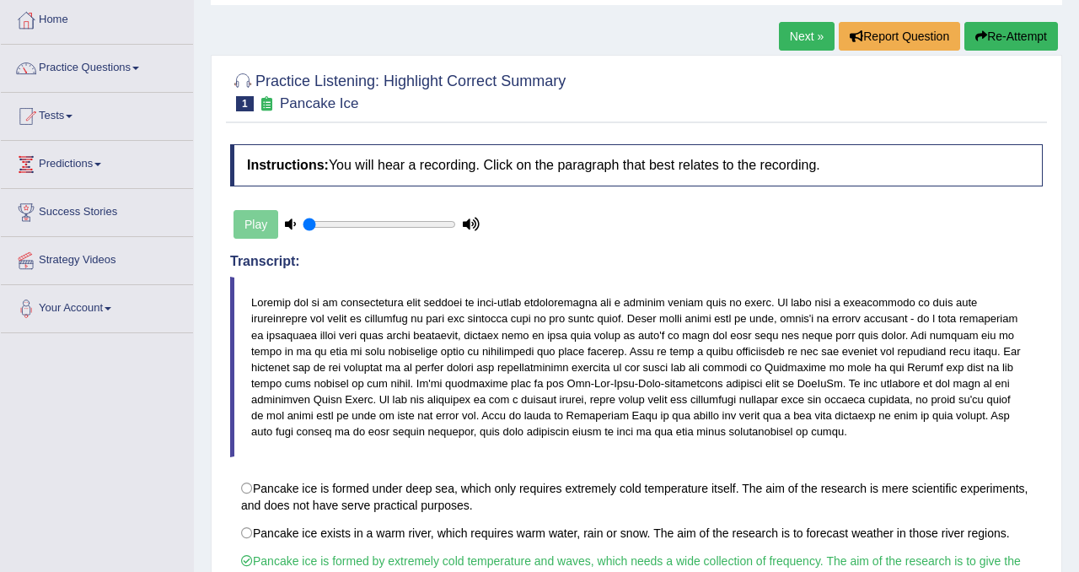
scroll to position [0, 0]
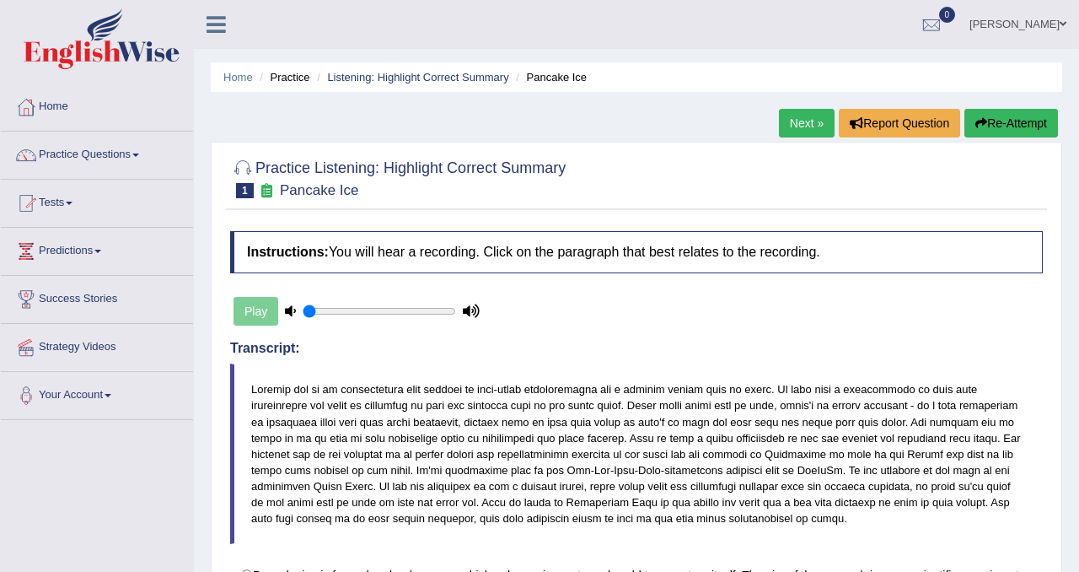
click at [794, 127] on link "Next »" at bounding box center [807, 123] width 56 height 29
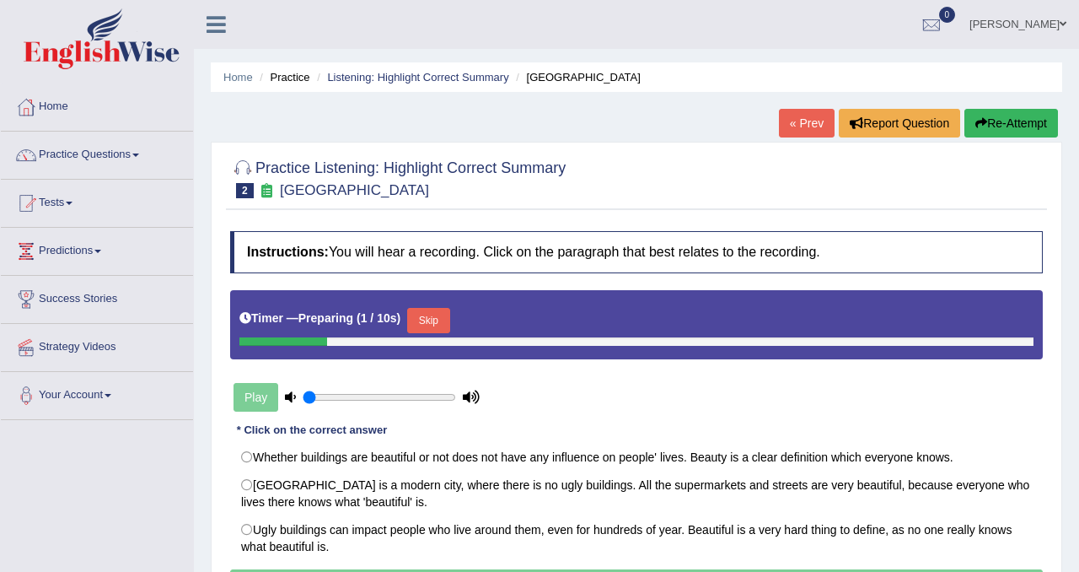
click at [441, 319] on button "Skip" at bounding box center [428, 320] width 42 height 25
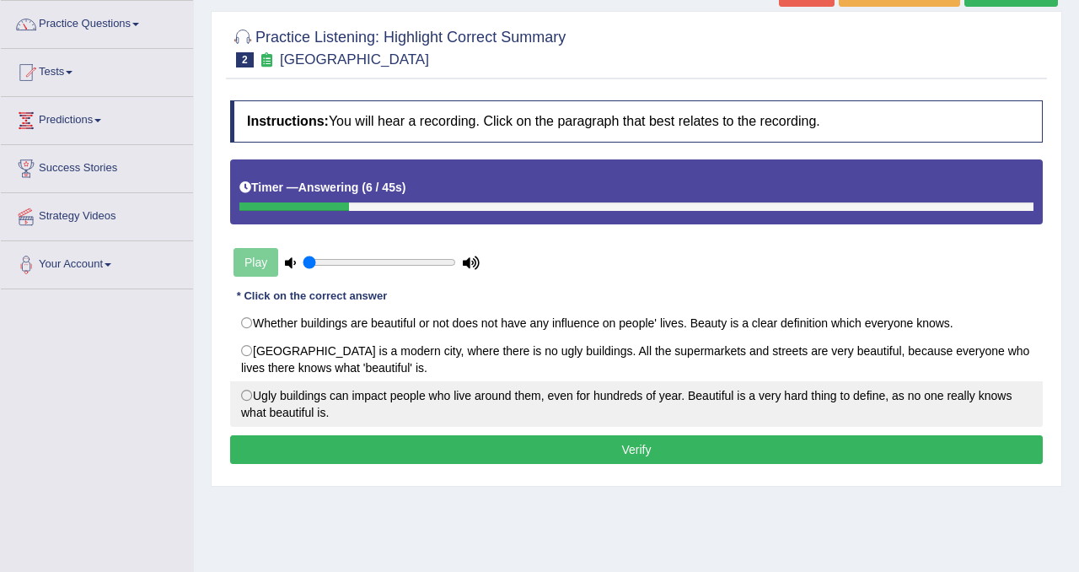
scroll to position [135, 0]
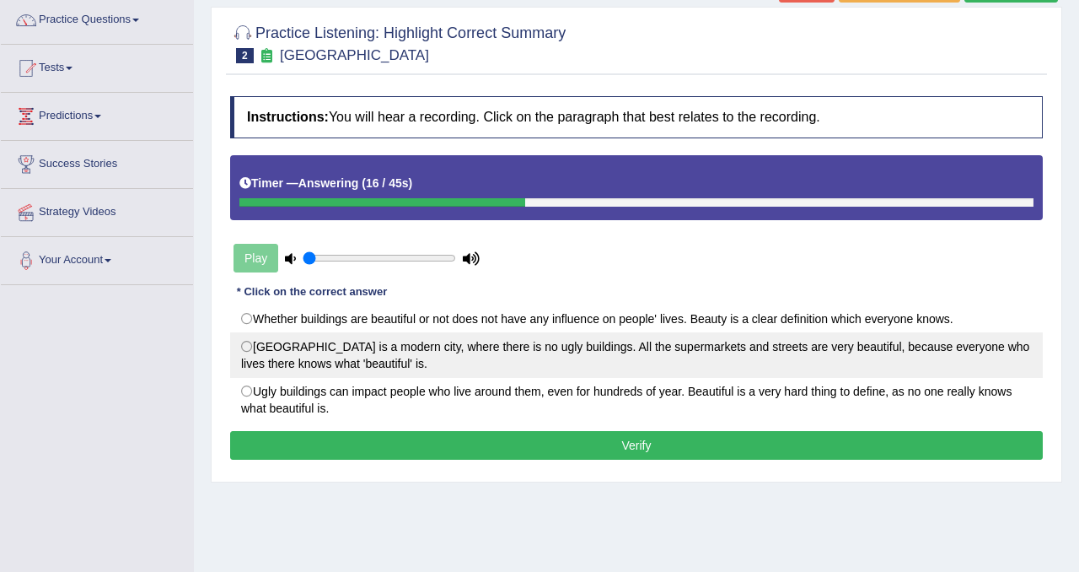
click at [410, 361] on label "London is a modern city, where there is no ugly buildings. All the supermarkets…" at bounding box center [636, 355] width 813 height 46
radio input "true"
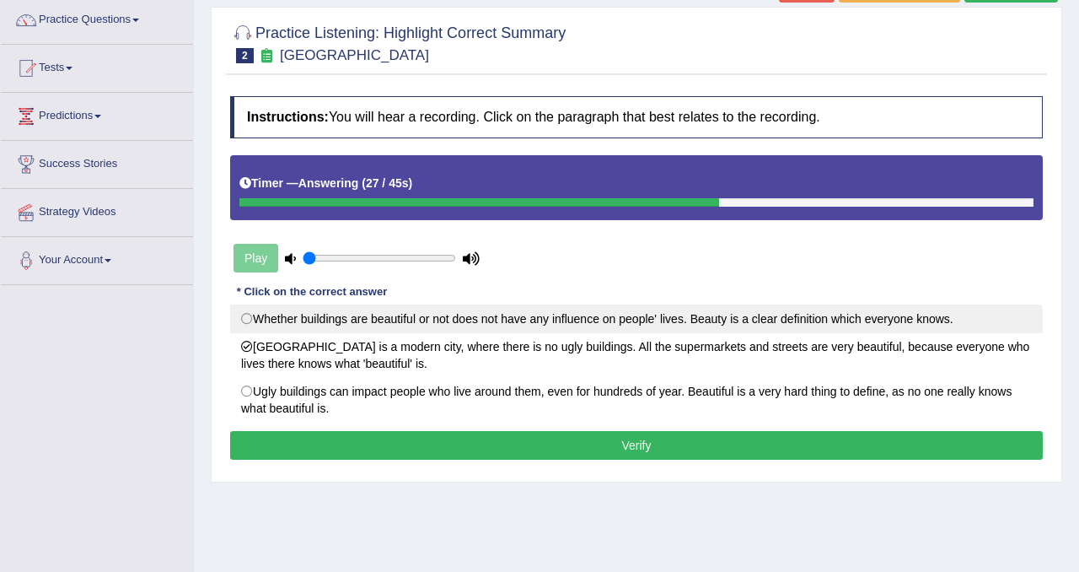
click at [705, 310] on label "Whether buildings are beautiful or not does not have any influence on people' l…" at bounding box center [636, 318] width 813 height 29
radio input "true"
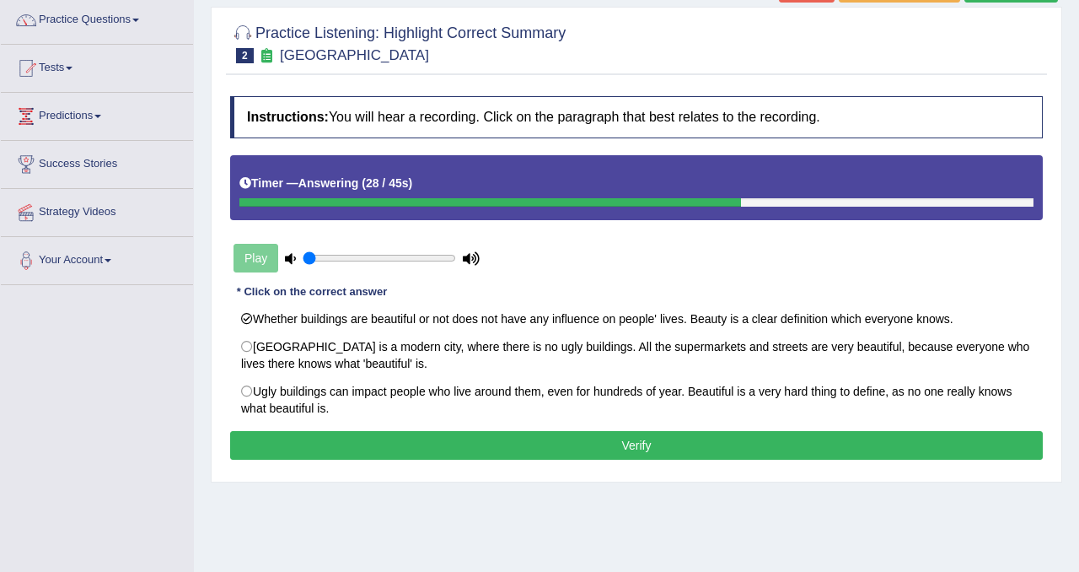
click at [674, 444] on button "Verify" at bounding box center [636, 445] width 813 height 29
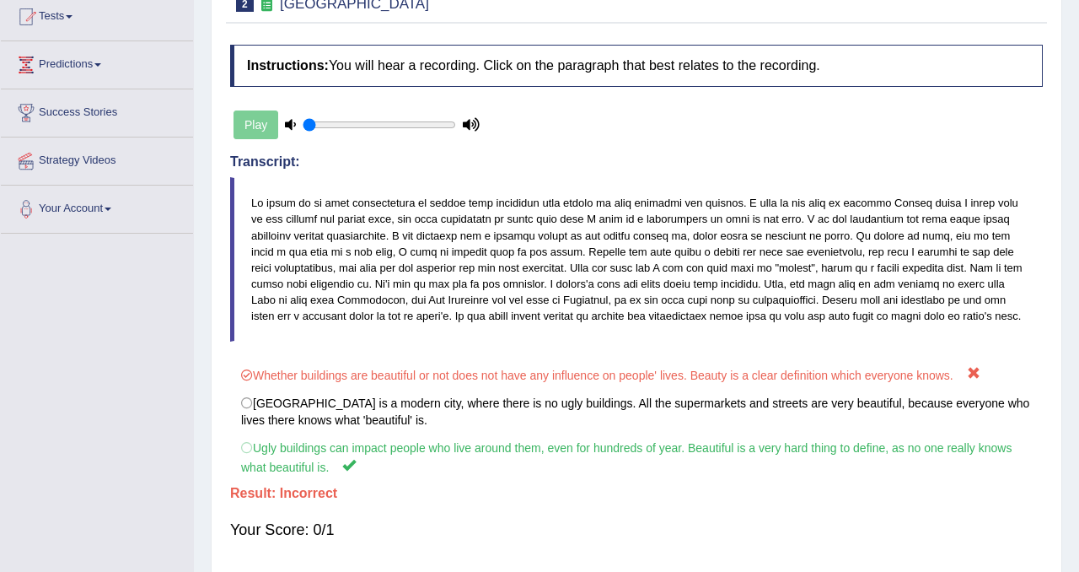
scroll to position [0, 0]
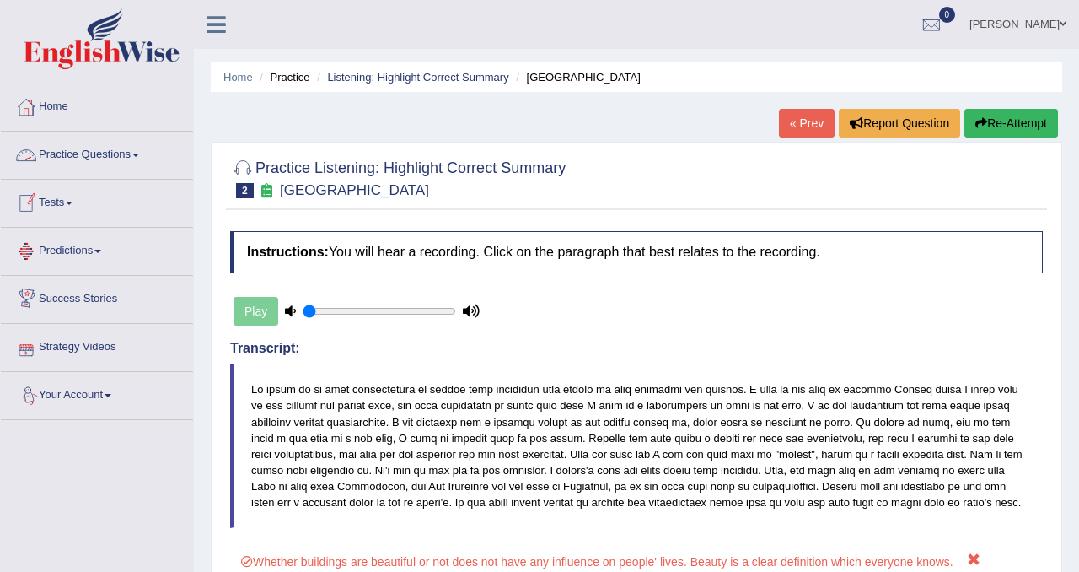
click at [110, 154] on link "Practice Questions" at bounding box center [97, 153] width 192 height 42
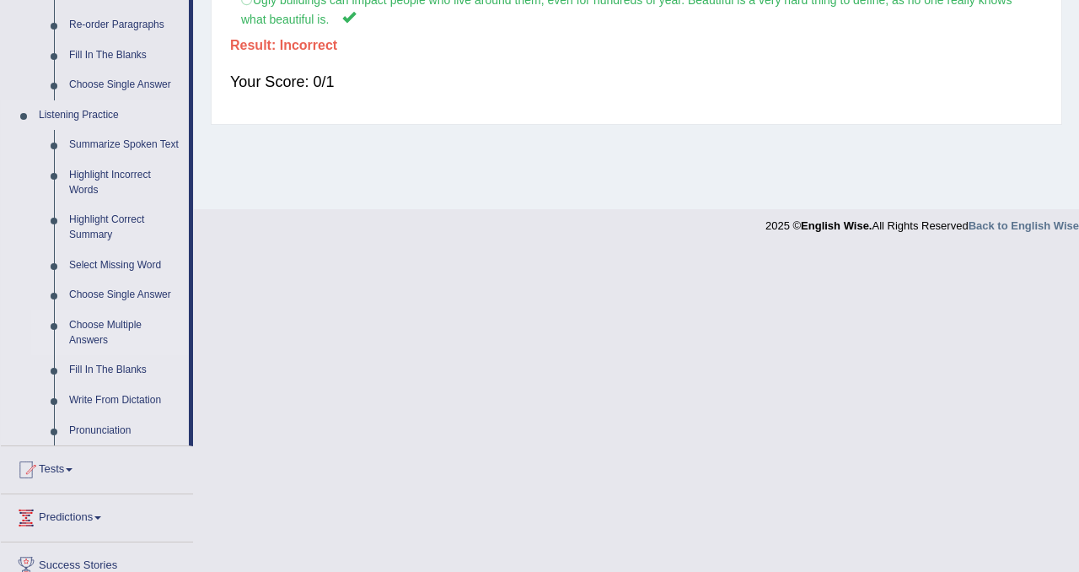
scroll to position [638, 0]
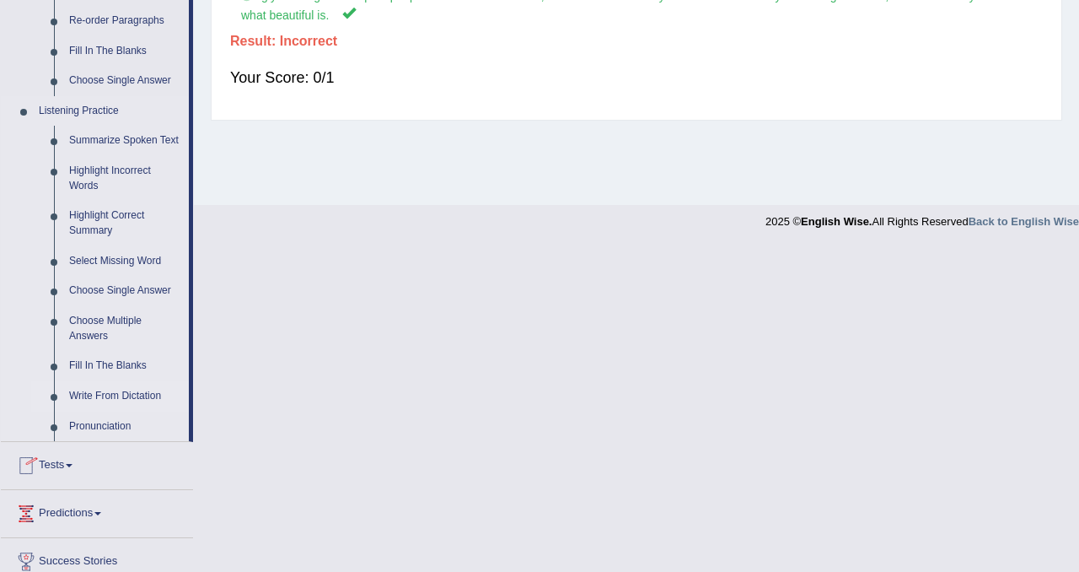
click at [124, 411] on link "Write From Dictation" at bounding box center [125, 396] width 127 height 30
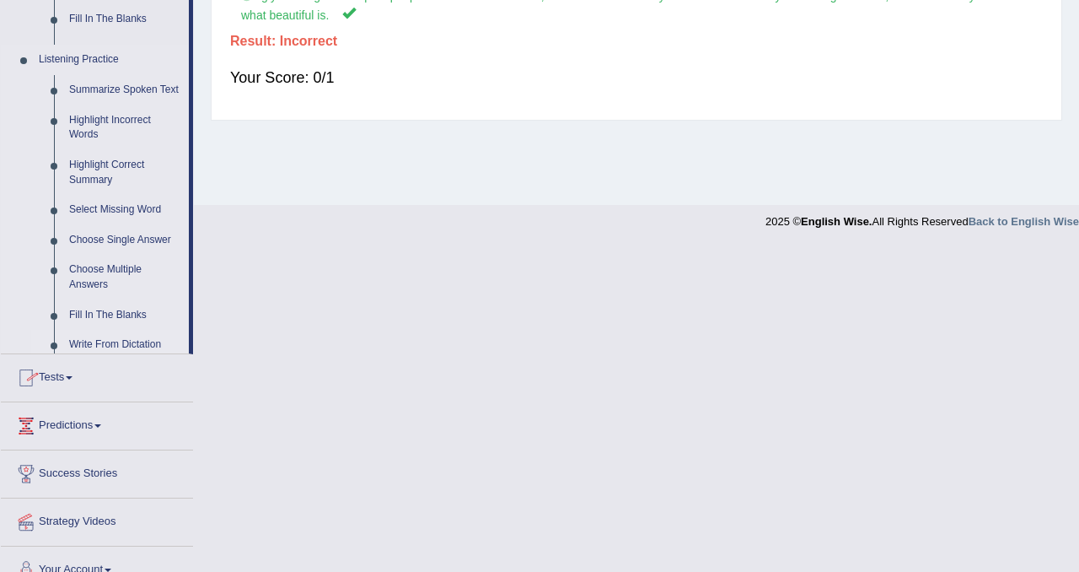
scroll to position [314, 0]
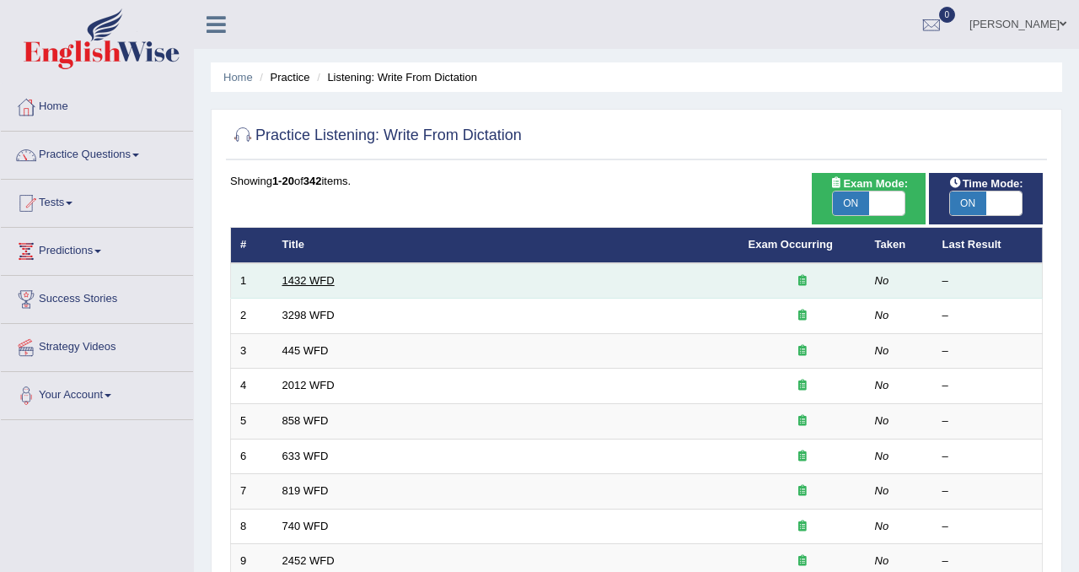
click at [310, 281] on link "1432 WFD" at bounding box center [308, 280] width 52 height 13
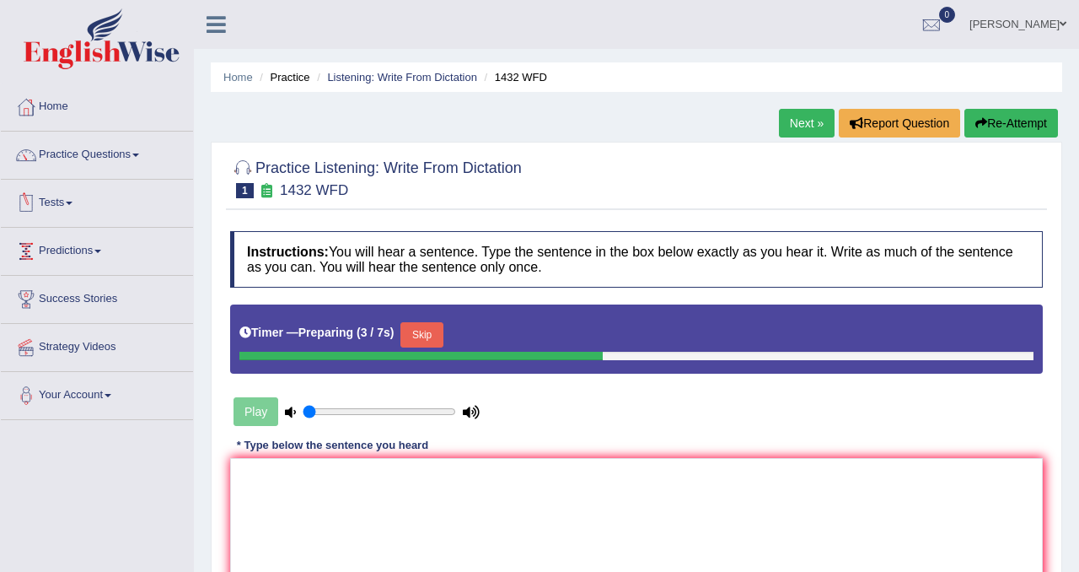
click at [442, 320] on div "Timer — Preparing ( 3 / 7s ) Skip" at bounding box center [636, 335] width 794 height 34
click at [433, 328] on button "Skip" at bounding box center [421, 334] width 42 height 25
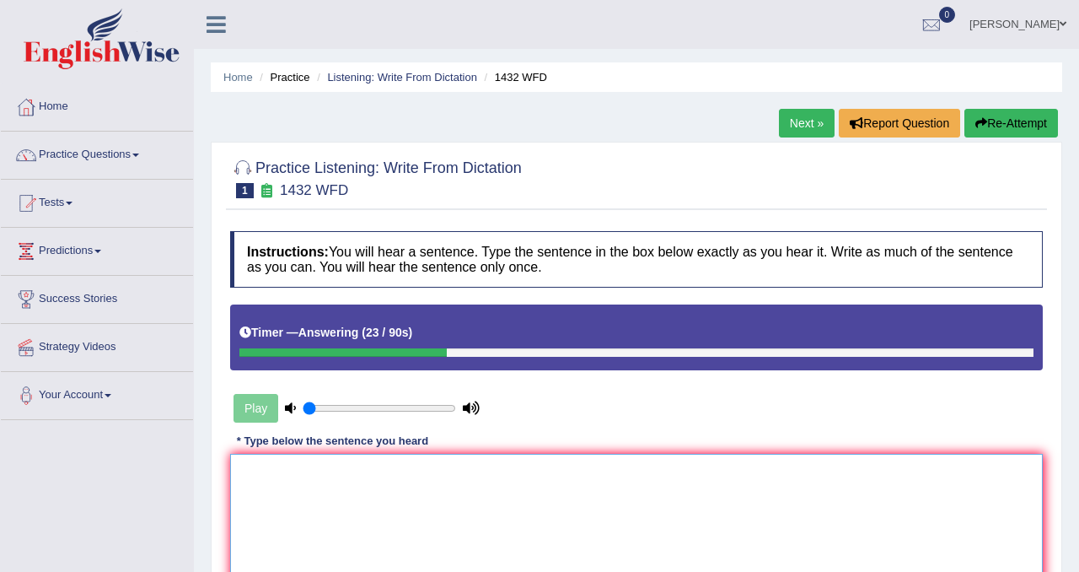
click at [293, 512] on textarea at bounding box center [636, 536] width 813 height 164
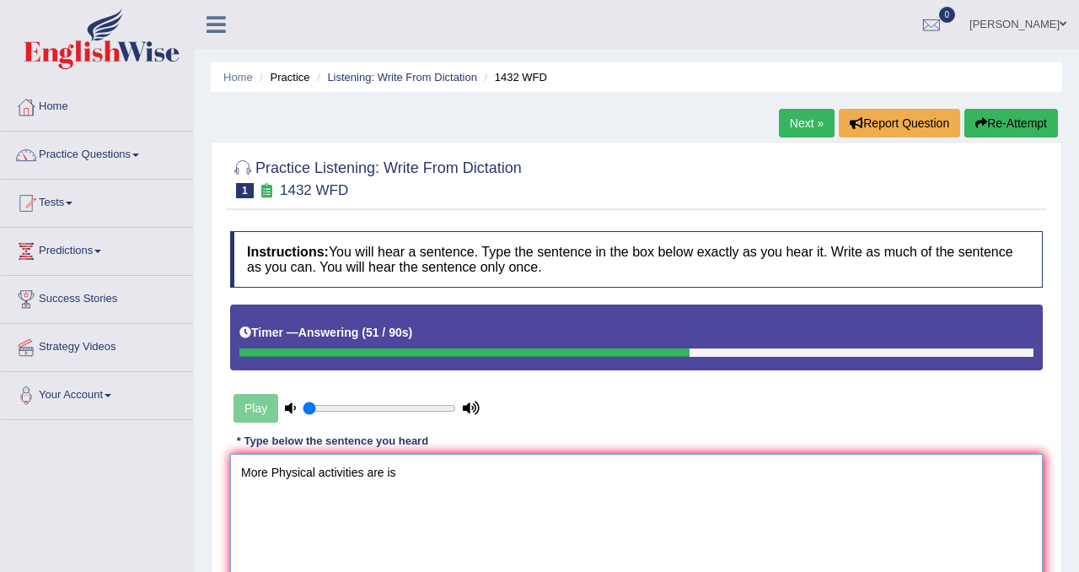
click at [367, 473] on textarea "More Physical activities are is" at bounding box center [636, 536] width 813 height 164
click at [459, 479] on textarea "More Physical activities activitie are is" at bounding box center [636, 536] width 813 height 164
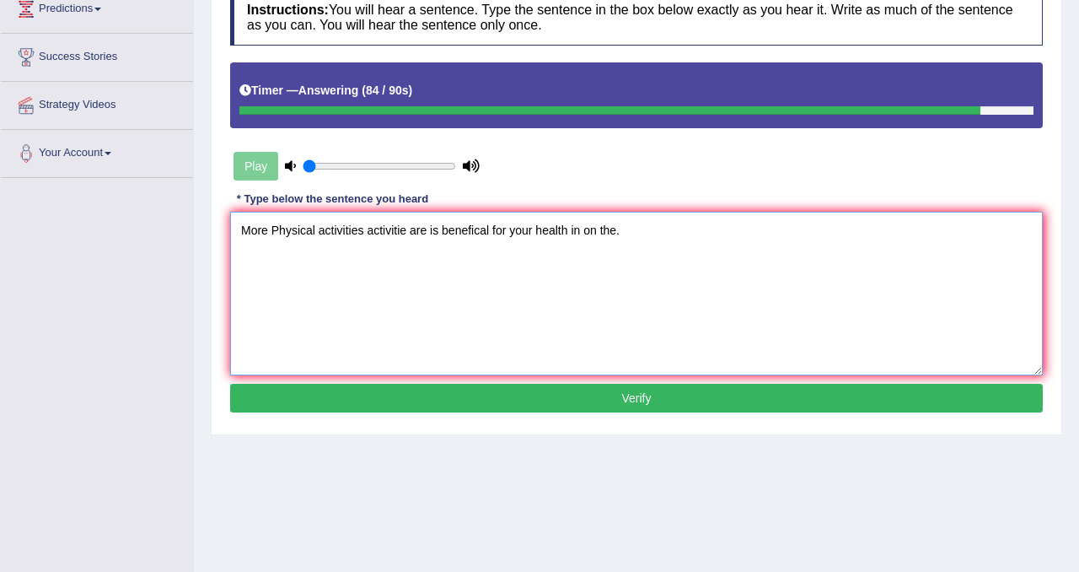
scroll to position [314, 0]
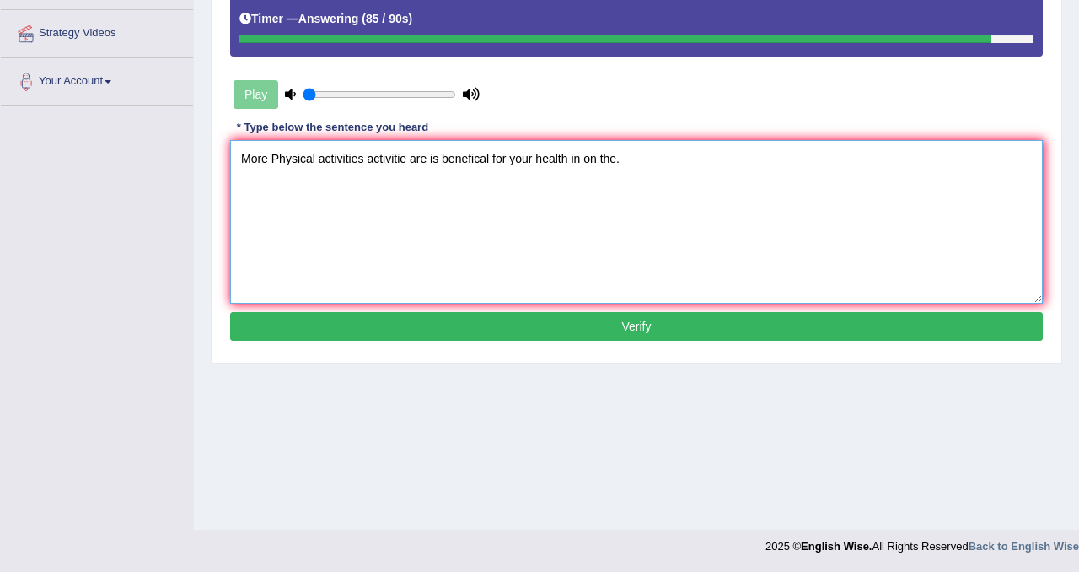
type textarea "More Physical activities activitie are is benefical for your health in on the."
click at [626, 329] on button "Verify" at bounding box center [636, 326] width 813 height 29
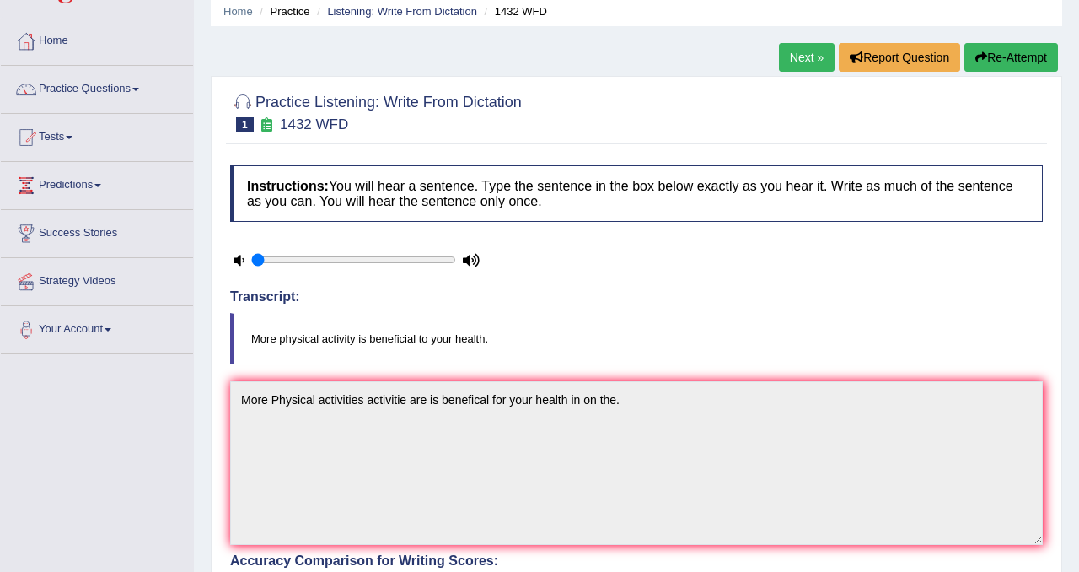
scroll to position [0, 0]
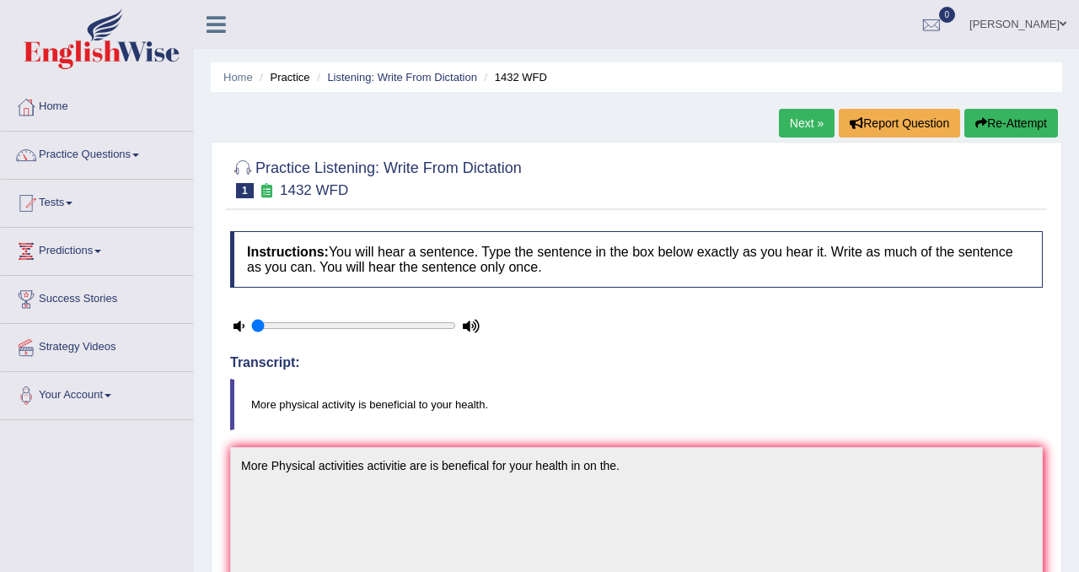
click at [1021, 116] on button "Re-Attempt" at bounding box center [1011, 123] width 94 height 29
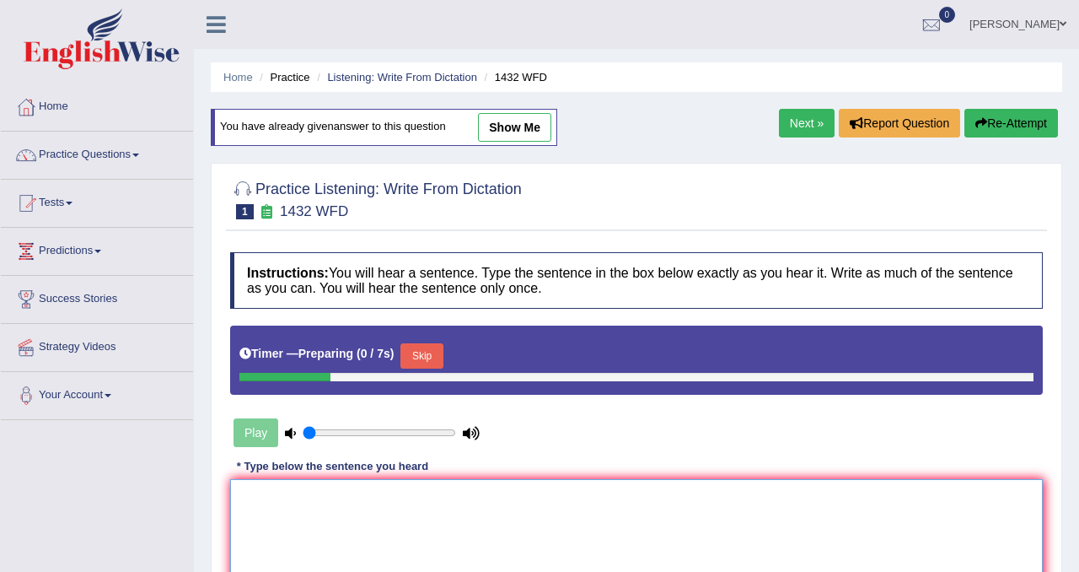
click at [392, 513] on textarea at bounding box center [636, 561] width 813 height 164
click at [429, 363] on button "Skip" at bounding box center [421, 355] width 42 height 25
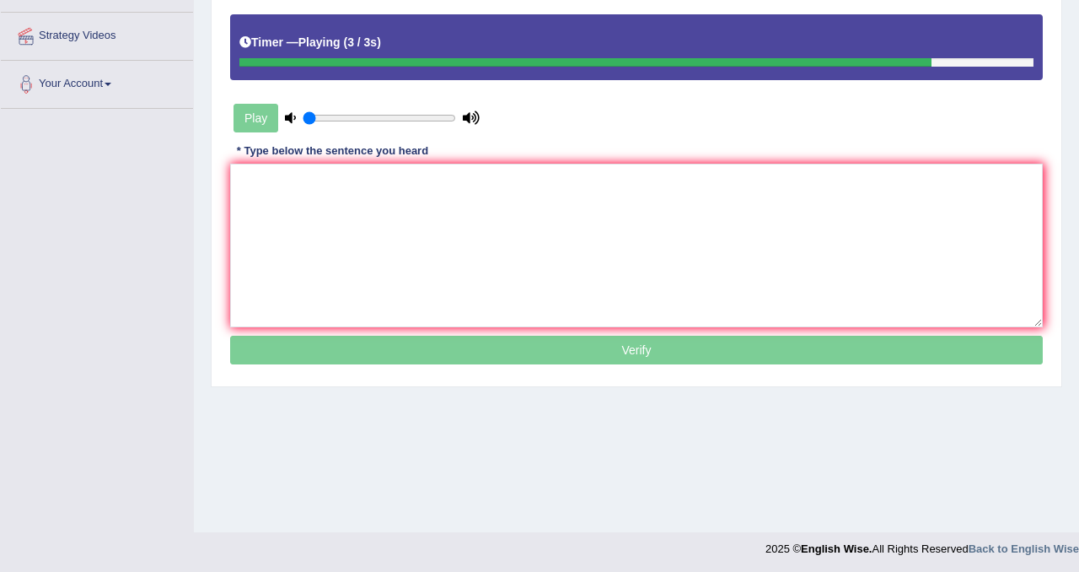
scroll to position [314, 0]
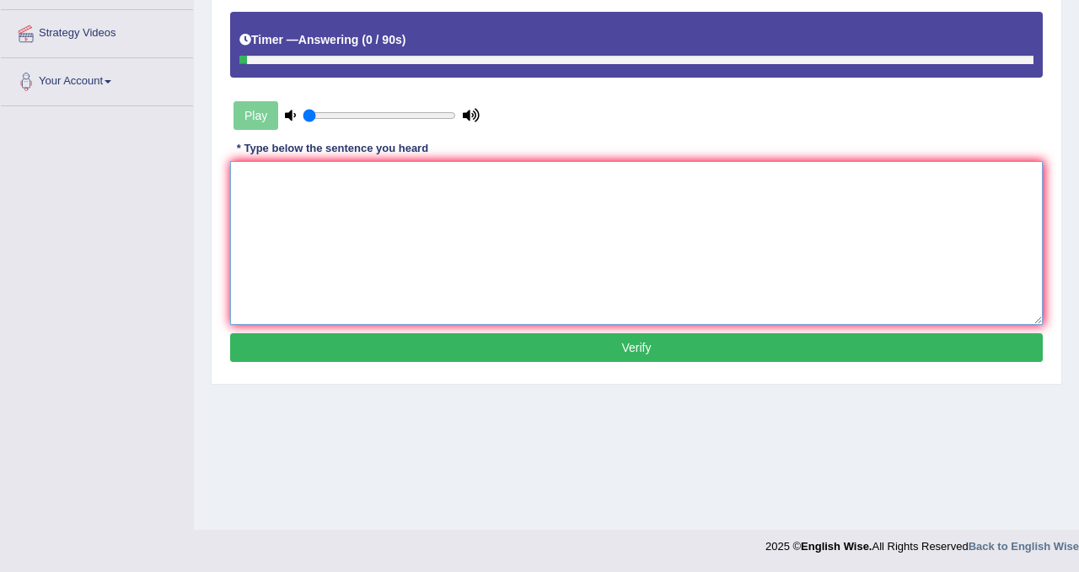
click at [338, 226] on textarea at bounding box center [636, 243] width 813 height 164
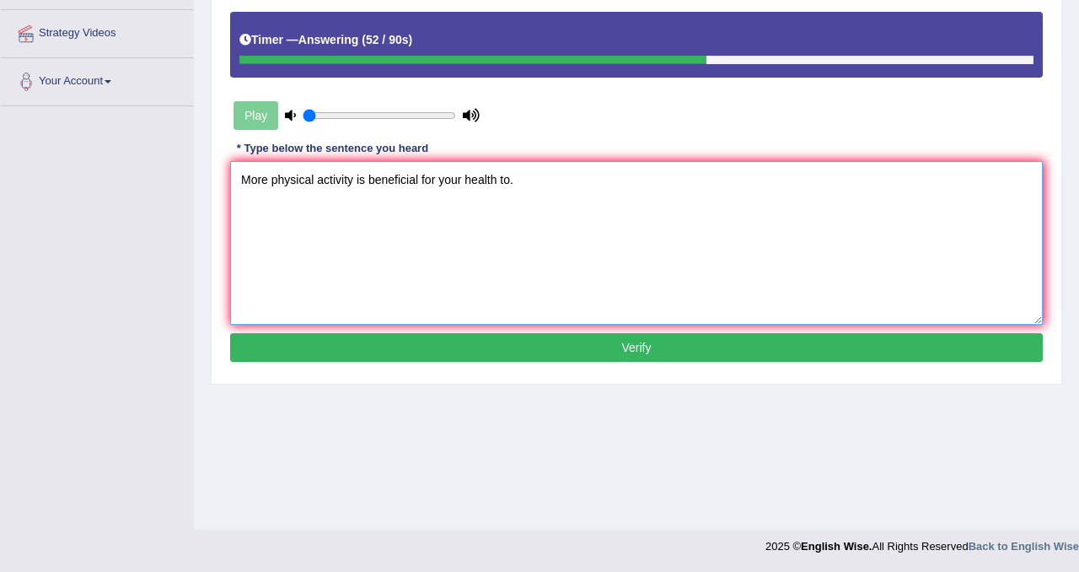
type textarea "More physical activity is beneficial for your health to."
click at [525, 349] on button "Verify" at bounding box center [636, 347] width 813 height 29
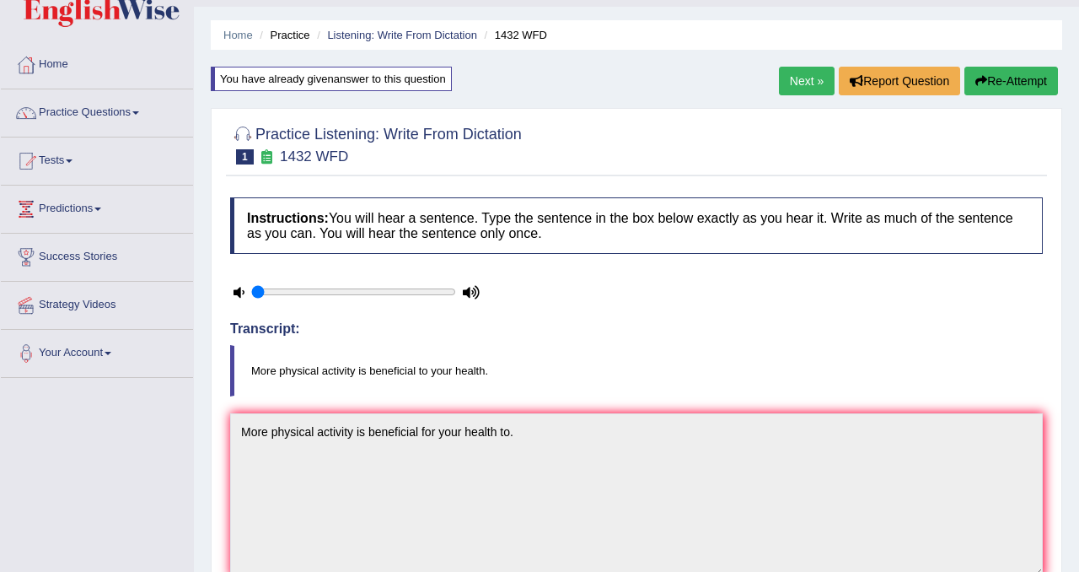
scroll to position [0, 0]
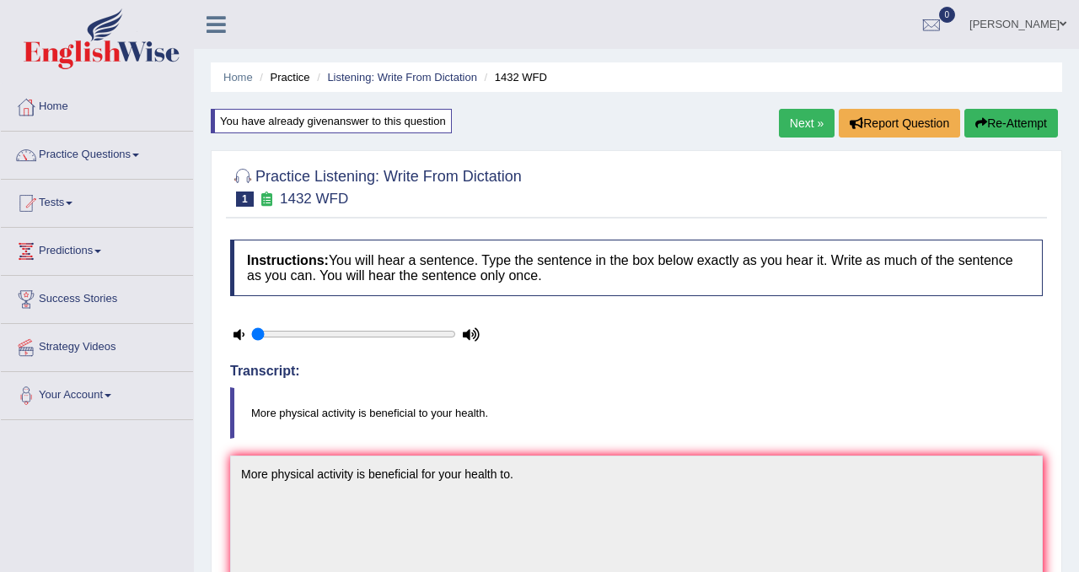
click at [818, 121] on link "Next »" at bounding box center [807, 123] width 56 height 29
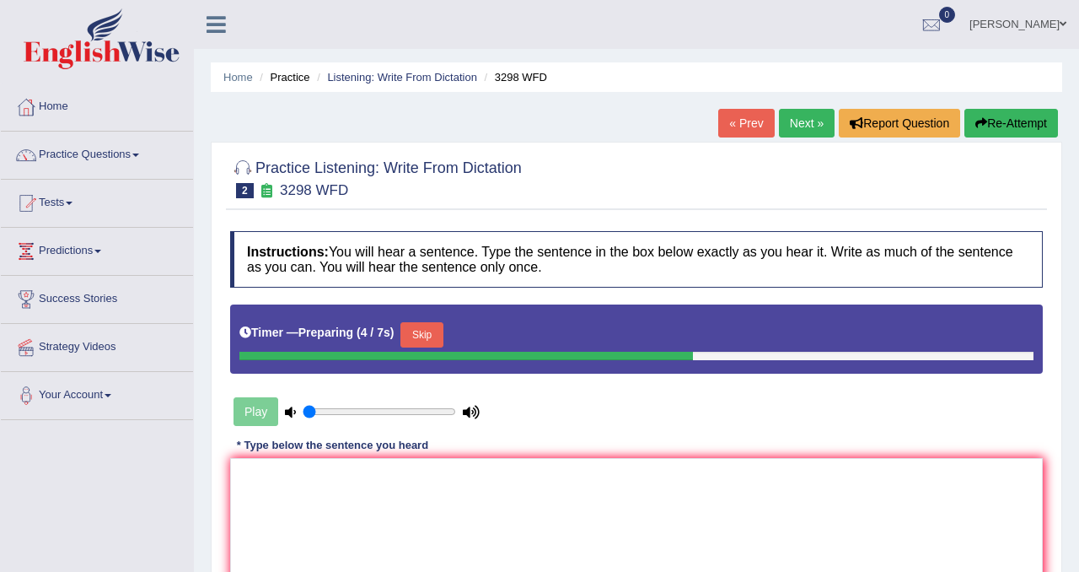
click at [438, 324] on button "Skip" at bounding box center [421, 334] width 42 height 25
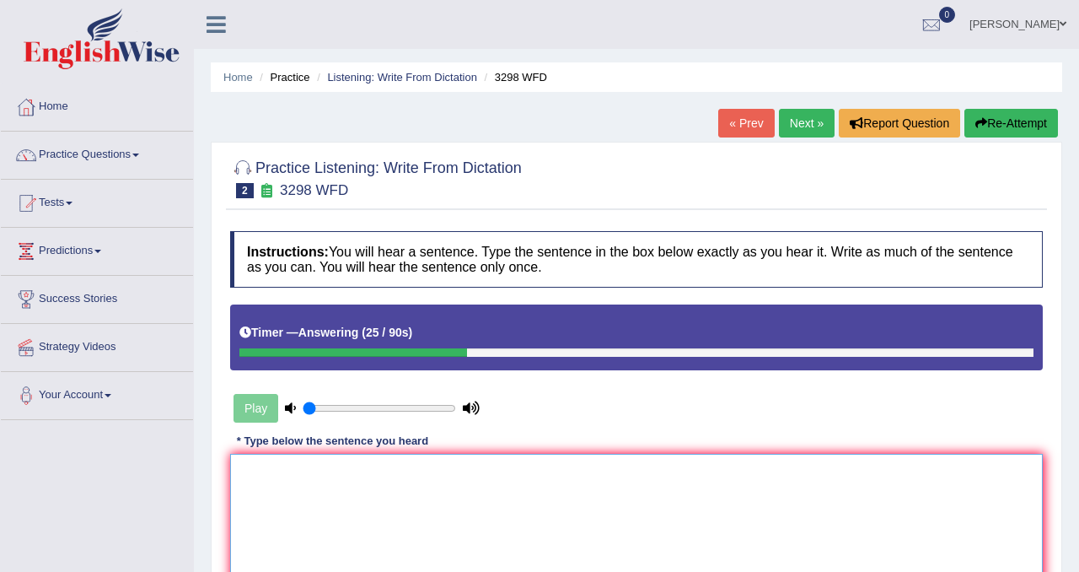
click at [360, 532] on textarea at bounding box center [636, 536] width 813 height 164
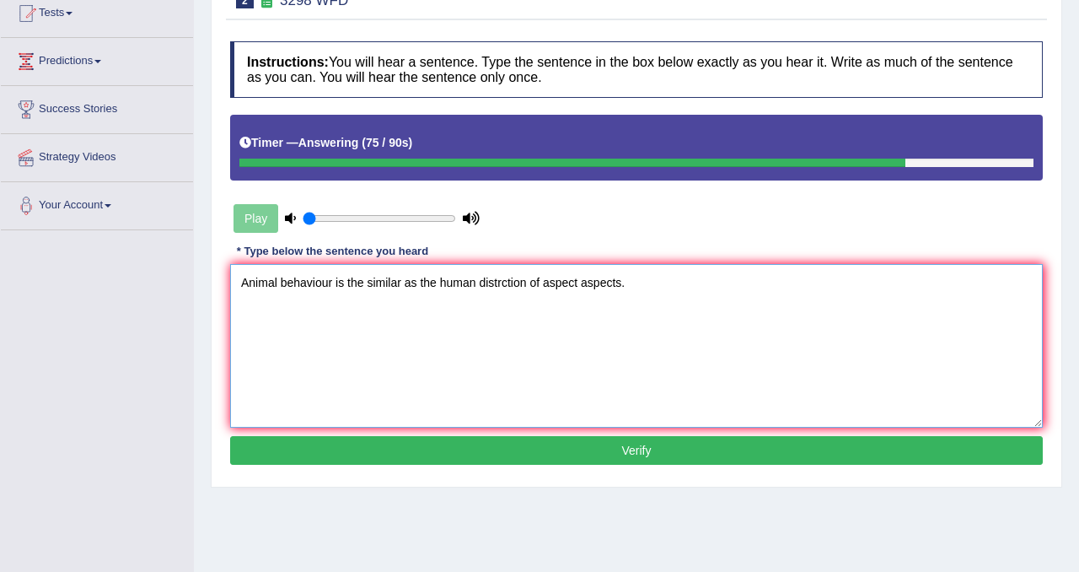
scroll to position [196, 0]
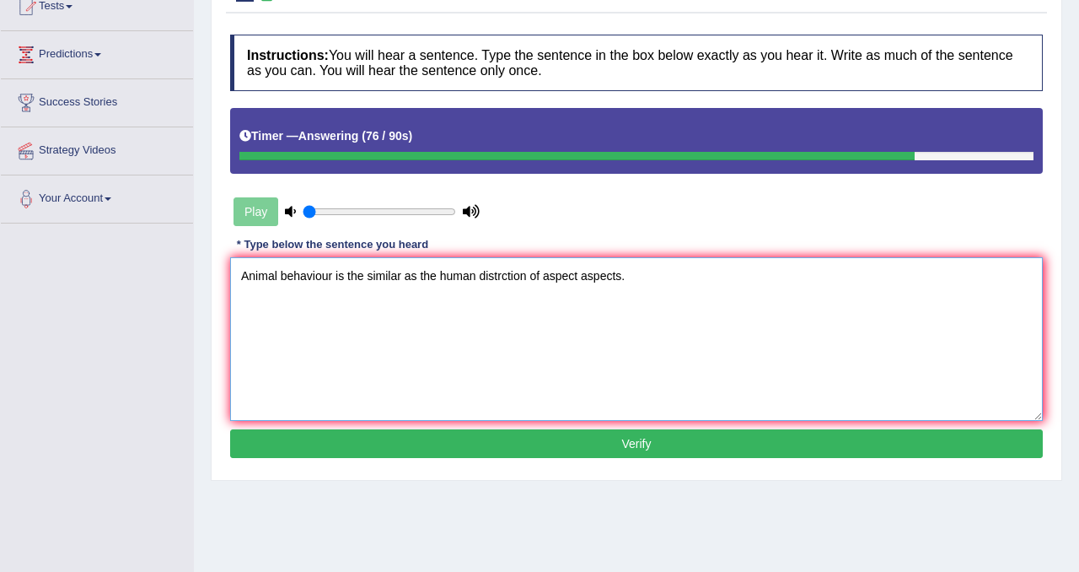
type textarea "Animal behaviour is the similar as the human distrction of aspect aspects."
click at [550, 448] on button "Verify" at bounding box center [636, 443] width 813 height 29
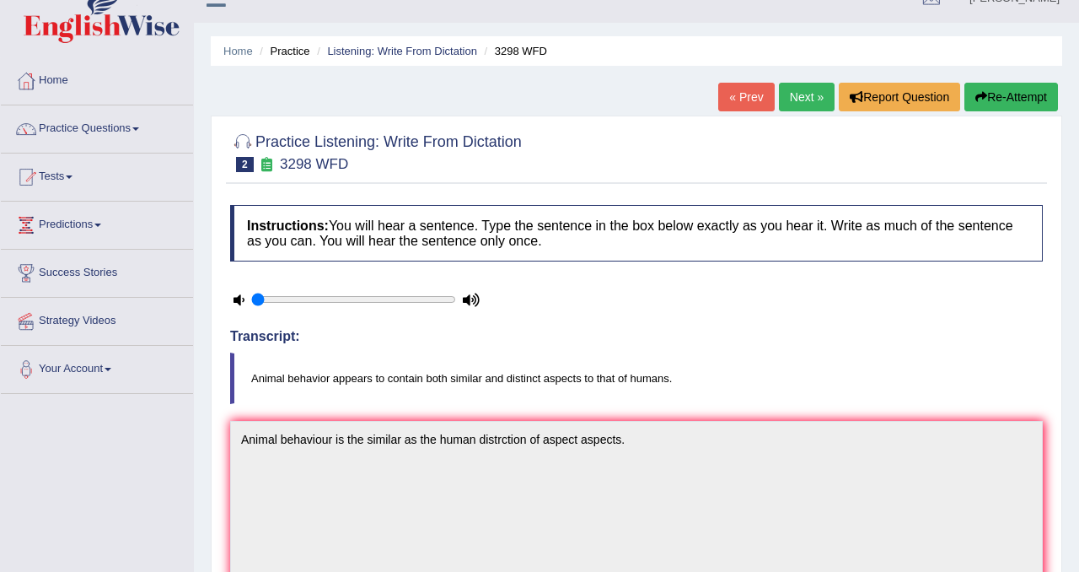
scroll to position [17, 0]
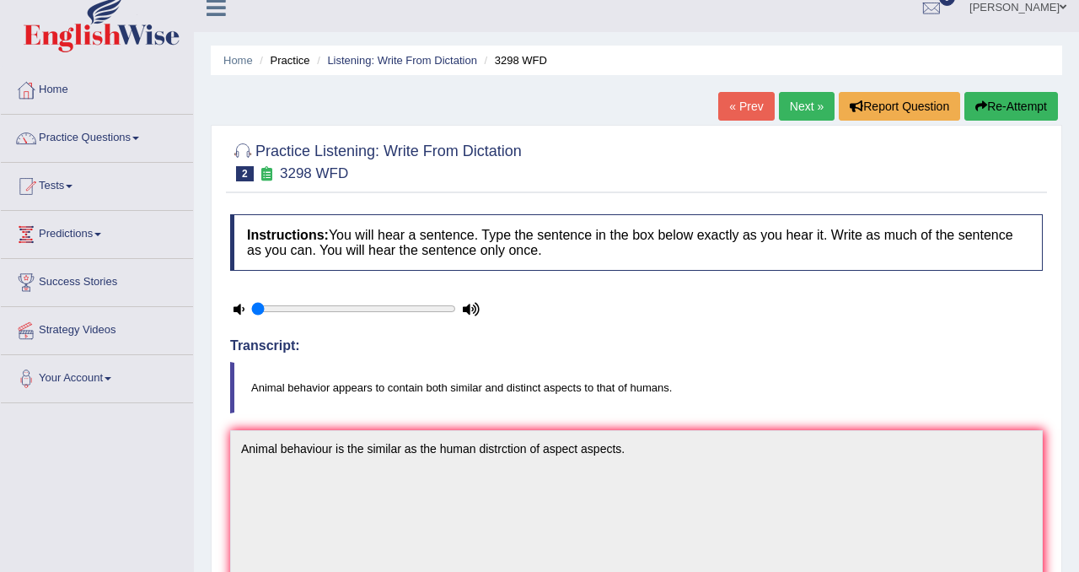
click at [1009, 112] on button "Re-Attempt" at bounding box center [1011, 106] width 94 height 29
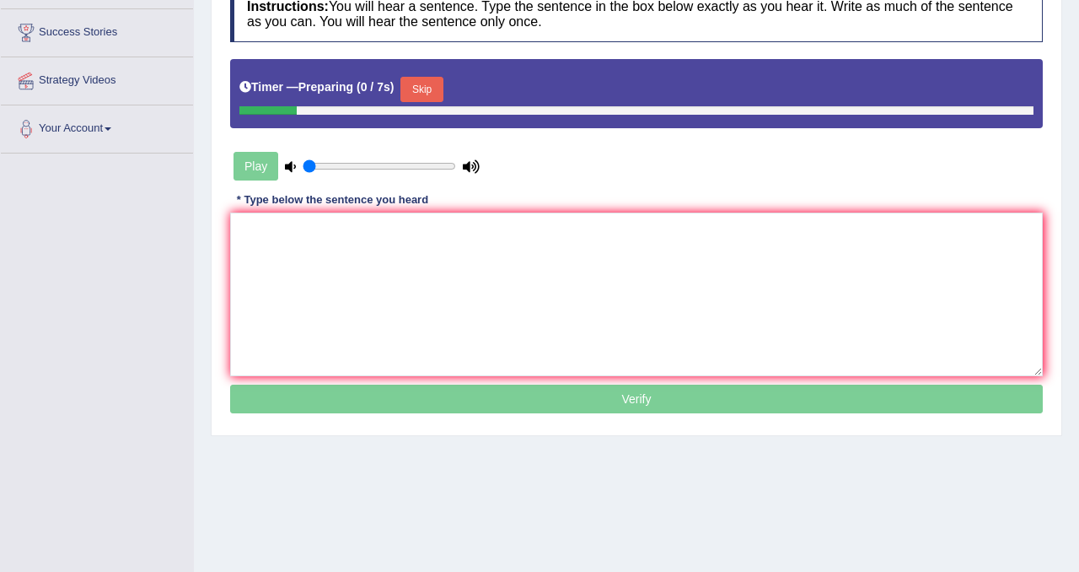
scroll to position [283, 0]
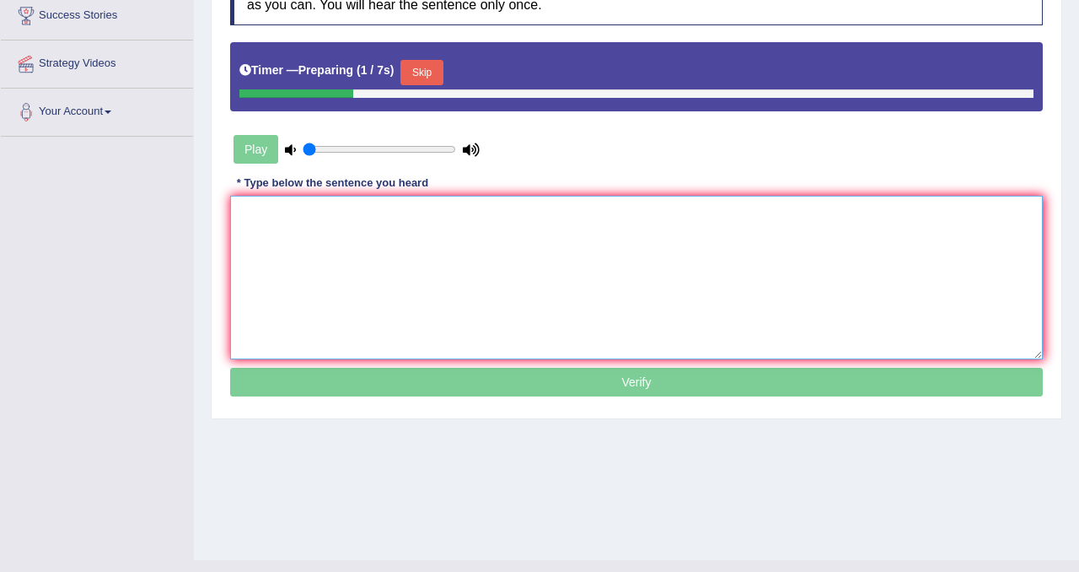
click at [348, 261] on textarea at bounding box center [636, 278] width 813 height 164
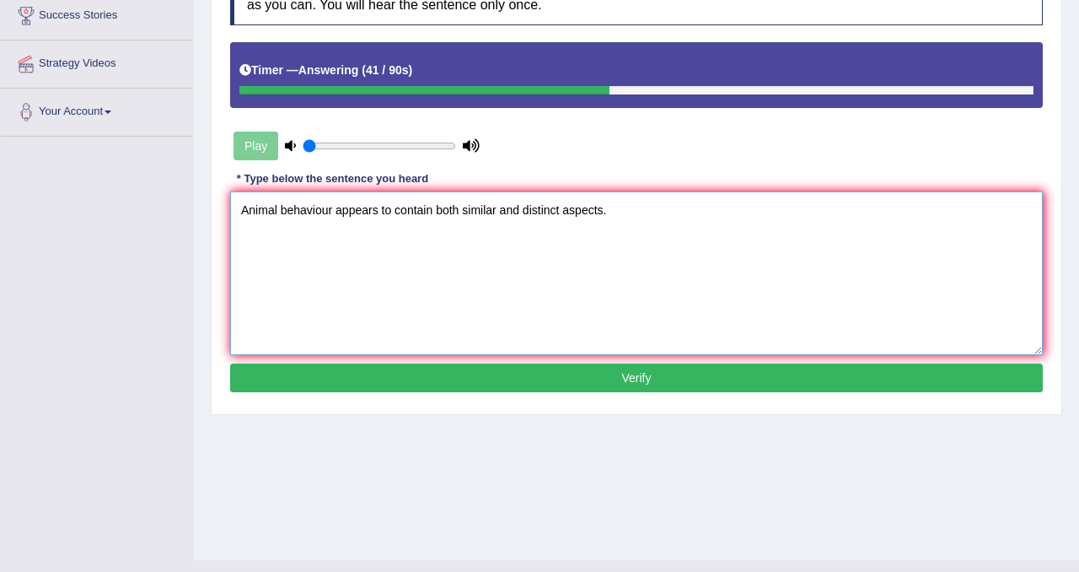
type textarea "Animal behaviour appears to contain both similar and distinct aspects."
click at [584, 376] on button "Verify" at bounding box center [636, 377] width 813 height 29
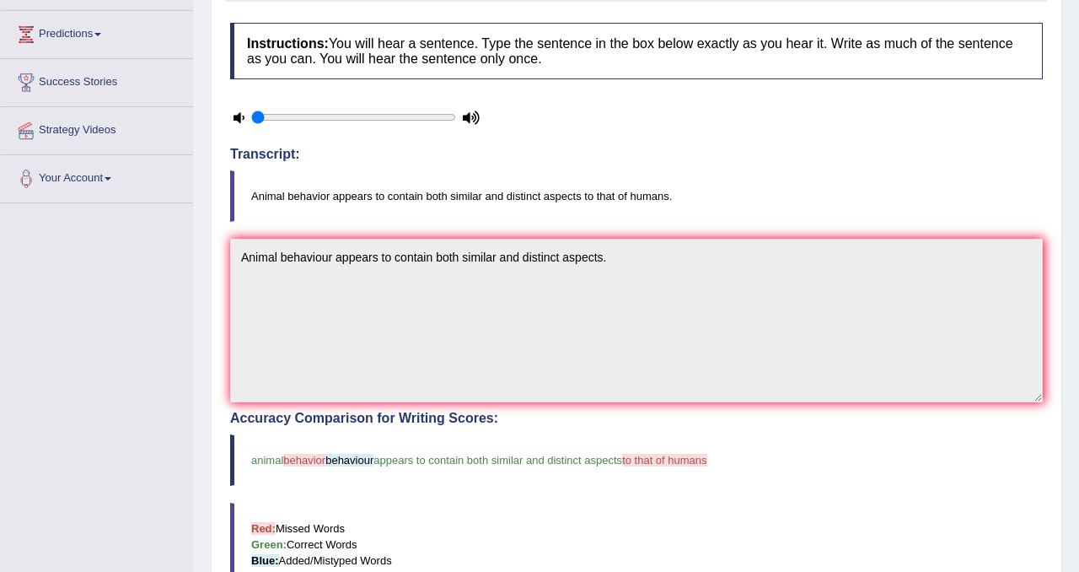
scroll to position [55, 0]
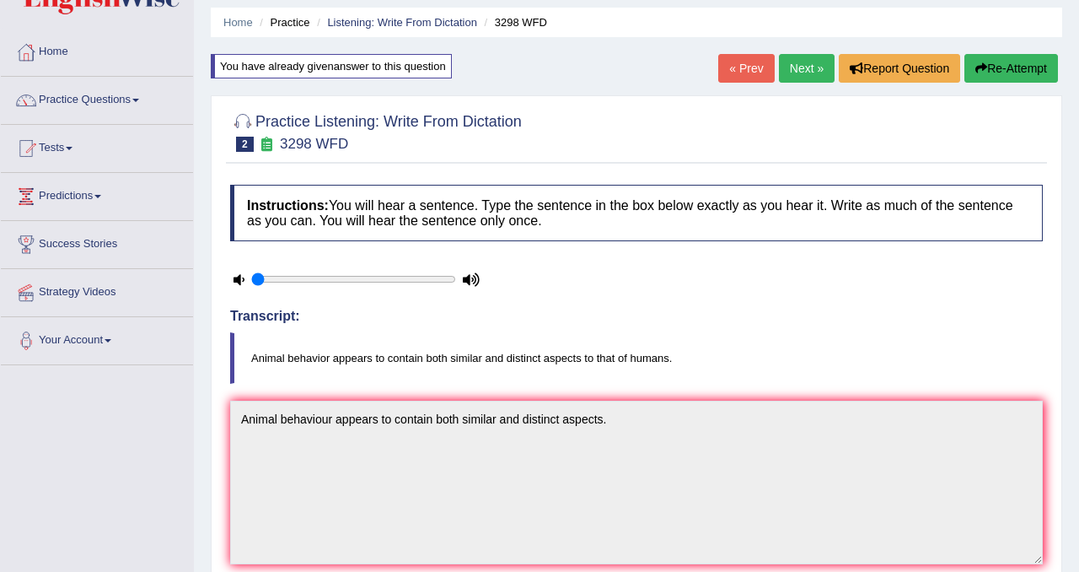
click at [1001, 70] on button "Re-Attempt" at bounding box center [1011, 68] width 94 height 29
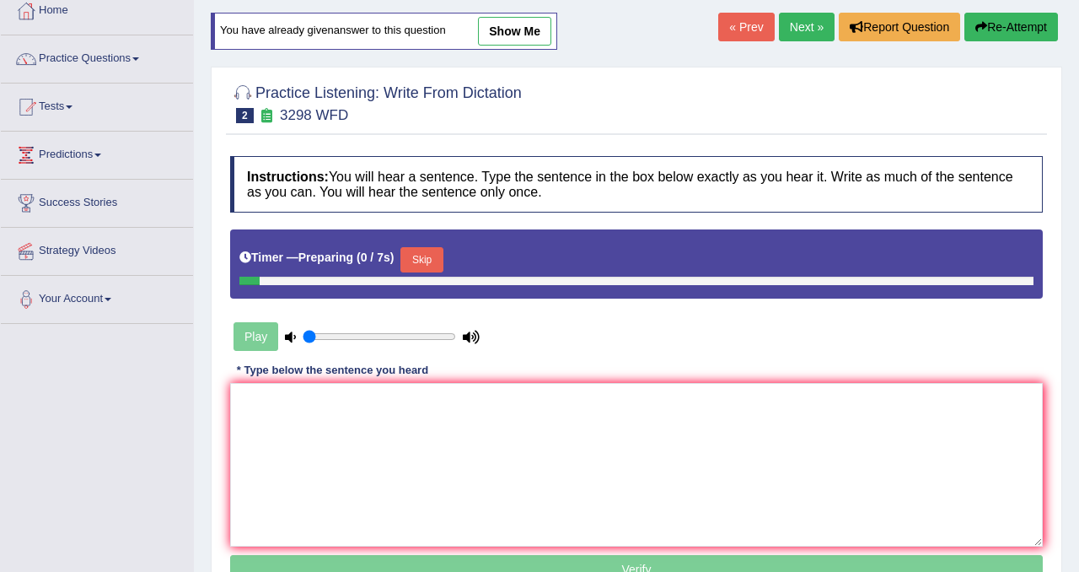
scroll to position [104, 0]
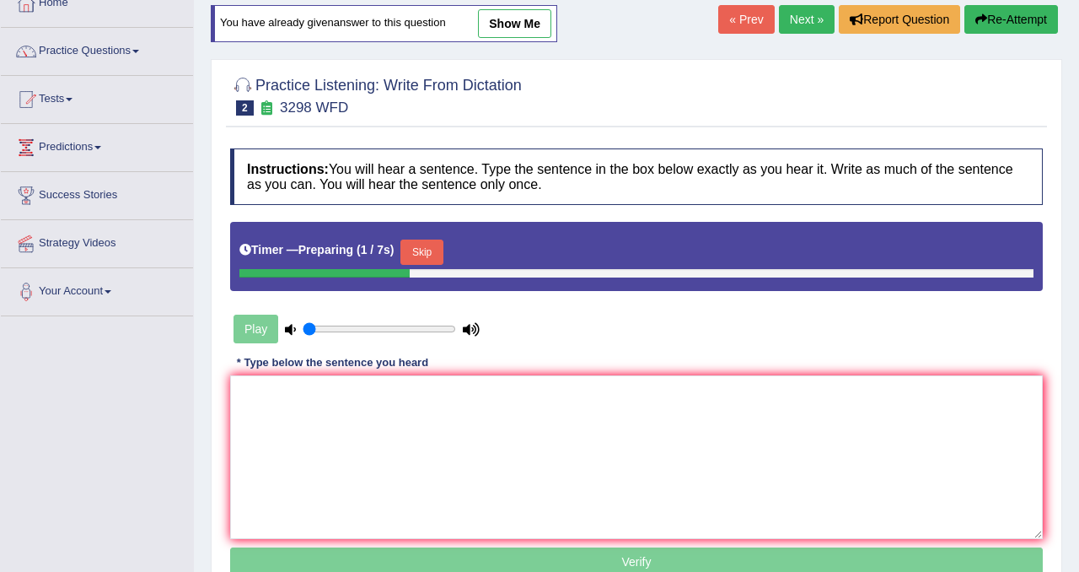
click at [428, 255] on button "Skip" at bounding box center [421, 251] width 42 height 25
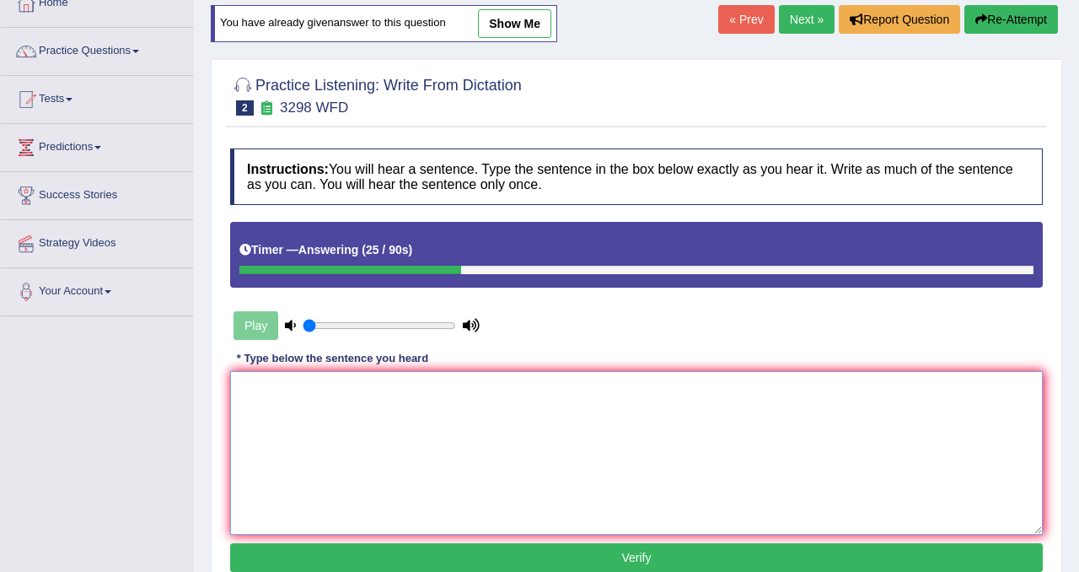
click at [319, 381] on textarea at bounding box center [636, 453] width 813 height 164
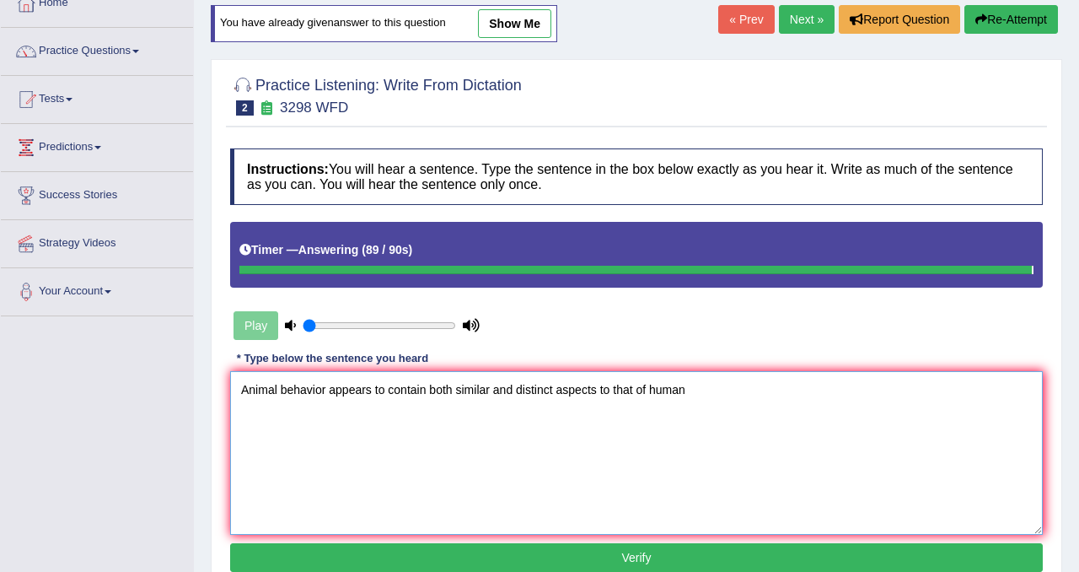
type textarea "Animal behavior appears to contain both similar and distinct aspects to that of…"
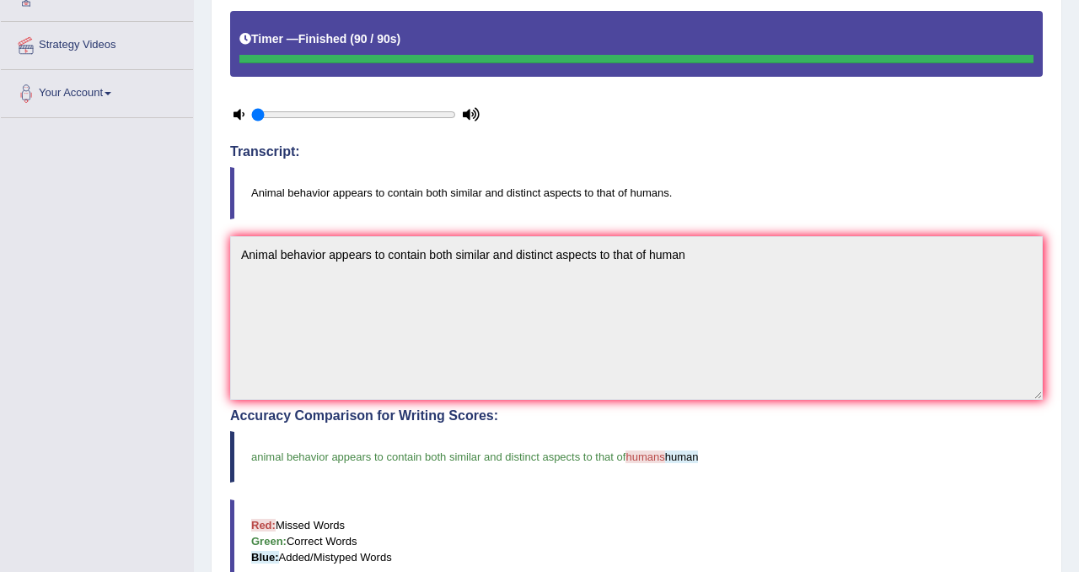
scroll to position [0, 0]
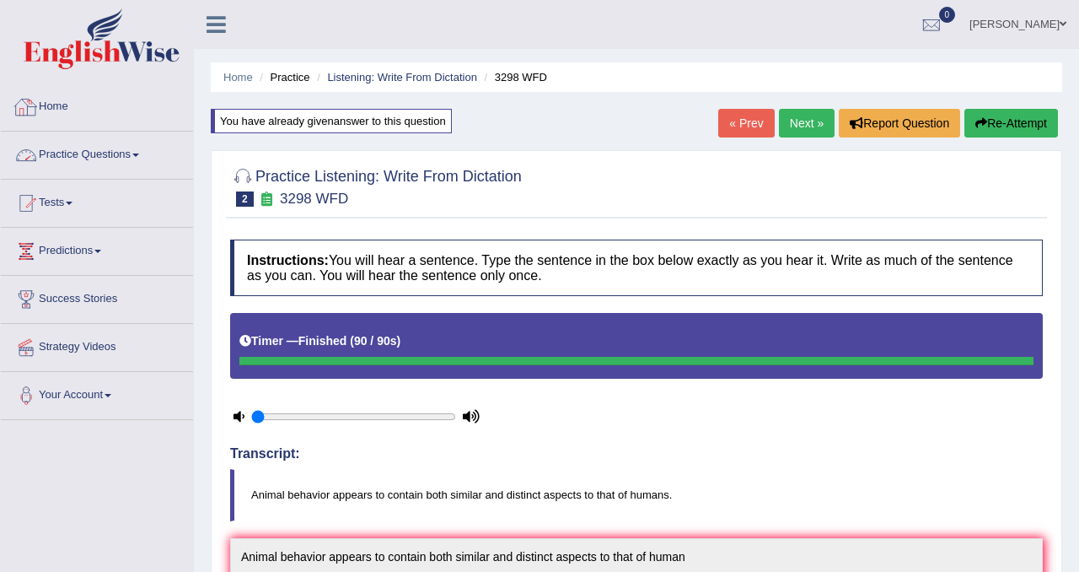
click at [94, 160] on link "Practice Questions" at bounding box center [97, 153] width 192 height 42
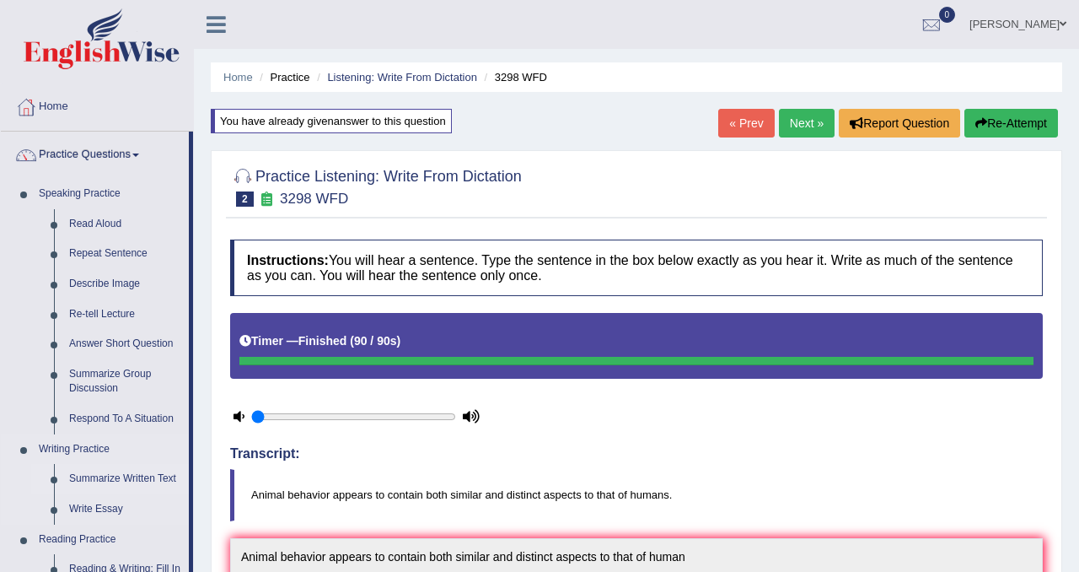
click at [136, 475] on link "Summarize Written Text" at bounding box center [125, 479] width 127 height 30
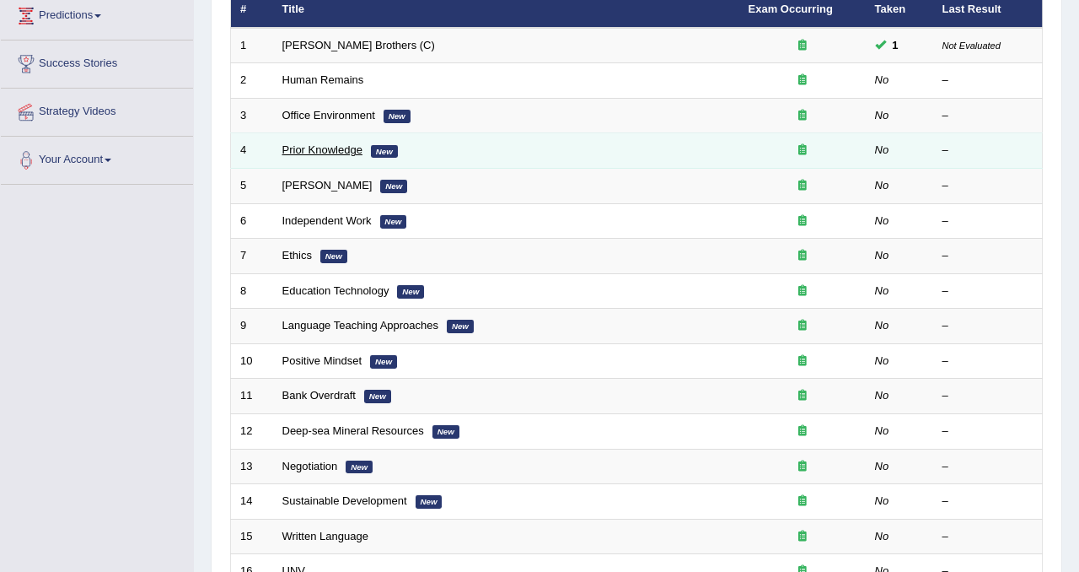
click at [327, 151] on link "Prior Knowledge" at bounding box center [322, 149] width 80 height 13
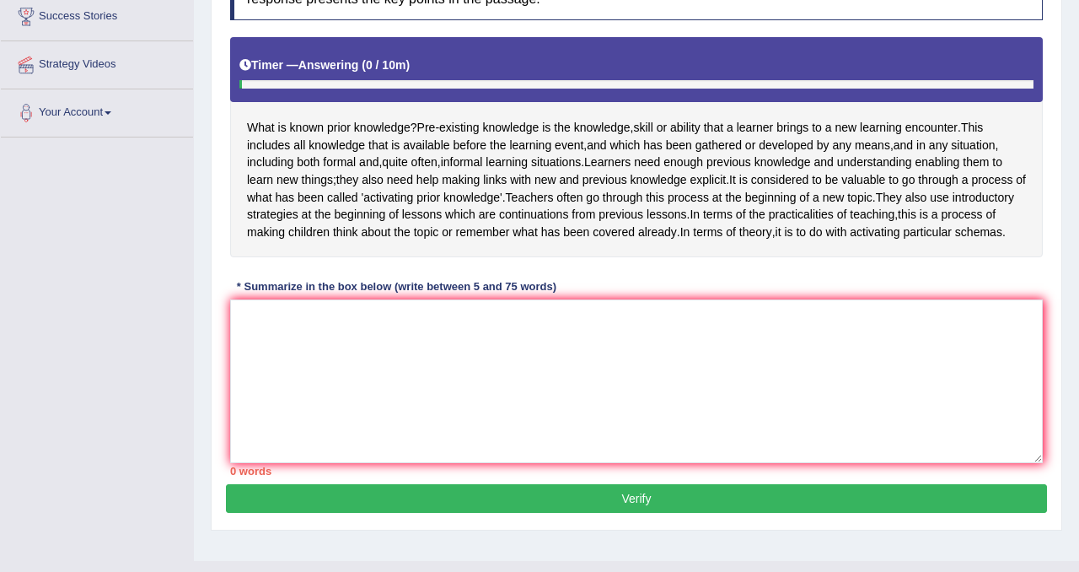
scroll to position [282, 0]
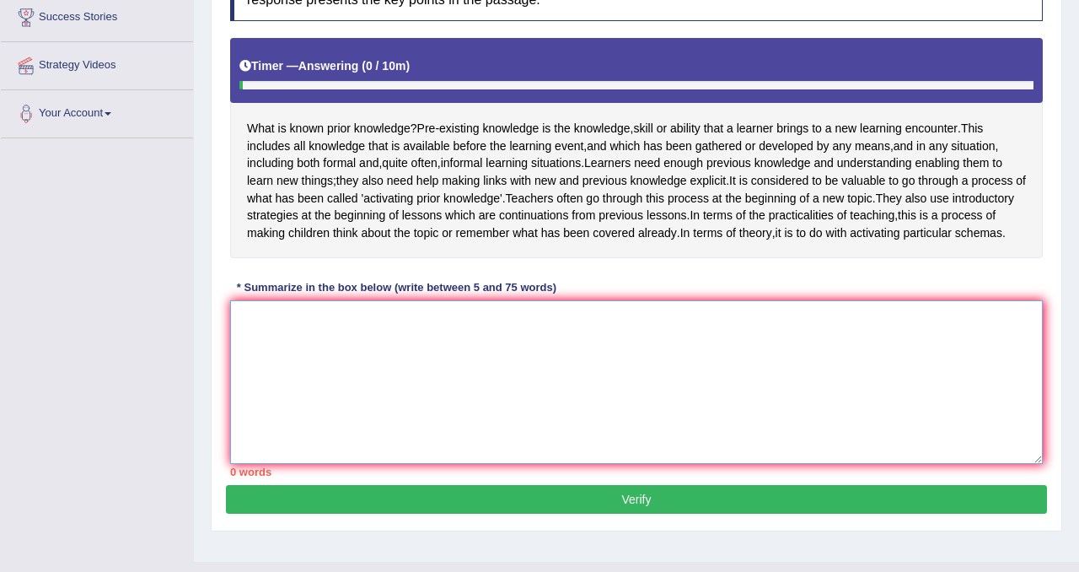
click at [379, 384] on textarea at bounding box center [636, 382] width 813 height 164
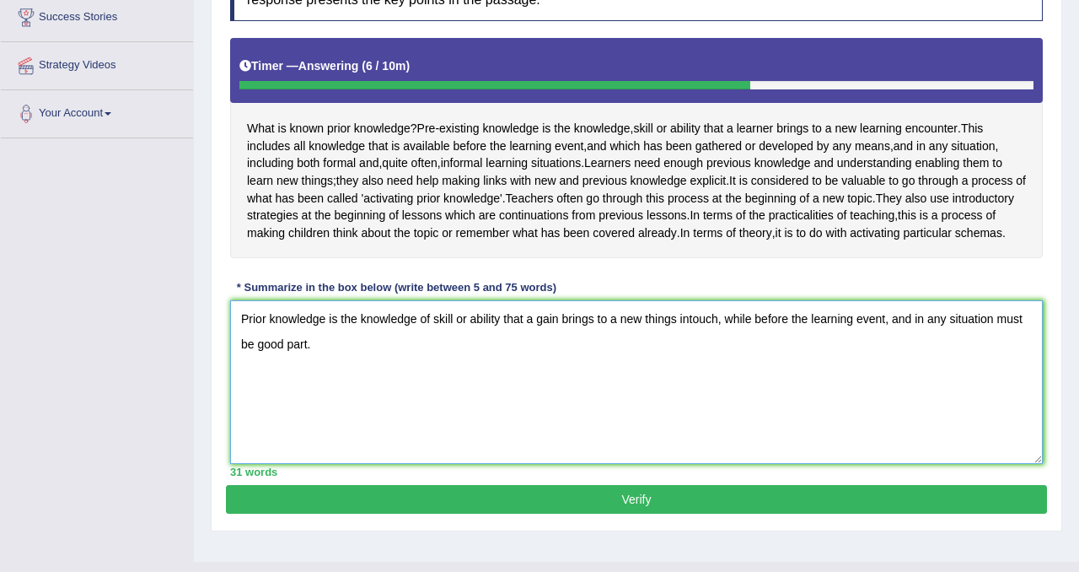
type textarea "Prior knowledge is the knowledge of skill or ability that a gain brings to a ne…"
click at [825, 513] on button "Verify" at bounding box center [636, 499] width 821 height 29
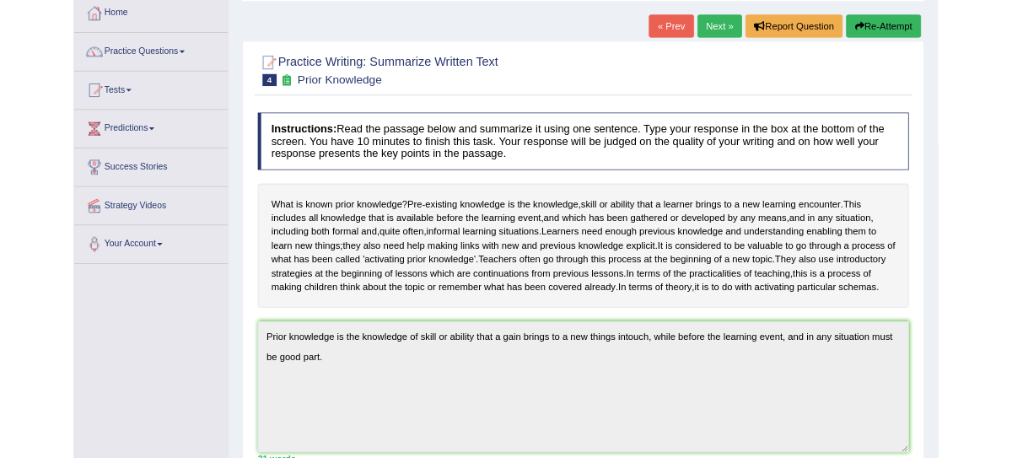
scroll to position [99, 0]
